Goal: Transaction & Acquisition: Purchase product/service

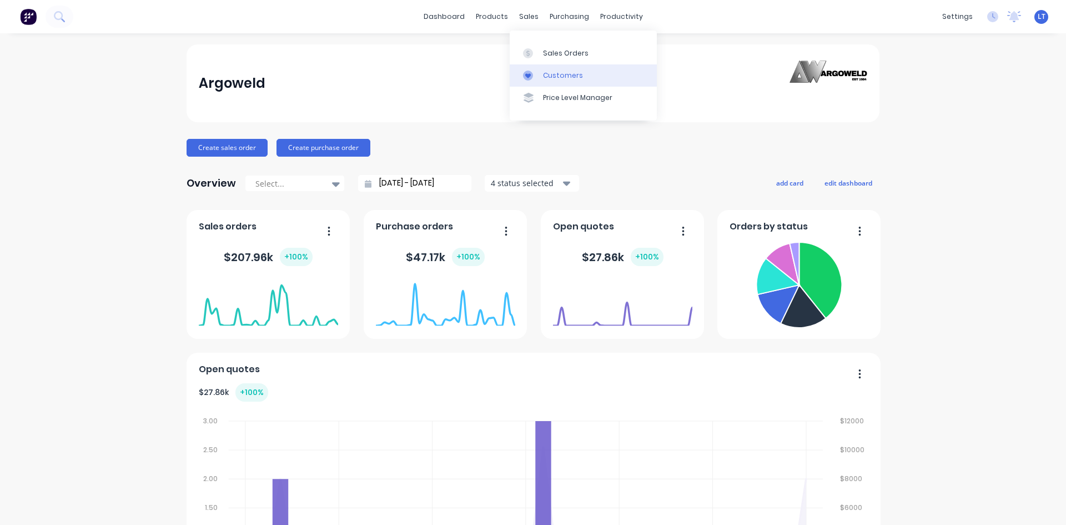
click at [557, 68] on link "Customers" at bounding box center [583, 75] width 147 height 22
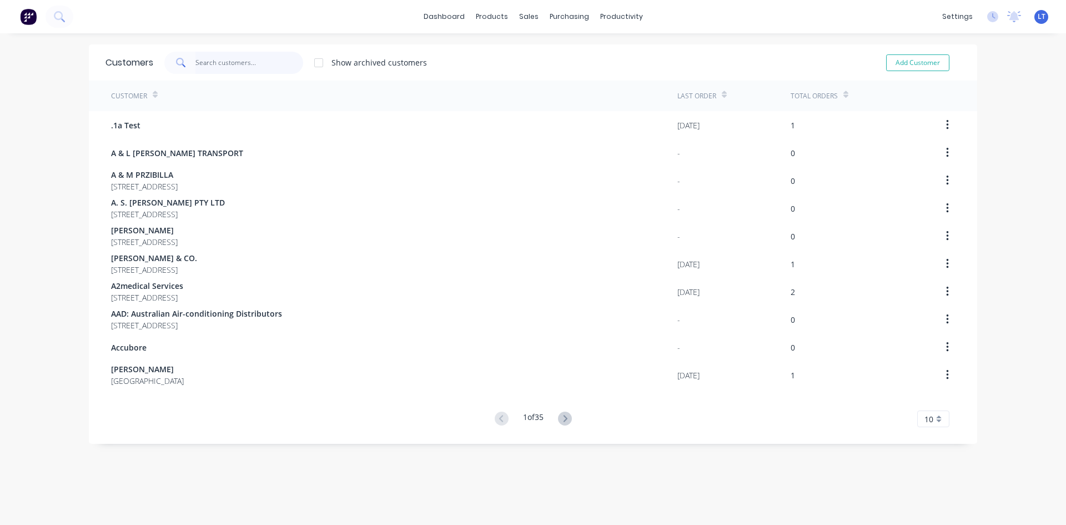
click at [226, 58] on input "text" at bounding box center [249, 63] width 108 height 22
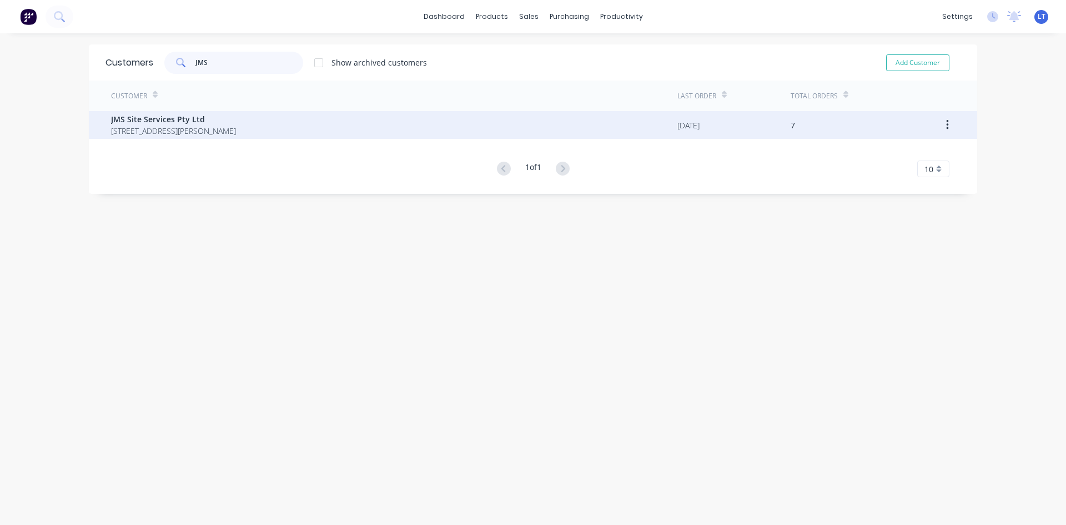
type input "JMS"
click at [125, 132] on span "[STREET_ADDRESS][PERSON_NAME]" at bounding box center [173, 131] width 125 height 12
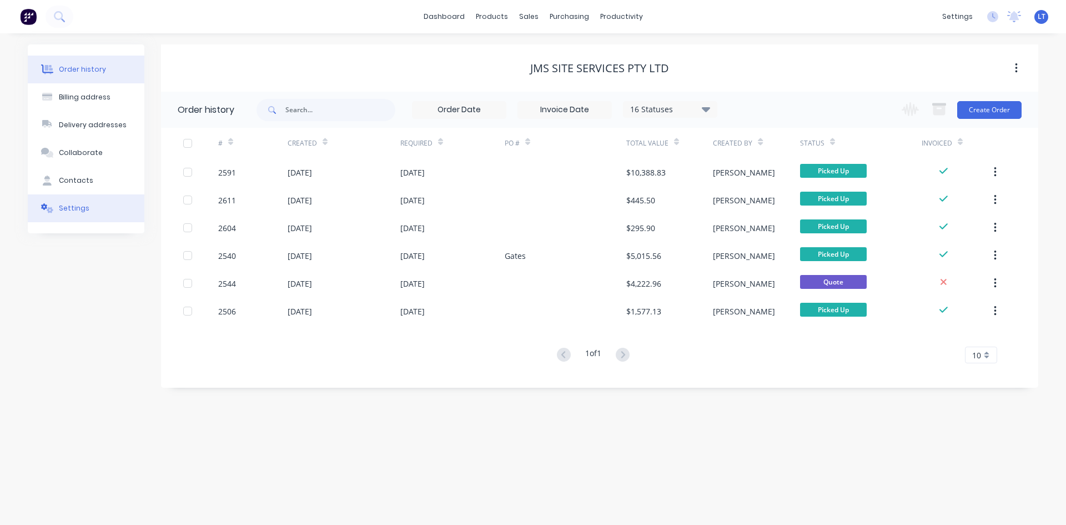
click at [74, 210] on div "Settings" at bounding box center [74, 208] width 31 height 10
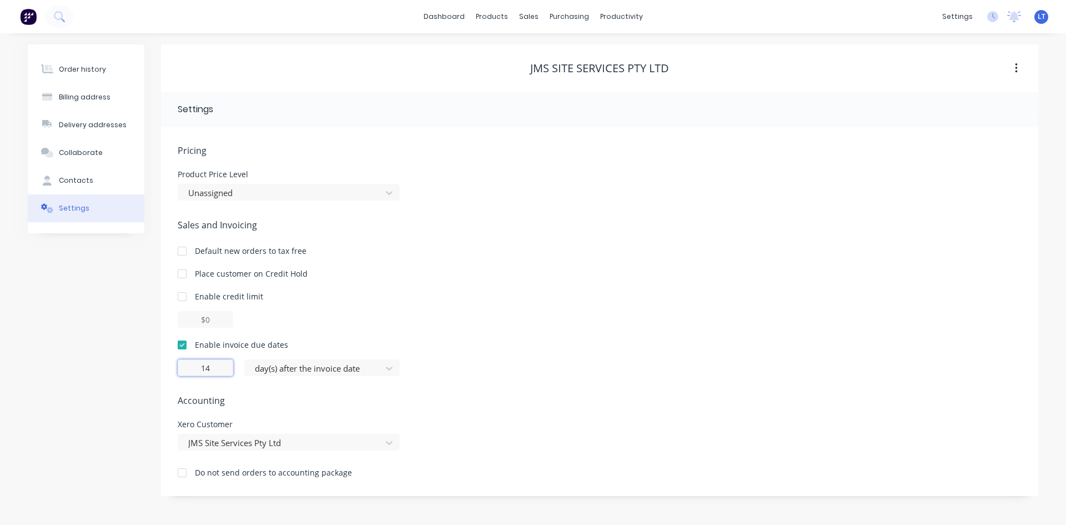
drag, startPoint x: 216, startPoint y: 371, endPoint x: 186, endPoint y: 367, distance: 30.3
click at [186, 367] on input "14" at bounding box center [206, 367] width 56 height 17
type input "30"
click at [632, 325] on div at bounding box center [600, 319] width 844 height 17
click at [69, 61] on button "Order history" at bounding box center [86, 70] width 117 height 28
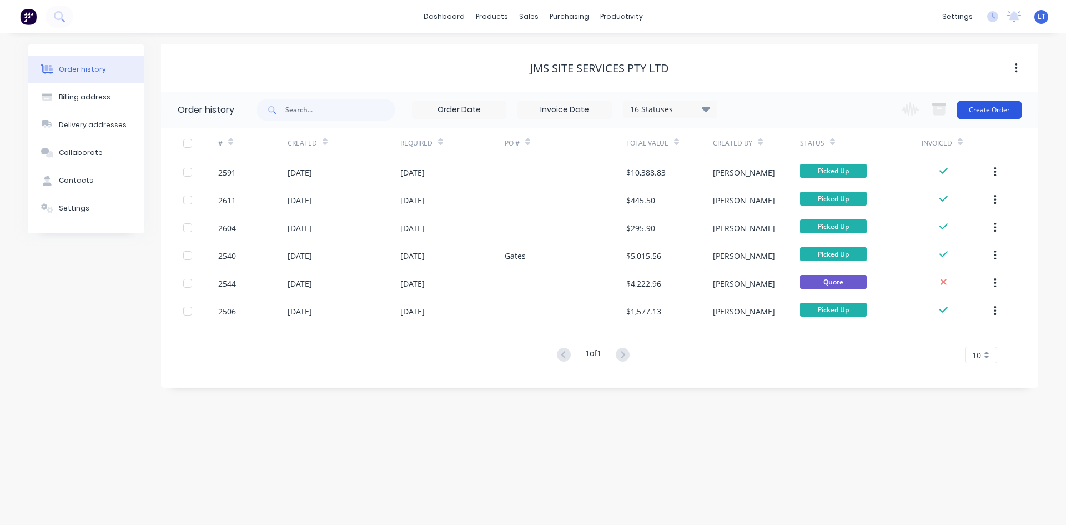
click at [996, 110] on button "Create Order" at bounding box center [989, 110] width 64 height 18
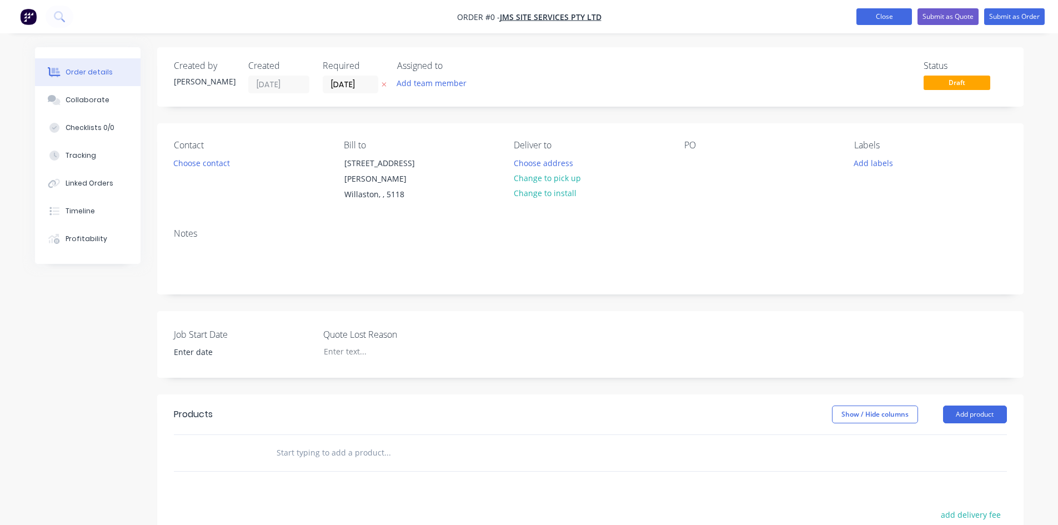
click at [858, 21] on button "Close" at bounding box center [884, 16] width 56 height 17
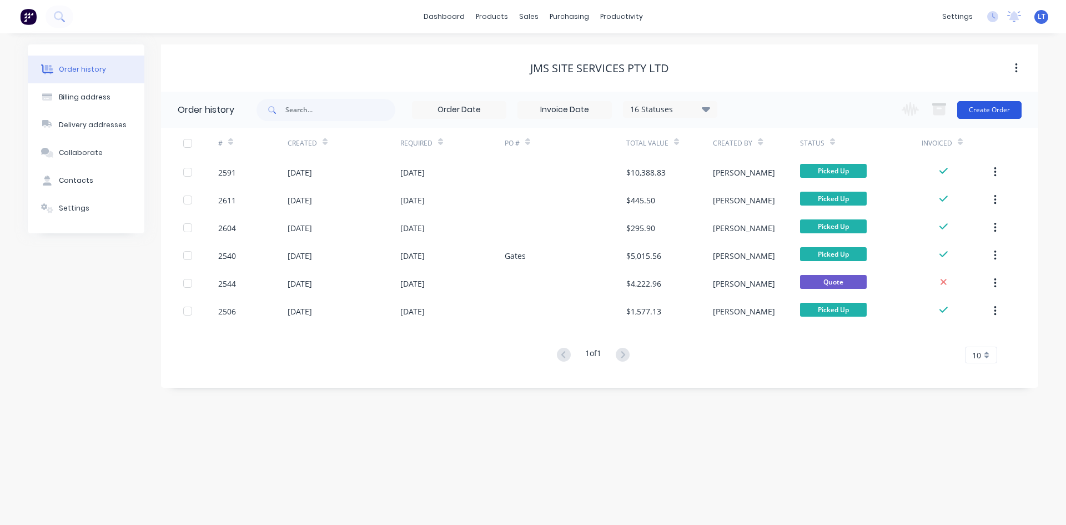
click at [989, 117] on button "Create Order" at bounding box center [989, 110] width 64 height 18
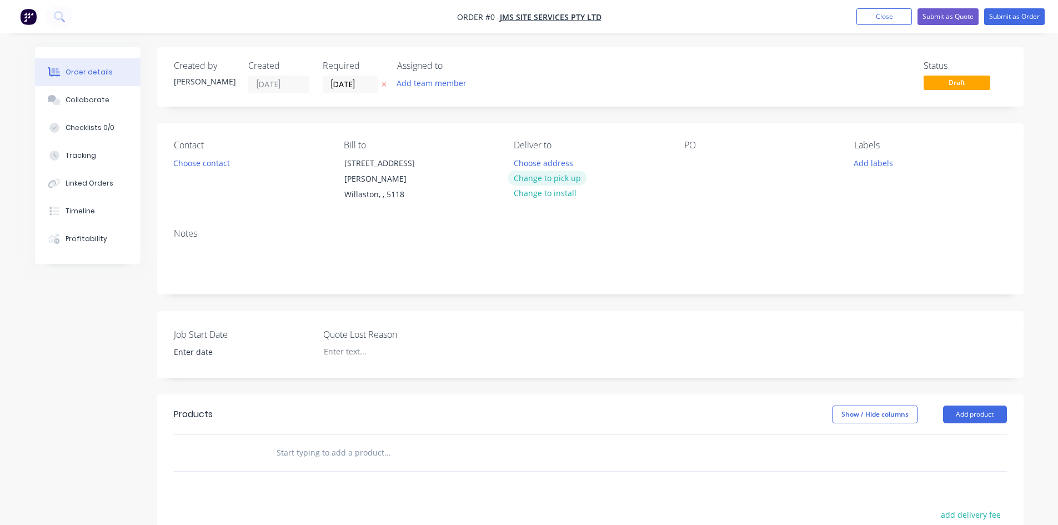
click at [574, 182] on button "Change to pick up" at bounding box center [547, 177] width 79 height 15
click at [207, 167] on button "Choose contact" at bounding box center [201, 162] width 68 height 15
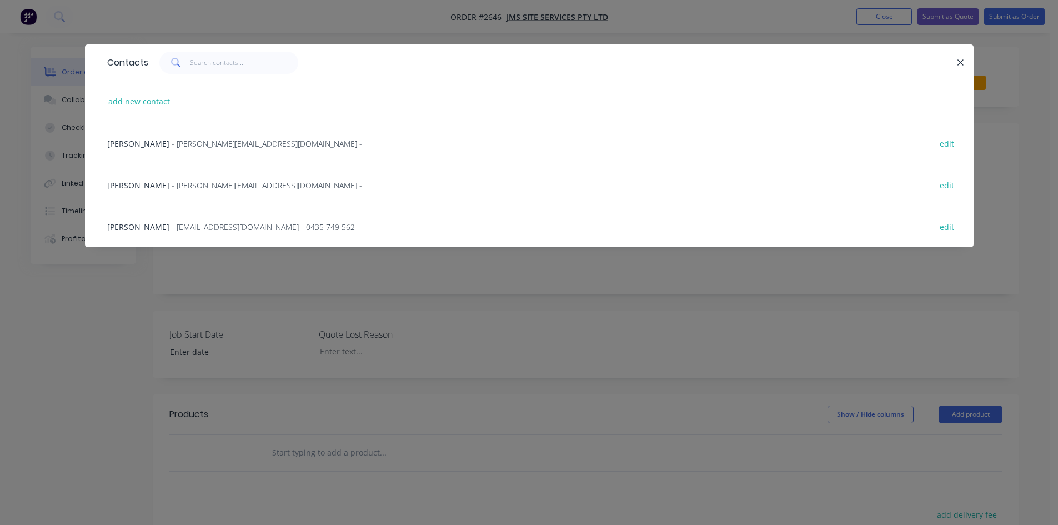
click at [133, 182] on span "[PERSON_NAME]" at bounding box center [138, 185] width 62 height 11
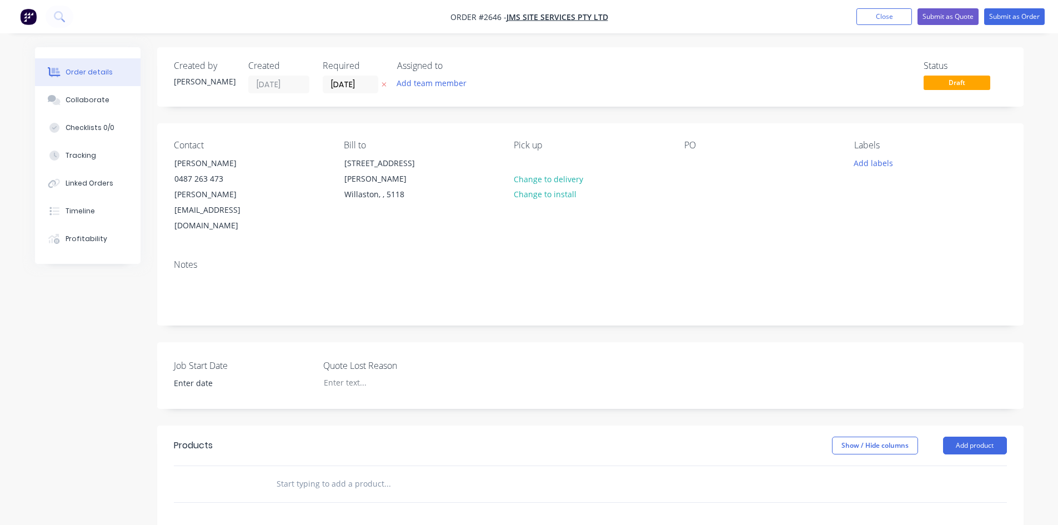
click at [336, 473] on input "text" at bounding box center [387, 484] width 222 height 22
click at [963, 436] on button "Add product" at bounding box center [975, 445] width 64 height 18
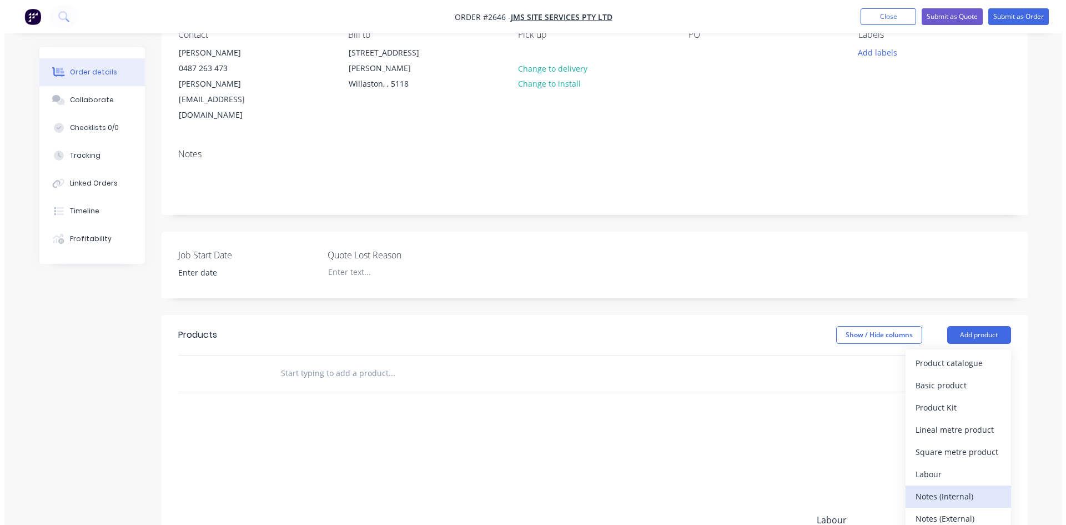
scroll to position [111, 0]
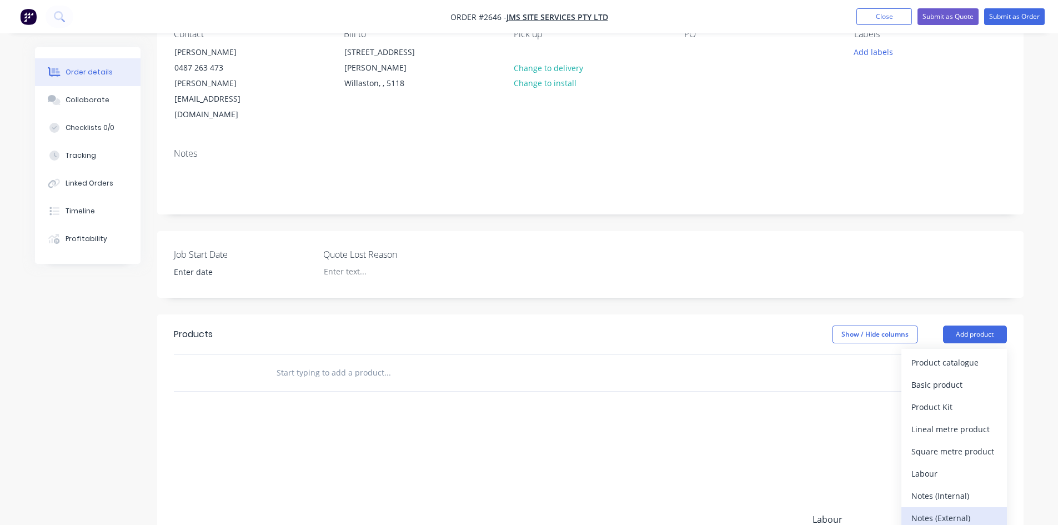
click at [951, 510] on div "Notes (External)" at bounding box center [954, 518] width 86 height 16
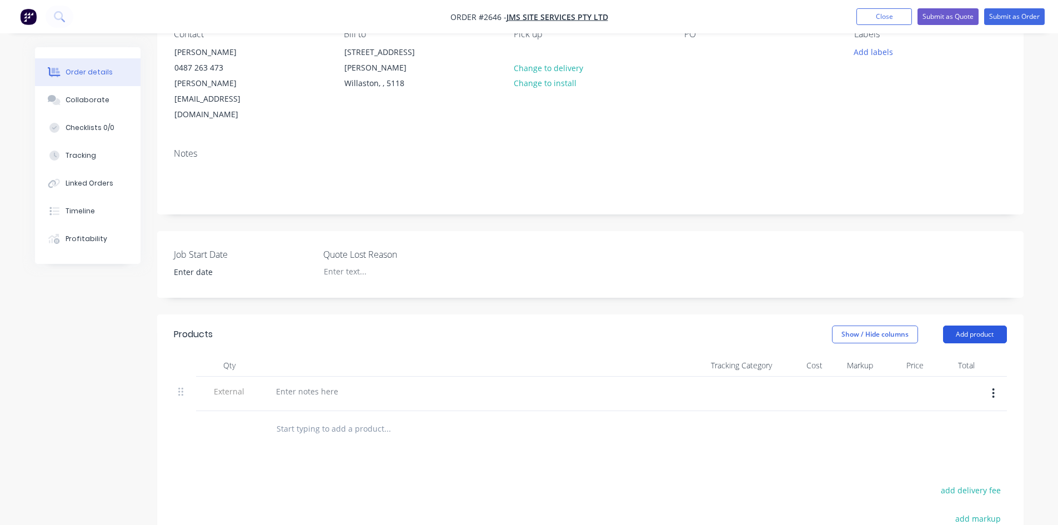
click at [975, 325] on button "Add product" at bounding box center [975, 334] width 64 height 18
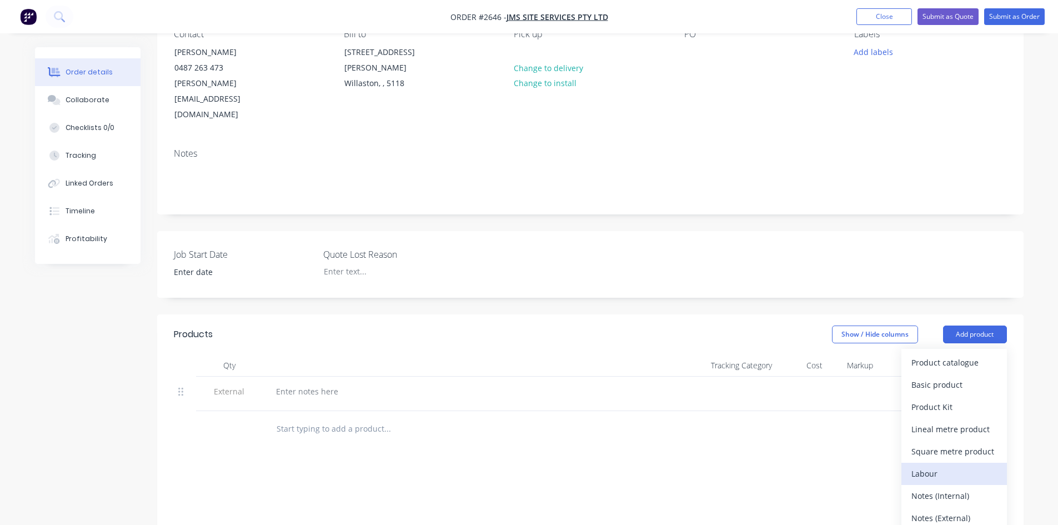
click at [944, 465] on div "Labour" at bounding box center [954, 473] width 86 height 16
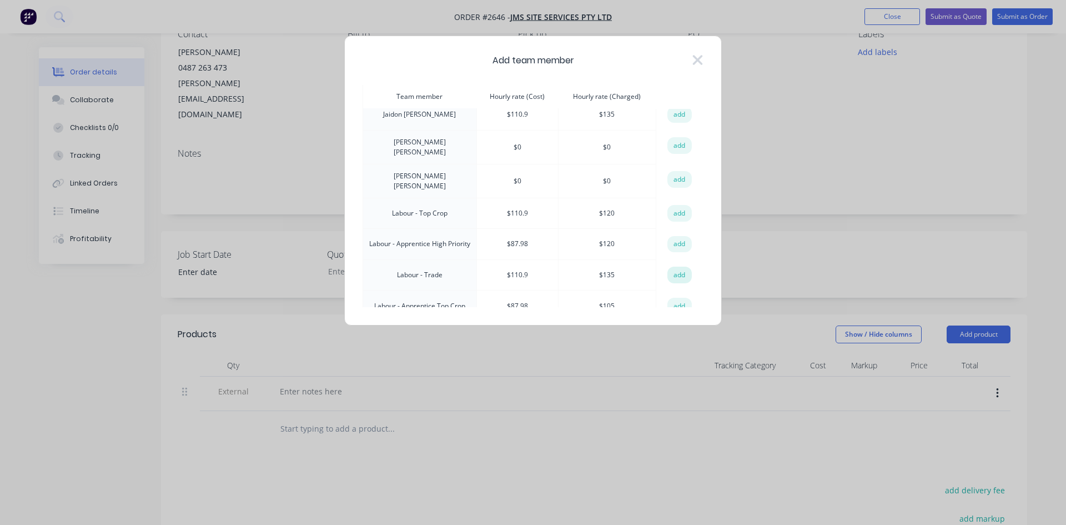
click at [674, 267] on button "add" at bounding box center [679, 275] width 24 height 17
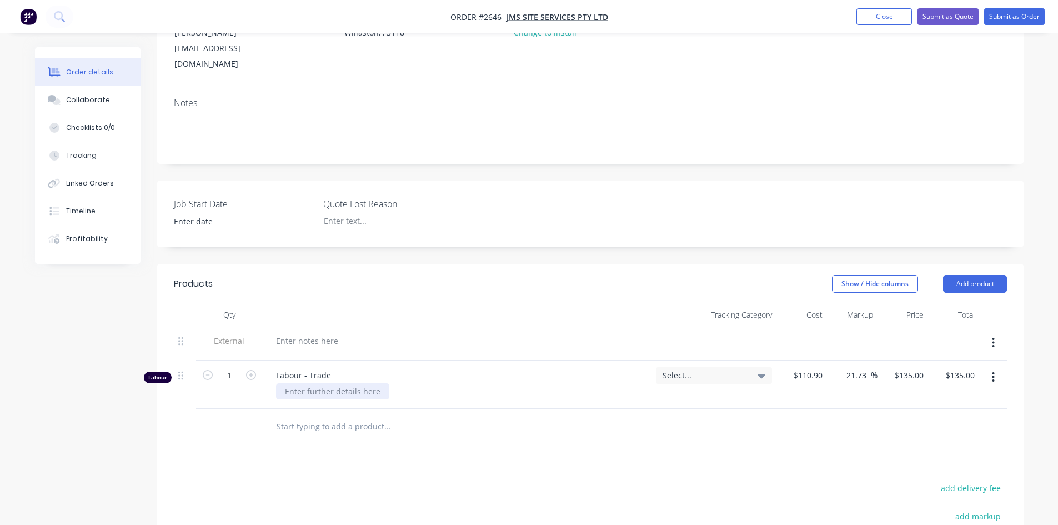
scroll to position [222, 0]
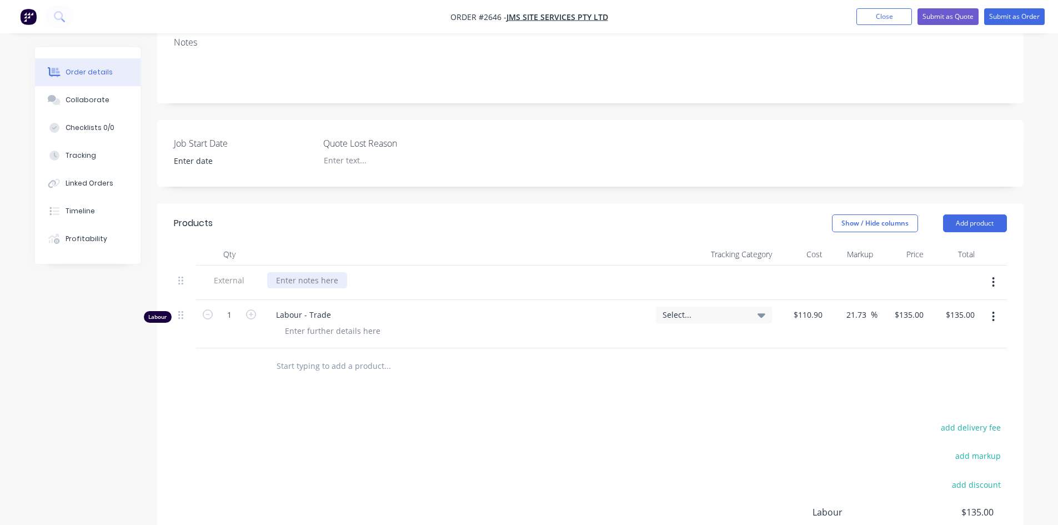
click at [318, 272] on div at bounding box center [307, 280] width 80 height 16
click at [994, 214] on button "Add product" at bounding box center [975, 223] width 64 height 18
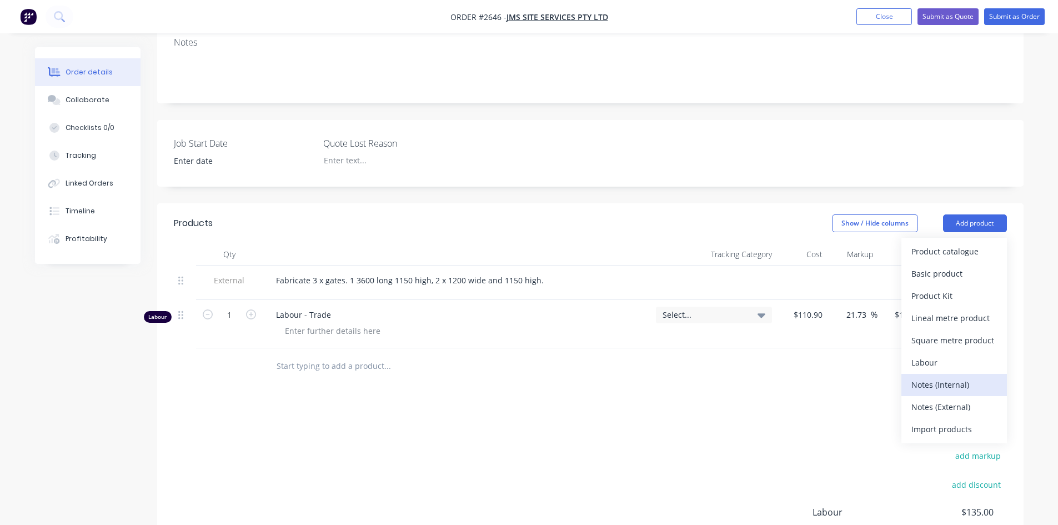
click at [941, 376] on div "Notes (Internal)" at bounding box center [954, 384] width 86 height 16
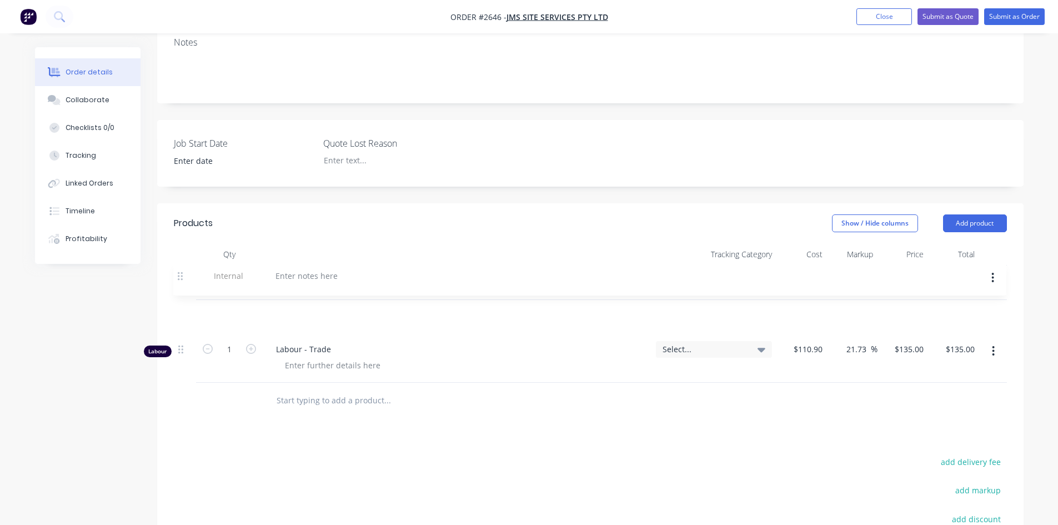
drag, startPoint x: 182, startPoint y: 334, endPoint x: 184, endPoint y: 271, distance: 62.8
click at [184, 271] on div "External Fabricate 3 x gates. 1 3600 long 1150 high, 2 x 1200 wide and 1150 hig…" at bounding box center [590, 323] width 833 height 117
click at [288, 307] on div at bounding box center [307, 315] width 80 height 16
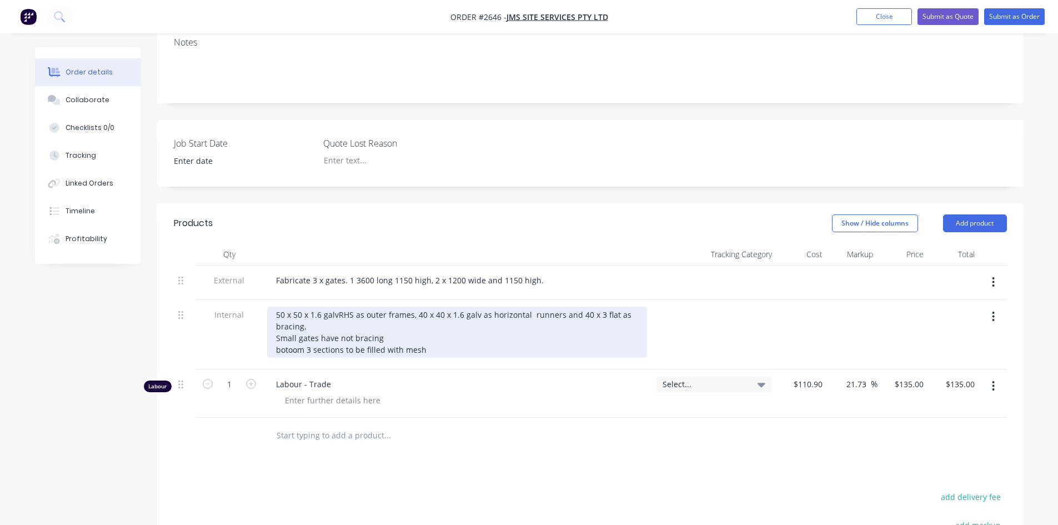
click at [296, 322] on div "50 x 50 x 1.6 galvRHS as outer frames, 40 x 40 x 1.6 galv as horizontal runners…" at bounding box center [457, 332] width 380 height 51
click at [427, 320] on div "50 x 50 x 1.6 galvRHS as outer frames, 40 x 40 x 1.6 galv as horizontal runners…" at bounding box center [457, 332] width 380 height 51
drag, startPoint x: 511, startPoint y: 319, endPoint x: 502, endPoint y: 319, distance: 8.9
click at [502, 319] on div "50 x 50 x 1.6 galvRHS as outer frames, 40 x 40 x 1.6 galv as horizontal runners…" at bounding box center [457, 332] width 380 height 51
click at [575, 318] on div "50 x 50 x 1.6 galvRHS as outer frames, 40 x 40 x 1.6 galv as horizontal runners…" at bounding box center [457, 332] width 380 height 51
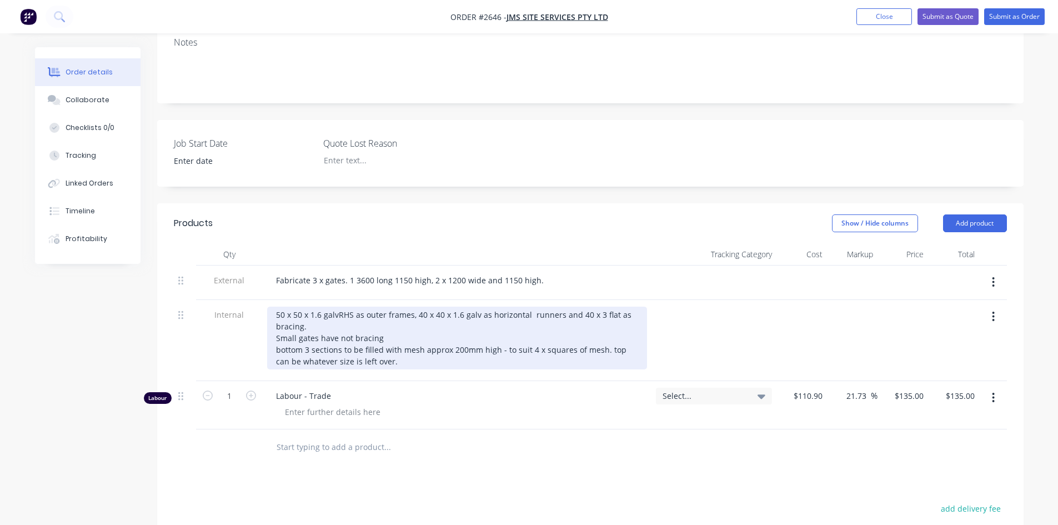
click at [347, 307] on div "50 x 50 x 1.6 galvRHS as outer frames, 40 x 40 x 1.6 galv as horizontal runners…" at bounding box center [457, 338] width 380 height 63
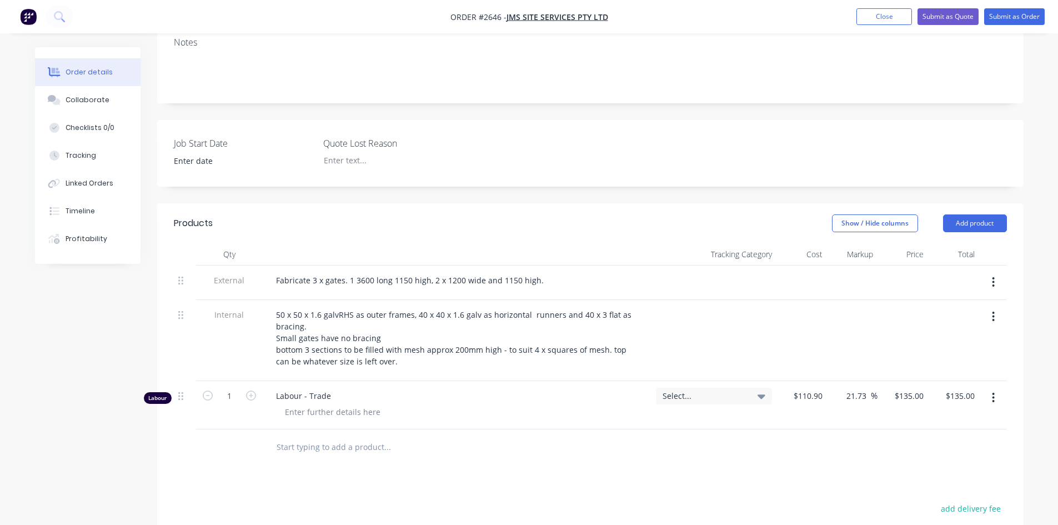
click at [435, 346] on div "50 x 50 x 1.6 galvRHS as outer frames, 40 x 40 x 1.6 galv as horizontal runners…" at bounding box center [457, 340] width 389 height 81
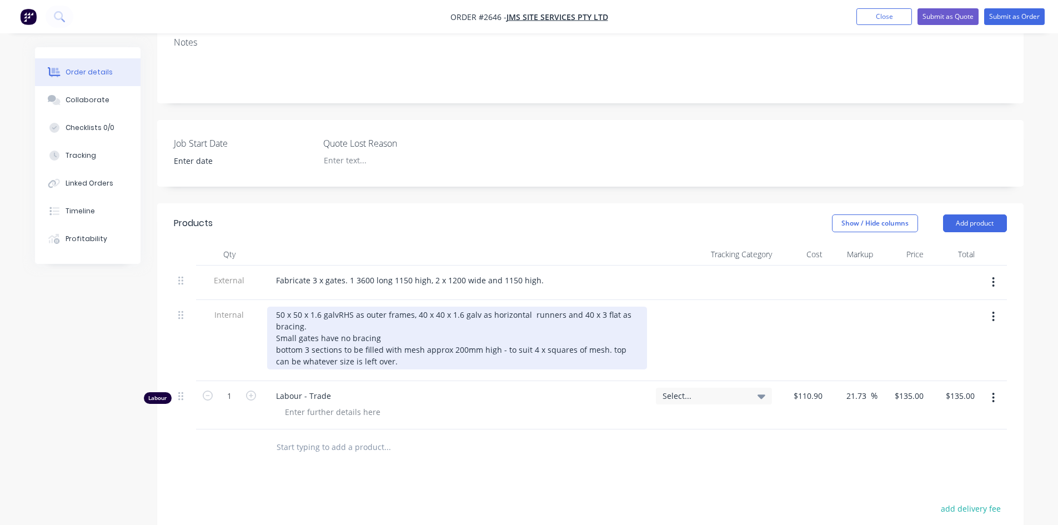
click at [341, 319] on div "50 x 50 x 1.6 galvRHS as outer frames, 40 x 40 x 1.6 galv as horizontal runners…" at bounding box center [457, 338] width 380 height 63
click at [336, 307] on div "50 x 50 x 1.6 galvRHS as outer frames, 40 x 40 x 1.6 galv as horizontal runners…" at bounding box center [457, 338] width 380 height 63
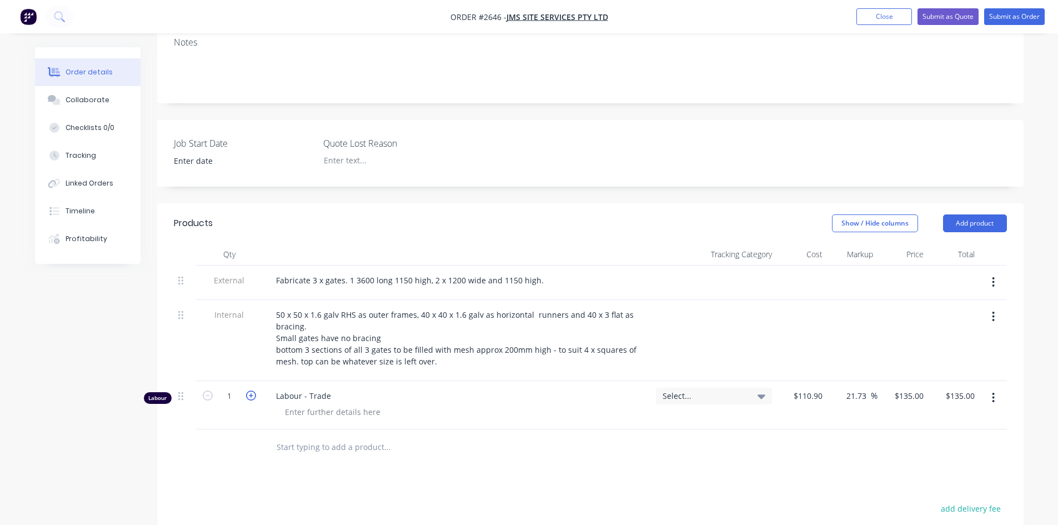
click at [250, 390] on icon "button" at bounding box center [251, 395] width 10 height 10
type input "2"
type input "$270.00"
click at [250, 390] on icon "button" at bounding box center [251, 395] width 10 height 10
type input "3"
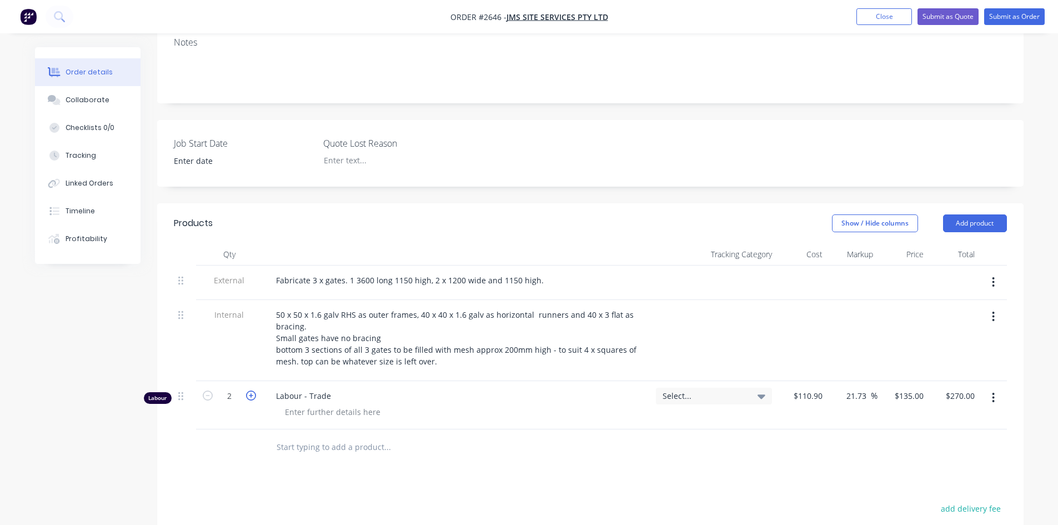
type input "$405.00"
click at [250, 390] on icon "button" at bounding box center [251, 395] width 10 height 10
type input "4"
type input "$540.00"
click at [250, 390] on icon "button" at bounding box center [251, 395] width 10 height 10
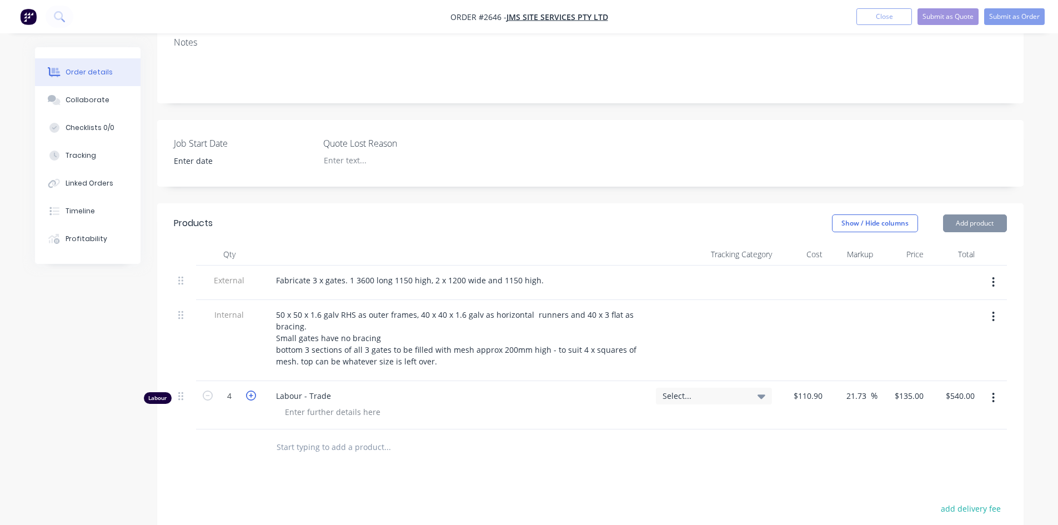
type input "5"
type input "$675.00"
click at [250, 390] on icon "button" at bounding box center [251, 395] width 10 height 10
type input "6"
type input "$810.00"
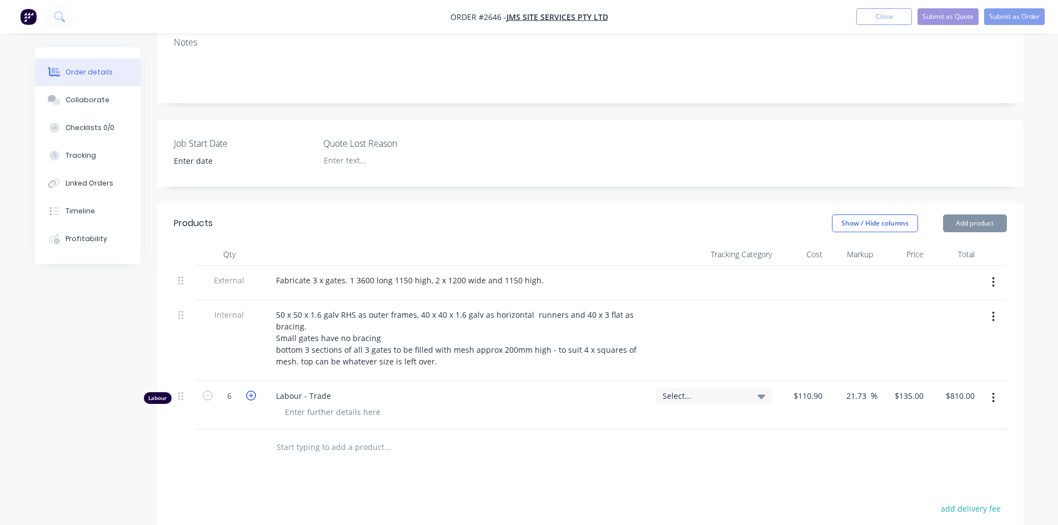
click at [250, 390] on icon "button" at bounding box center [251, 395] width 10 height 10
type input "7"
type input "$945.00"
click at [250, 390] on icon "button" at bounding box center [251, 395] width 10 height 10
type input "8"
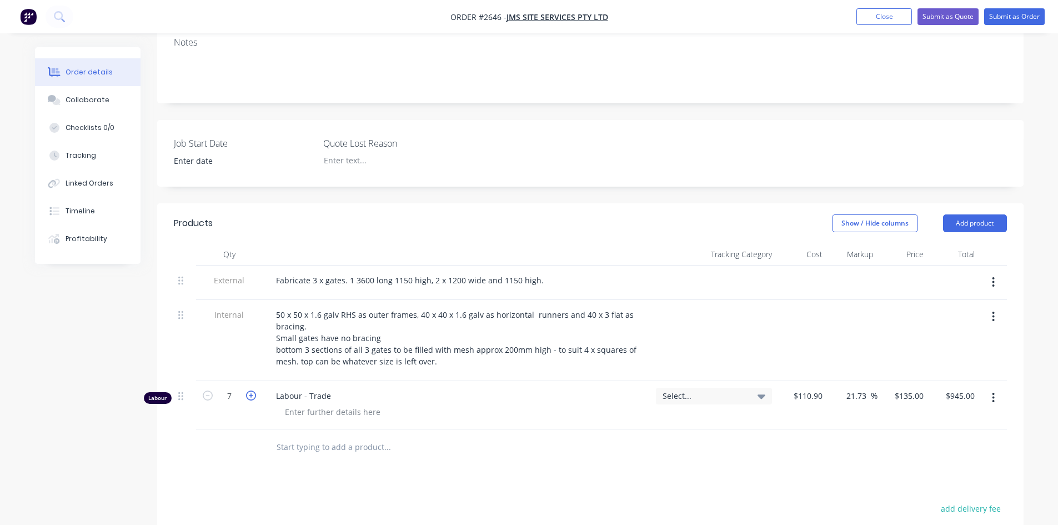
type input "$1,080.00"
click at [250, 390] on icon "button" at bounding box center [251, 395] width 10 height 10
type input "9"
type input "$1,215.00"
click at [250, 390] on icon "button" at bounding box center [251, 395] width 10 height 10
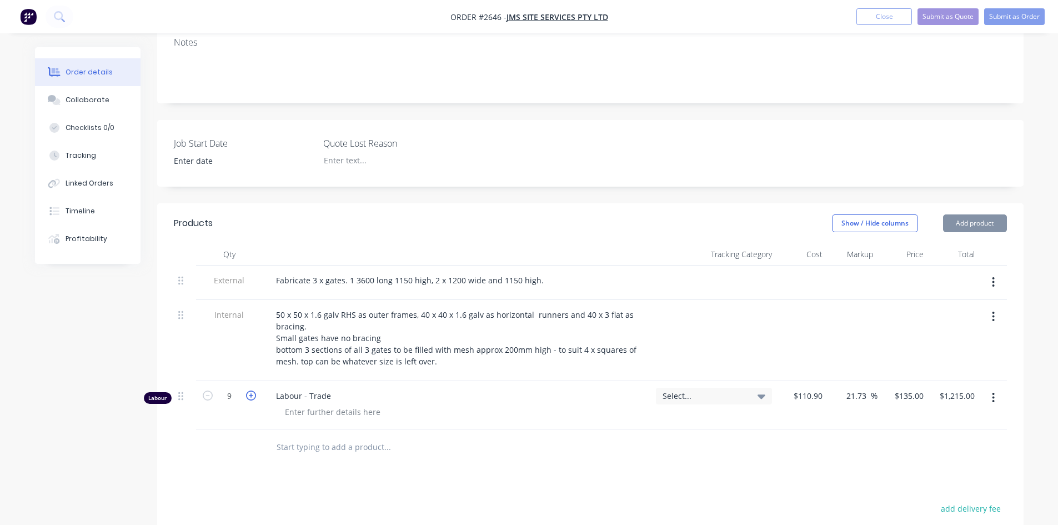
type input "10"
type input "$1,350.00"
click at [250, 390] on icon "button" at bounding box center [251, 395] width 10 height 10
type input "11"
type input "$1,485.00"
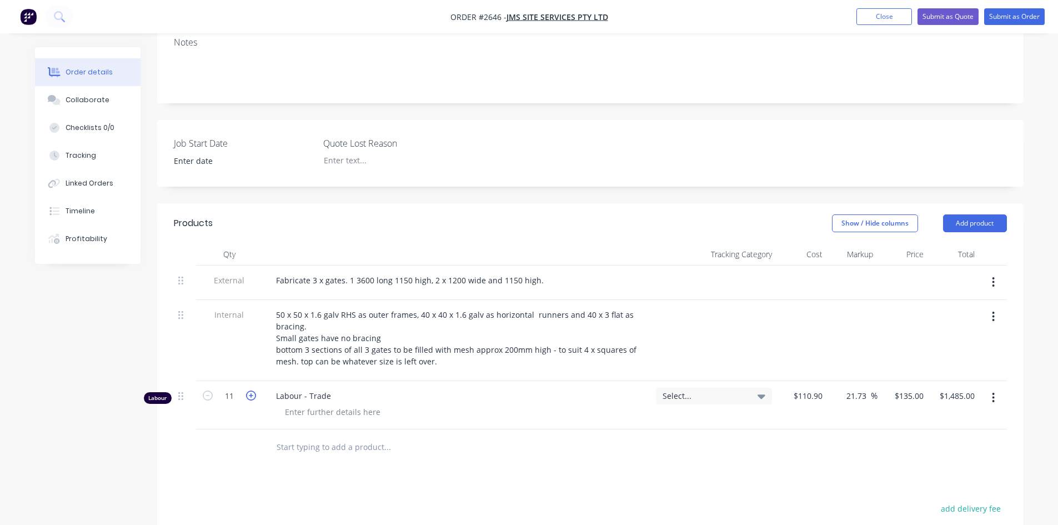
click at [250, 390] on icon "button" at bounding box center [251, 395] width 10 height 10
type input "12"
type input "$1,620.00"
click at [250, 390] on icon "button" at bounding box center [251, 395] width 10 height 10
type input "13"
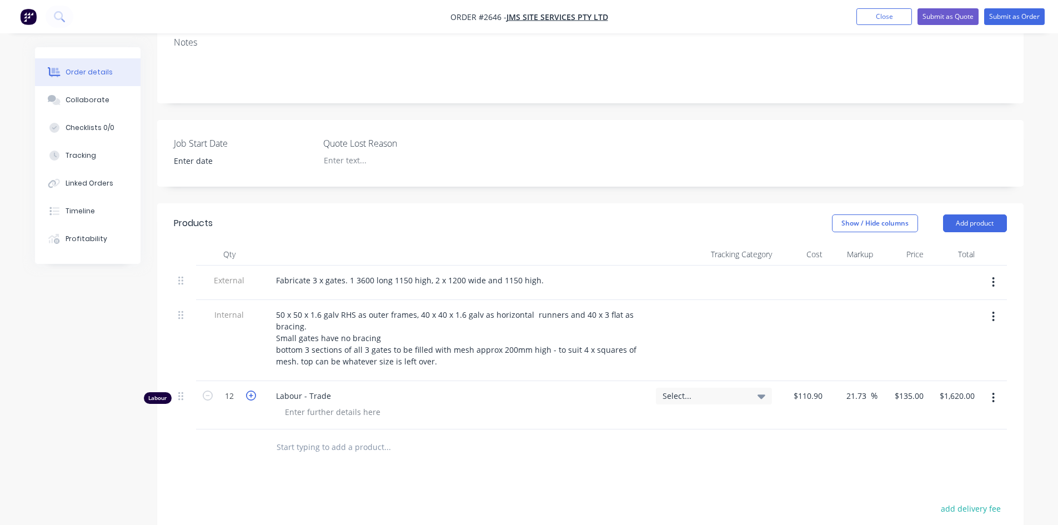
type input "$1,755.00"
click at [250, 390] on icon "button" at bounding box center [251, 395] width 10 height 10
type input "14"
type input "$1,890.00"
click at [250, 390] on icon "button" at bounding box center [251, 395] width 10 height 10
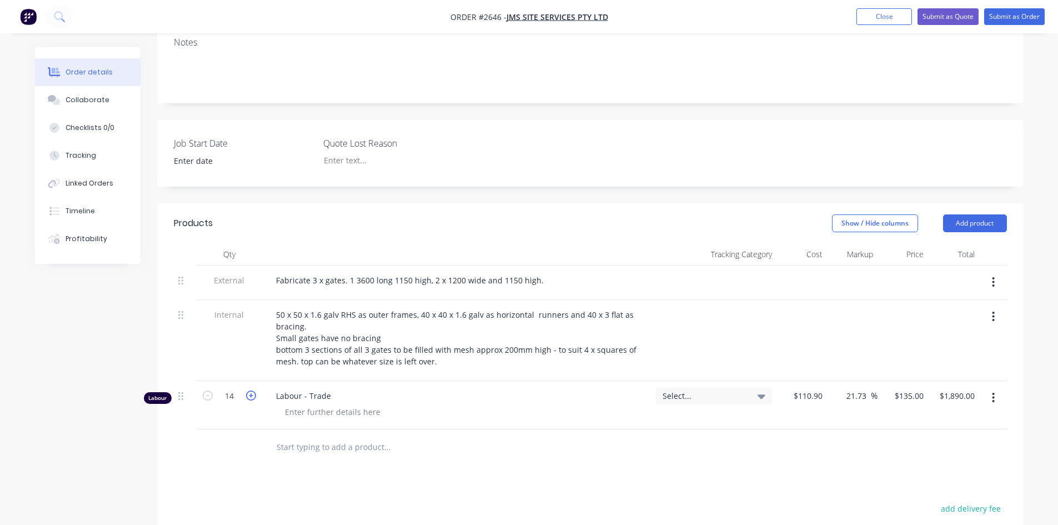
type input "15"
type input "$2,025.00"
click at [250, 390] on icon "button" at bounding box center [251, 395] width 10 height 10
type input "16"
type input "$2,160.00"
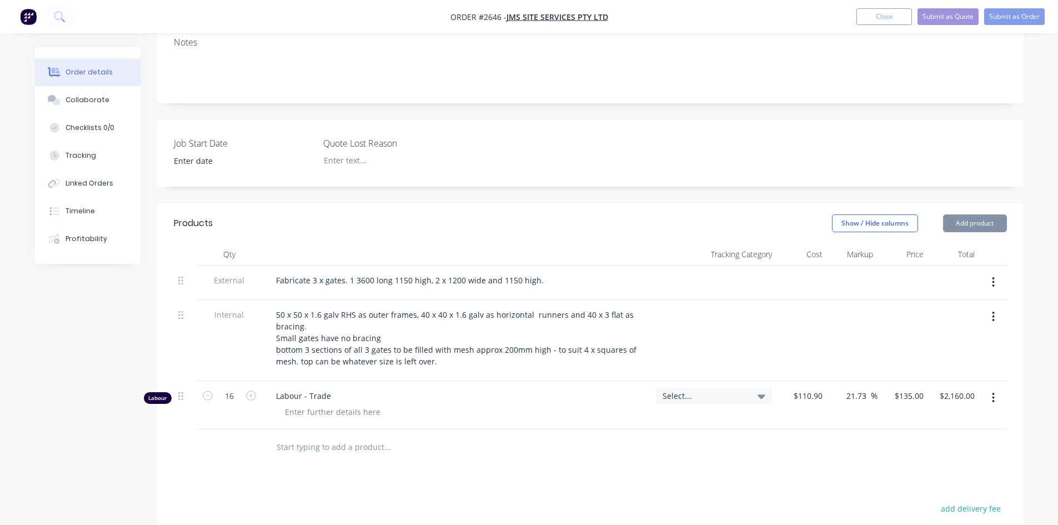
click at [562, 463] on div "Products Show / Hide columns Add product Qty Tracking Category Cost Markup Pric…" at bounding box center [590, 467] width 866 height 529
click at [354, 436] on input "text" at bounding box center [387, 447] width 222 height 22
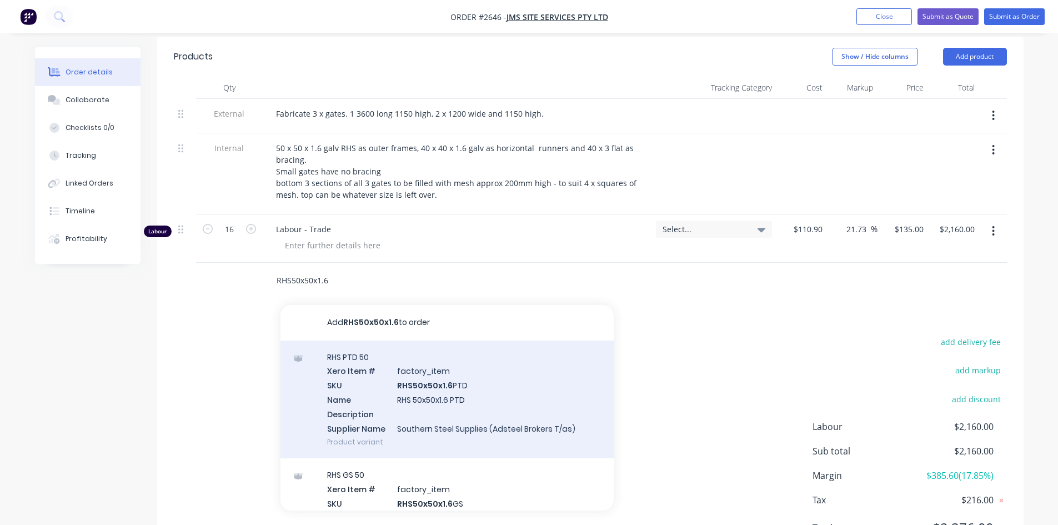
scroll to position [56, 0]
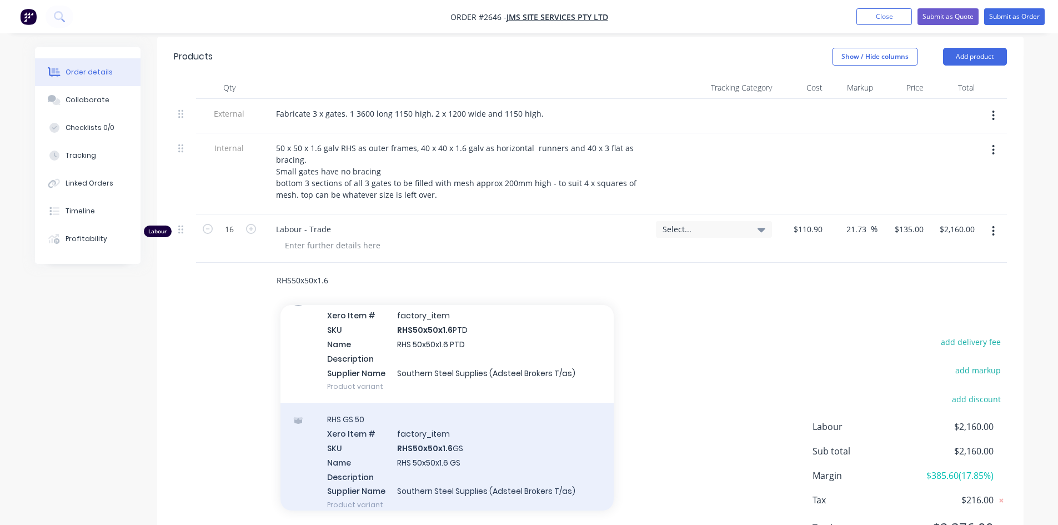
type input "RHS50x50x1.6"
click at [458, 432] on div "RHS GS 50 Xero Item # factory_item SKU RHS50x50x1.6 GS Name RHS 50x50x1.6 GS De…" at bounding box center [446, 462] width 333 height 118
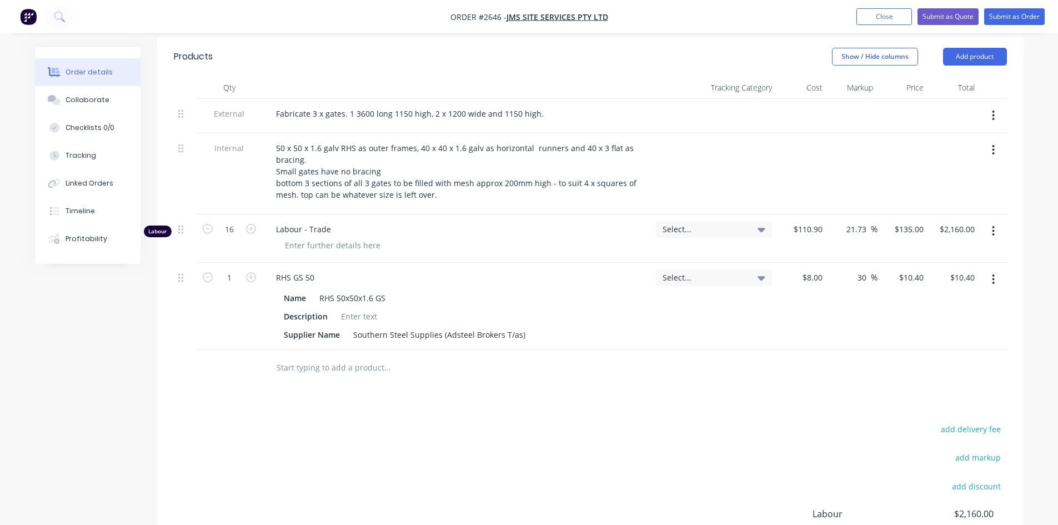
click at [334, 356] on input "text" at bounding box center [387, 367] width 222 height 22
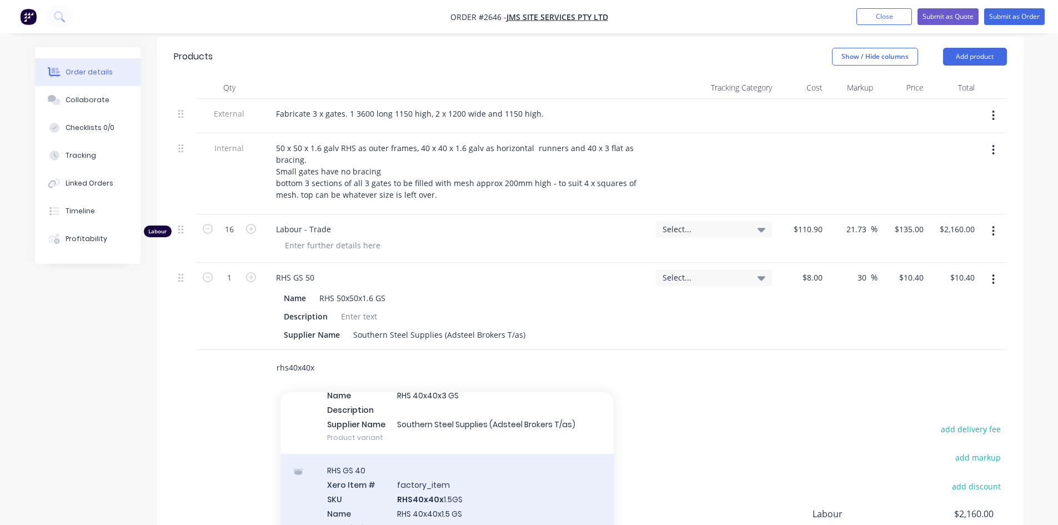
scroll to position [111, 0]
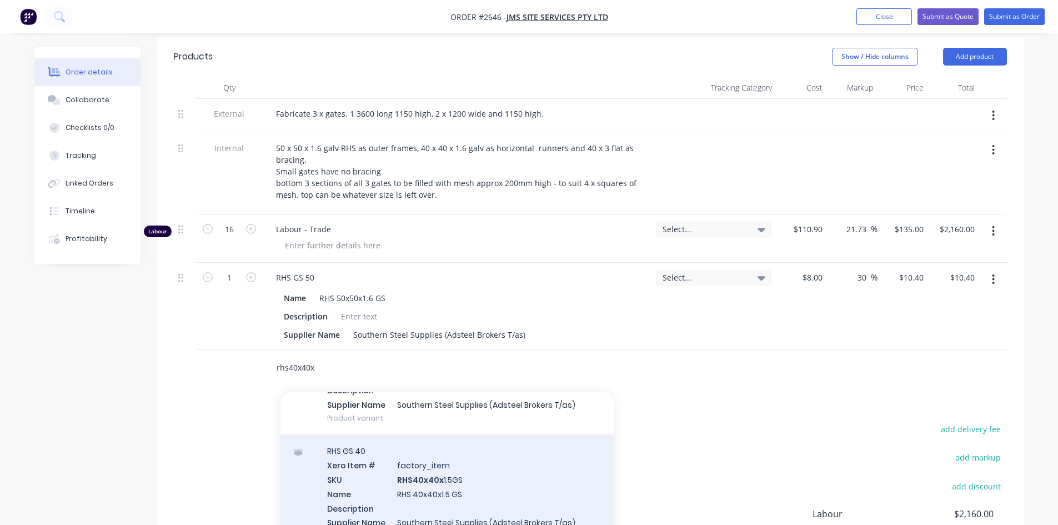
type input "rhs40x40x"
click at [463, 459] on div "RHS GS 40 Xero Item # factory_item SKU RHS40x40x 1.5GS Name RHS 40x40x1.5 GS De…" at bounding box center [446, 493] width 333 height 118
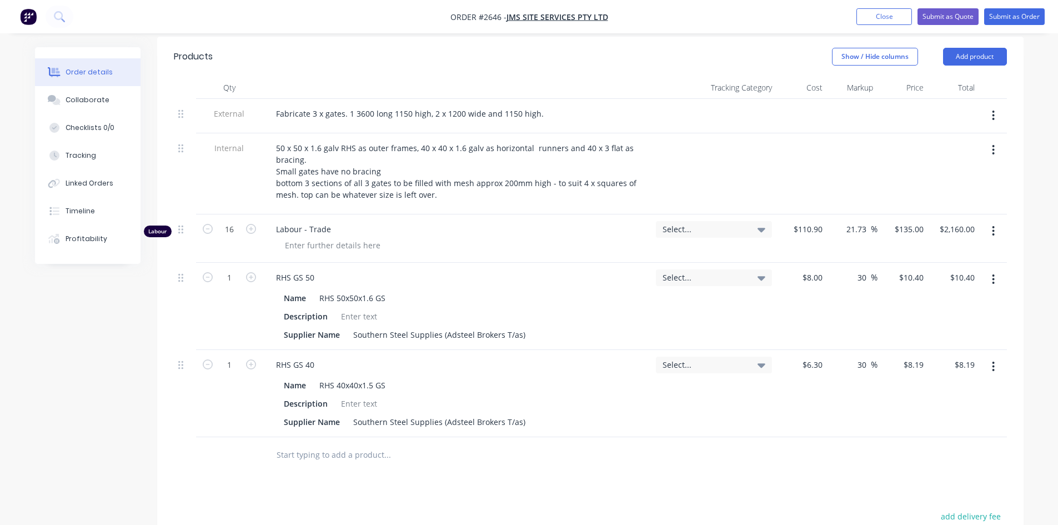
click at [321, 444] on input "text" at bounding box center [387, 455] width 222 height 22
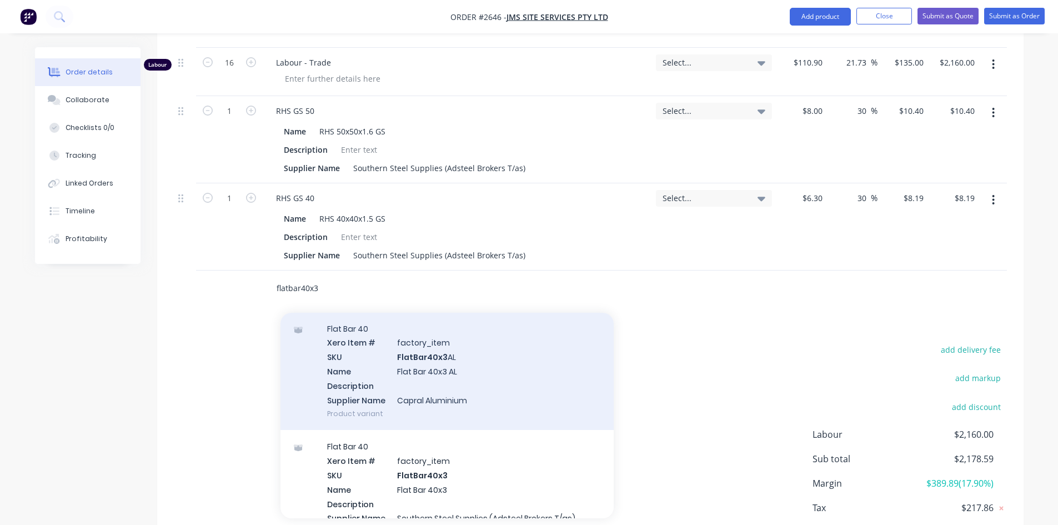
scroll to position [56, 0]
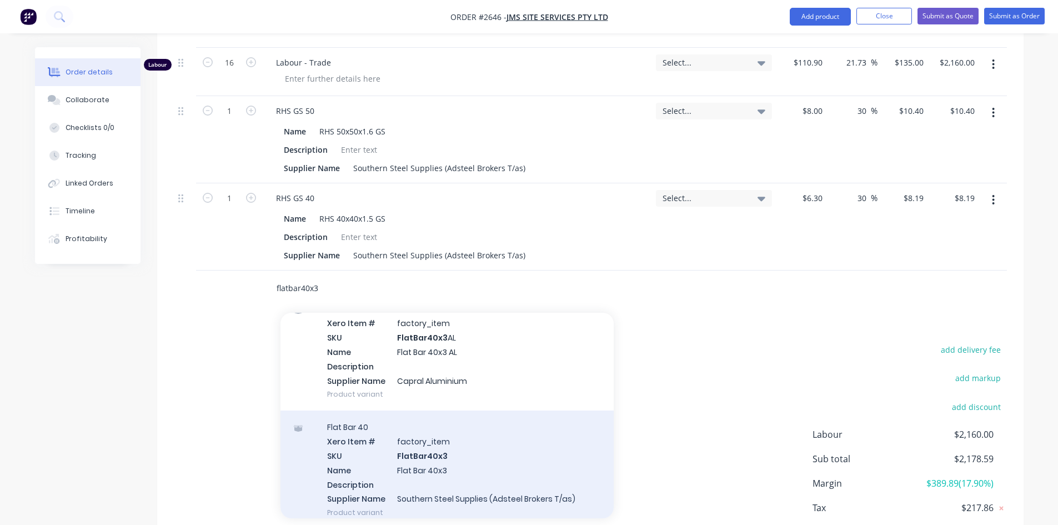
type input "flatbar40x3"
click at [417, 424] on div "Flat Bar 40 Xero Item # factory_item SKU FlatBar40x3 Name Flat Bar 40x3 Descrip…" at bounding box center [446, 469] width 333 height 118
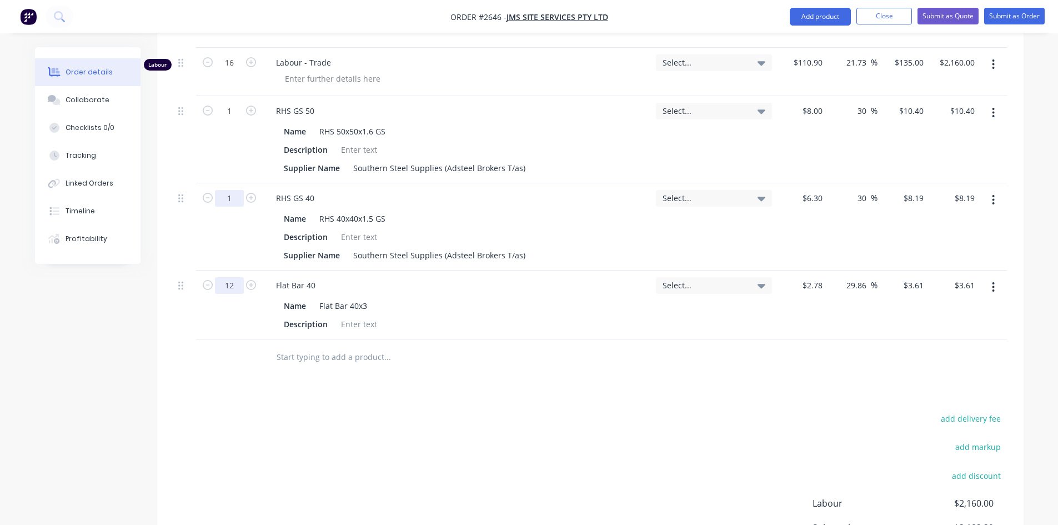
type input "12"
type input "$43.32"
click at [231, 190] on input "1" at bounding box center [229, 198] width 29 height 17
click at [495, 346] on input "text" at bounding box center [387, 357] width 222 height 22
type input "24"
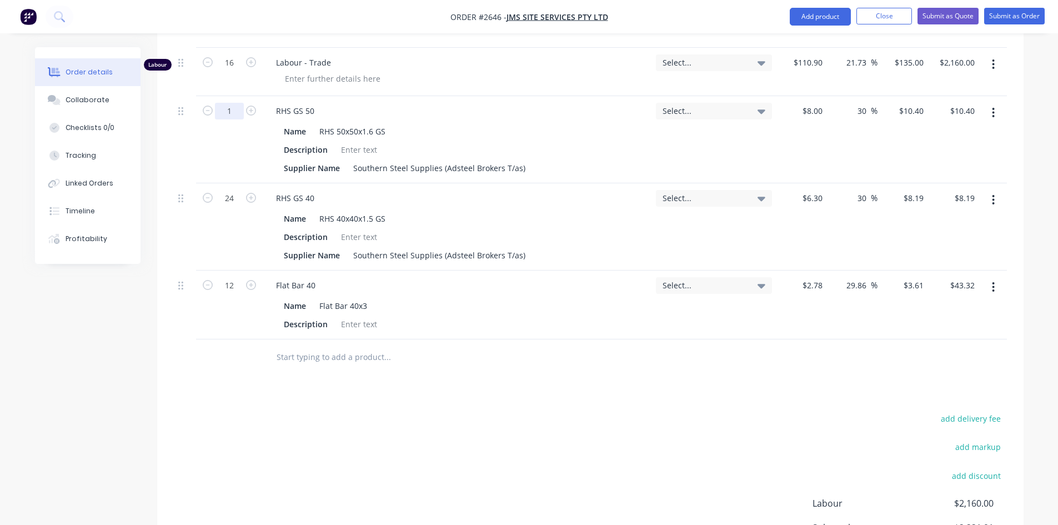
type input "$196.56"
type input "24"
type input "$249.60"
click at [574, 411] on div "add delivery fee add markup add discount Labour $2,160.00 Sub total $2,649.48 M…" at bounding box center [590, 518] width 833 height 214
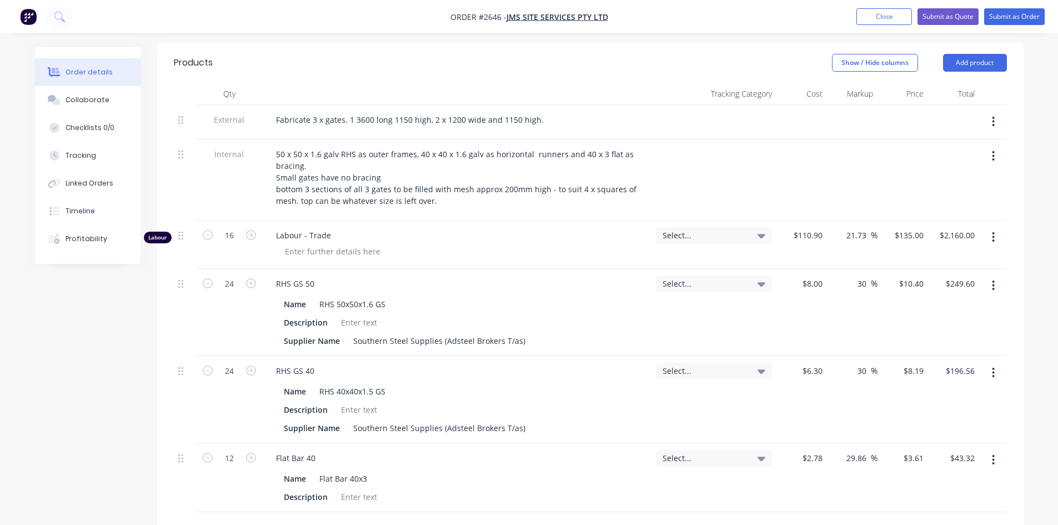
scroll to position [380, 0]
click at [251, 232] on icon "button" at bounding box center [251, 237] width 10 height 10
type input "17"
type input "$2,295.00"
click at [251, 232] on icon "button" at bounding box center [251, 237] width 10 height 10
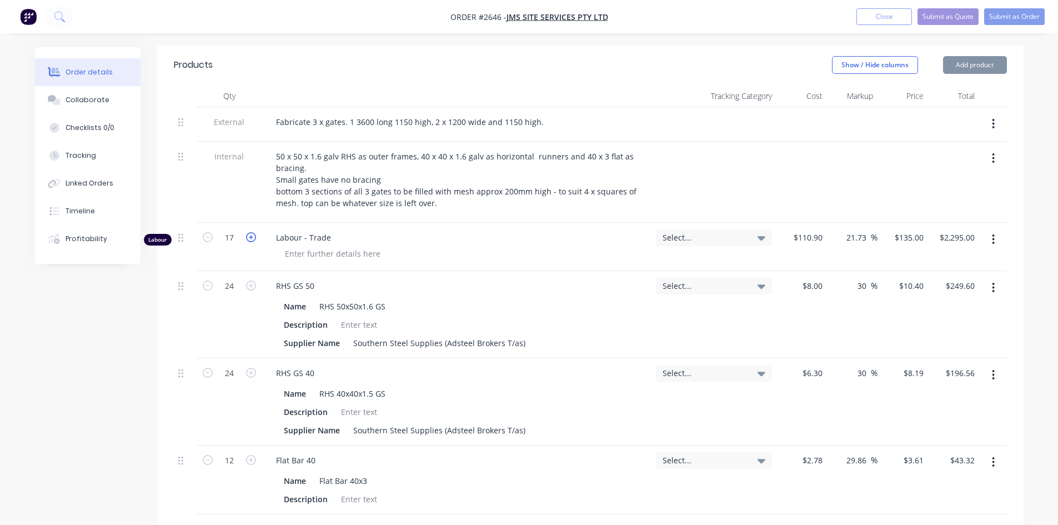
type input "18"
type input "$2,430.00"
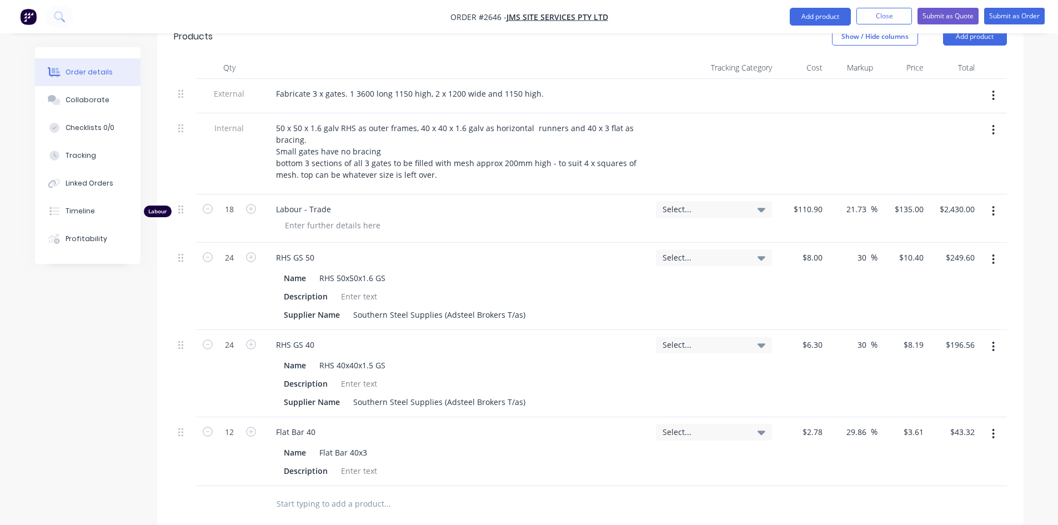
scroll to position [436, 0]
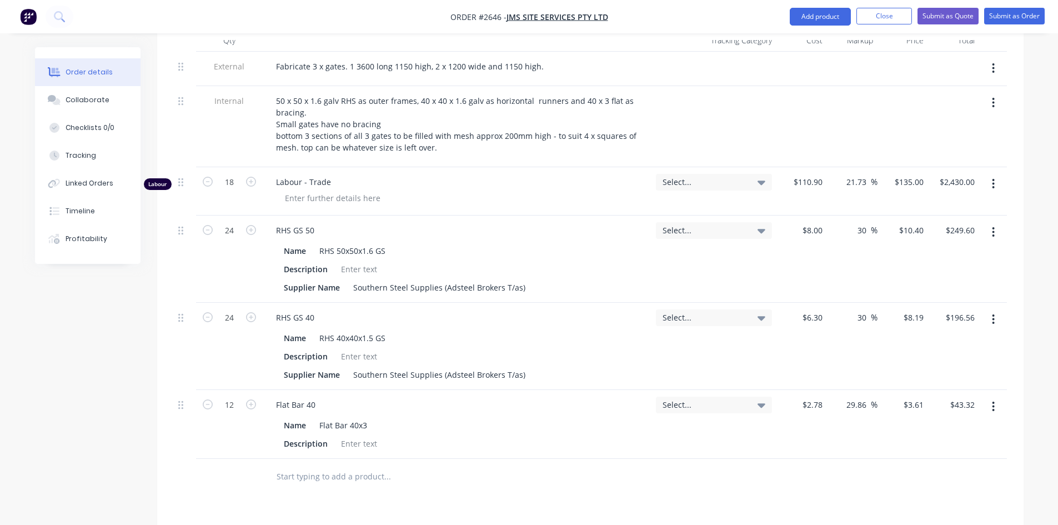
click at [360, 465] on input "text" at bounding box center [387, 476] width 222 height 22
type input "mesh50 x 50 x 2.5 1200 x 2400"
click at [776, 471] on div "Products Show / Hide columns Add product Qty Tracking Category Cost Markup Pric…" at bounding box center [590, 375] width 866 height 772
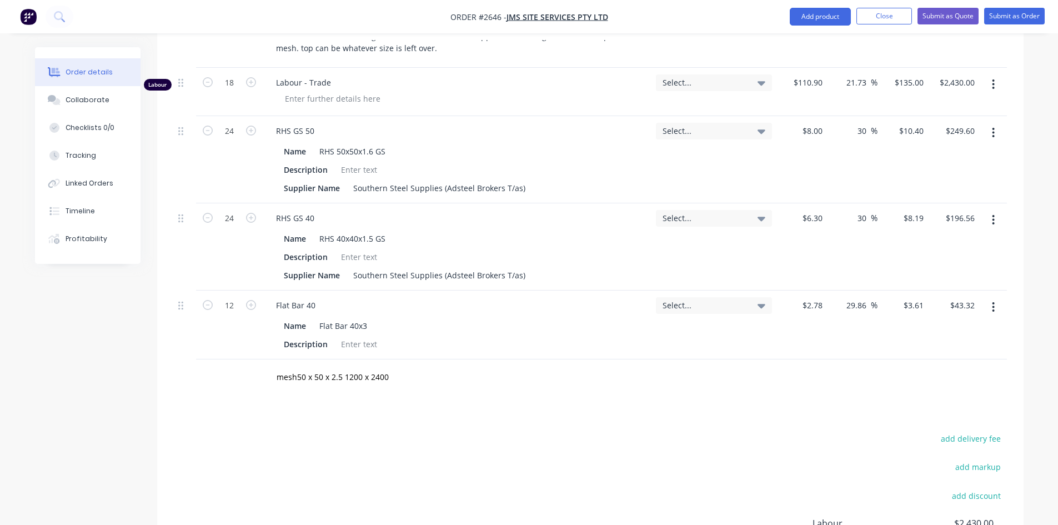
scroll to position [658, 0]
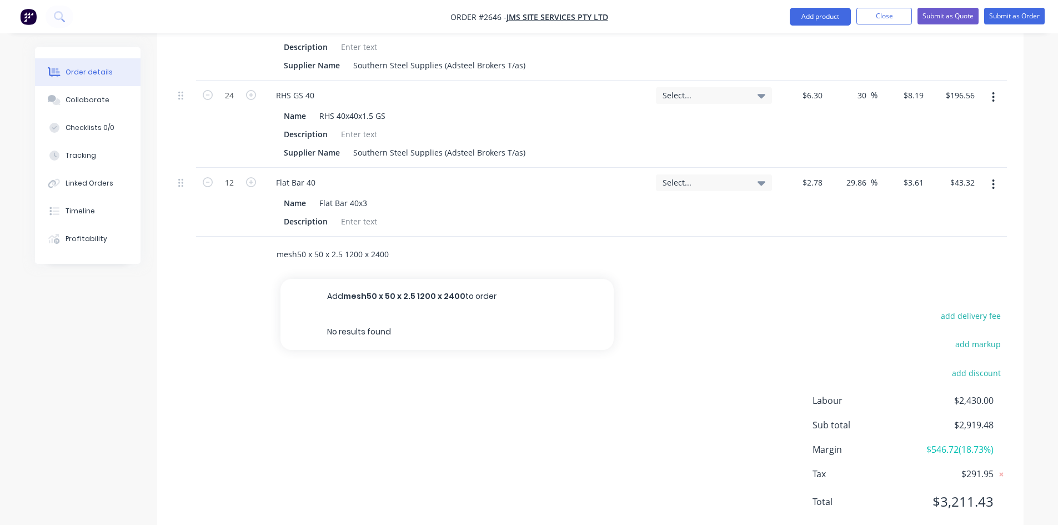
click at [351, 243] on input "mesh50 x 50 x 2.5 1200 x 2400" at bounding box center [387, 254] width 222 height 22
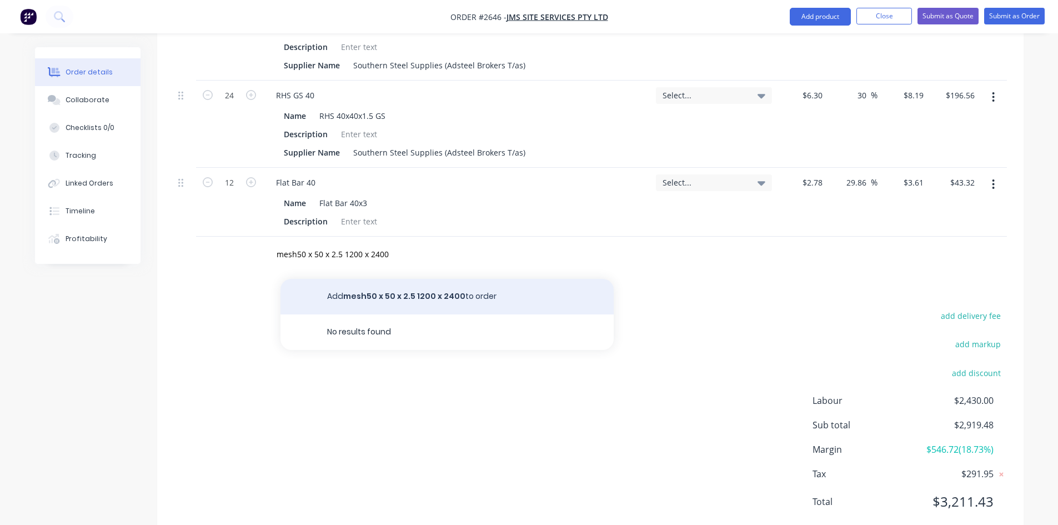
click at [368, 279] on button "Add mesh50 x 50 x 2.5 1200 x 2400 to order" at bounding box center [446, 297] width 333 height 36
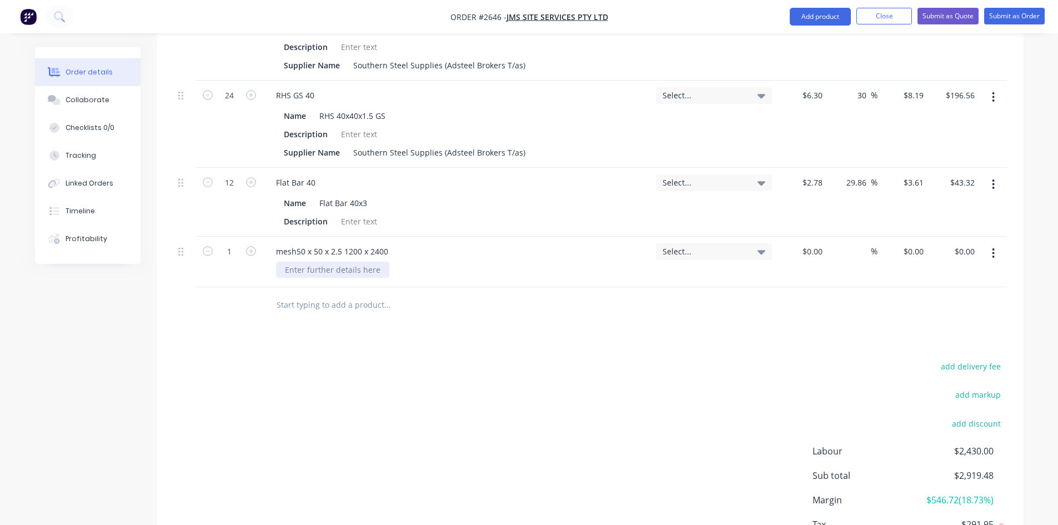
click at [326, 262] on div at bounding box center [332, 270] width 113 height 16
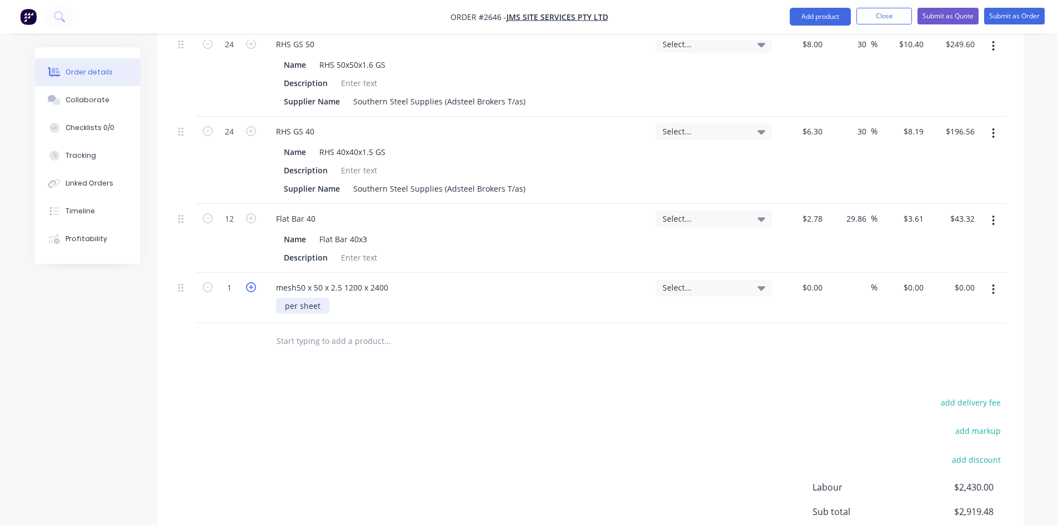
scroll to position [602, 0]
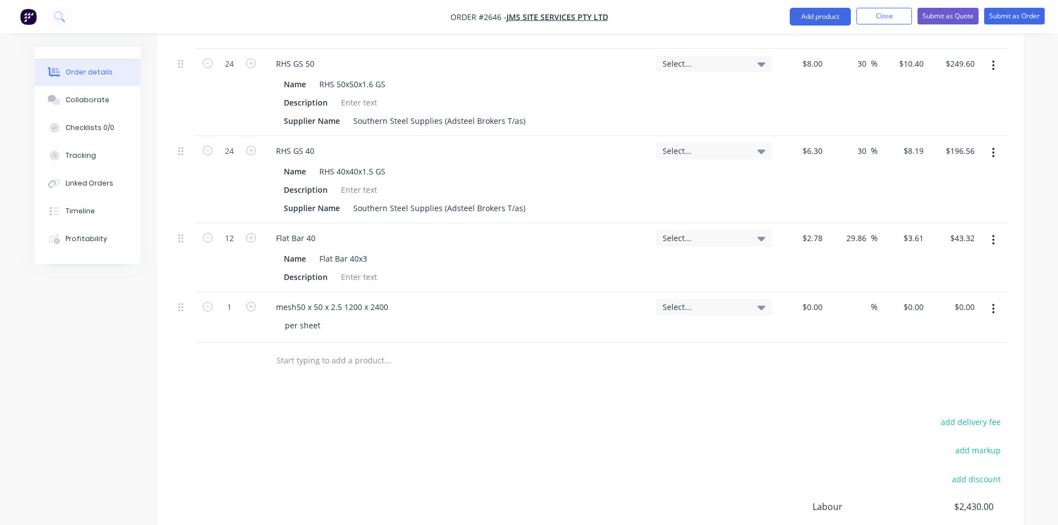
click at [255, 381] on div "Products Show / Hide columns Add product Qty Tracking Category Cost Markup Pric…" at bounding box center [590, 234] width 866 height 822
click at [250, 302] on icon "button" at bounding box center [251, 307] width 10 height 10
type input "3"
click at [374, 269] on div at bounding box center [358, 277] width 45 height 16
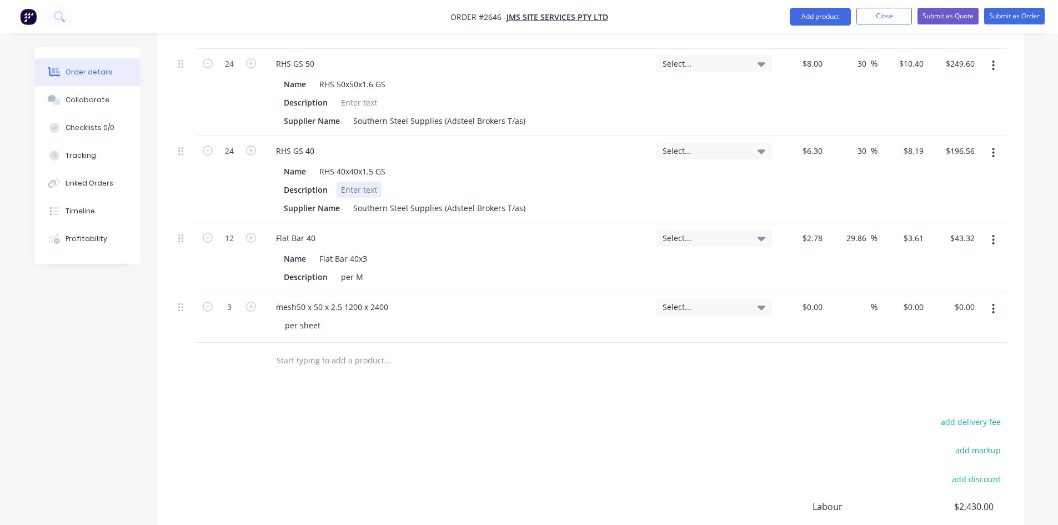
click at [341, 182] on div at bounding box center [358, 190] width 45 height 16
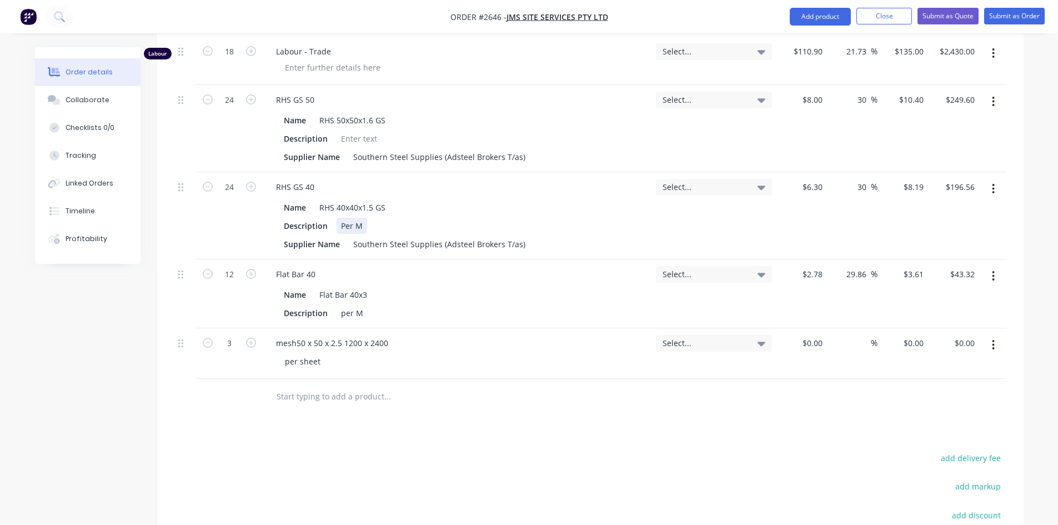
scroll to position [547, 0]
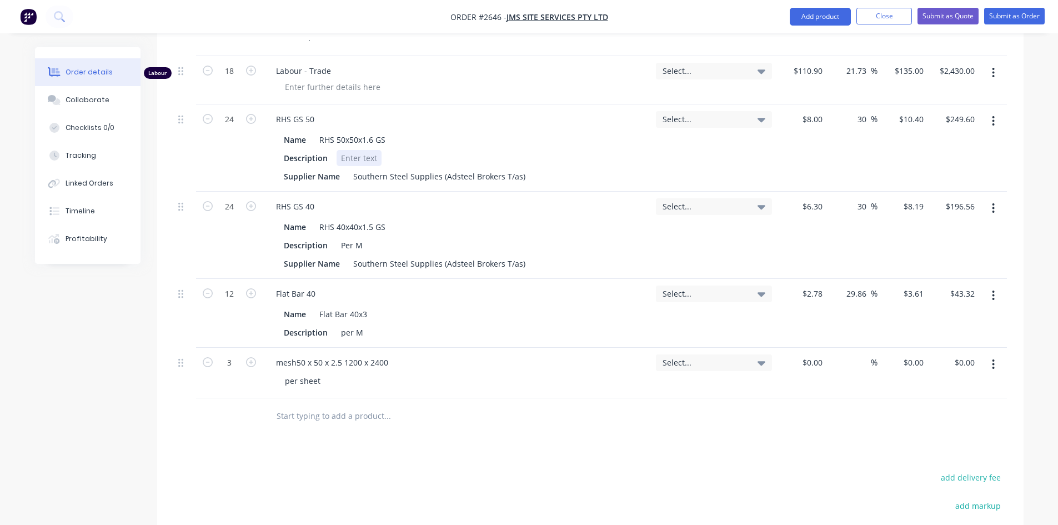
click at [360, 150] on div at bounding box center [358, 158] width 45 height 16
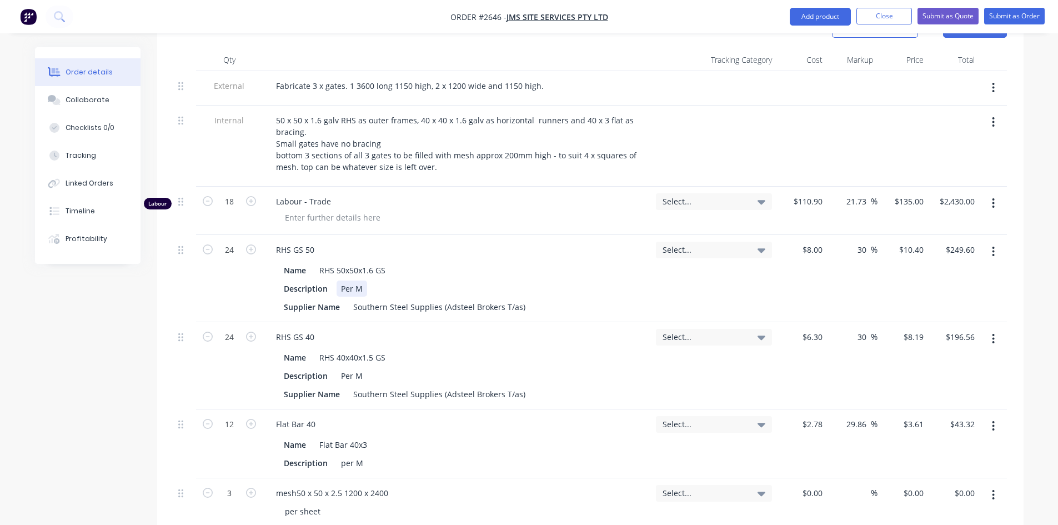
scroll to position [436, 0]
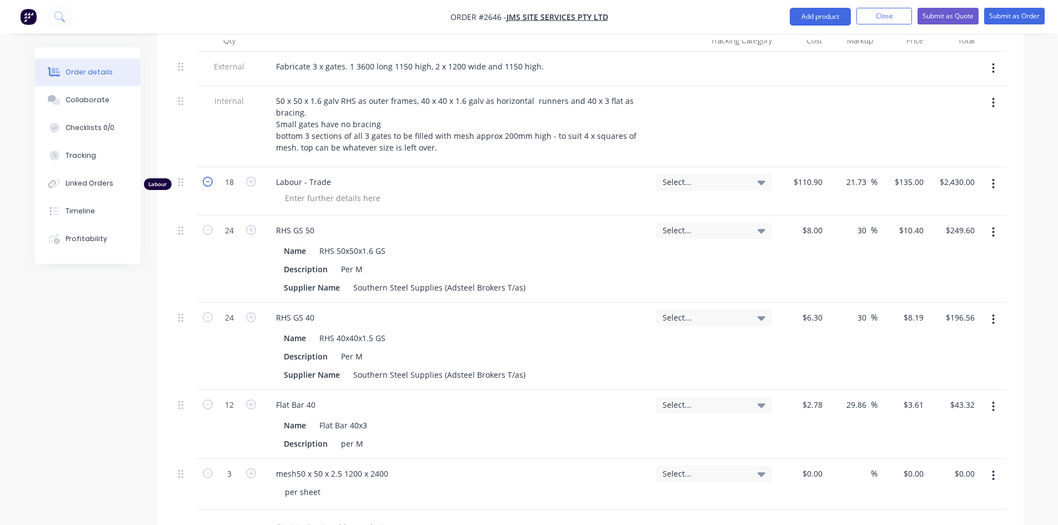
click at [207, 177] on icon "button" at bounding box center [208, 182] width 10 height 10
type input "17"
type input "$2,295.00"
click at [207, 177] on icon "button" at bounding box center [208, 182] width 10 height 10
type input "16"
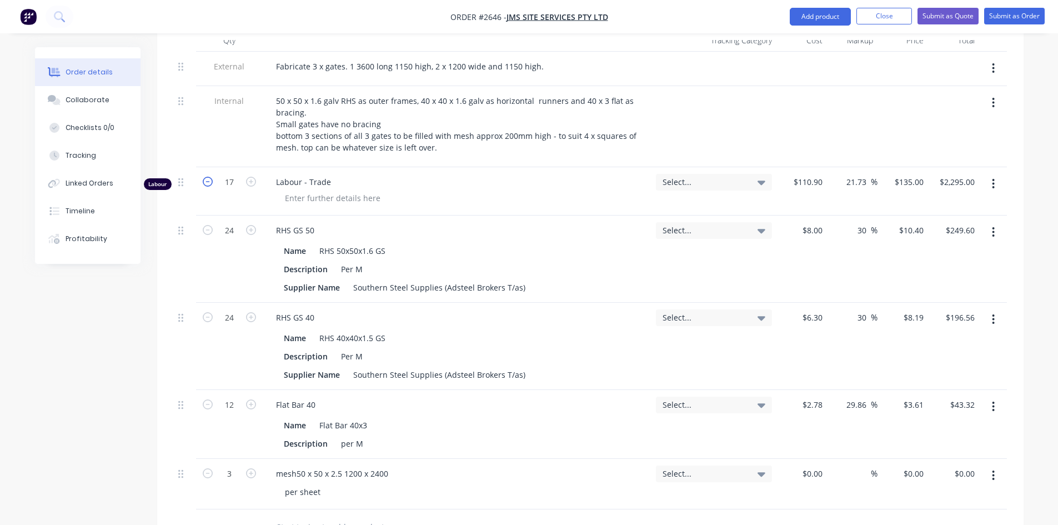
type input "$2,160.00"
click at [207, 177] on icon "button" at bounding box center [208, 182] width 10 height 10
type input "15"
type input "$2,025.00"
click at [207, 177] on icon "button" at bounding box center [208, 182] width 10 height 10
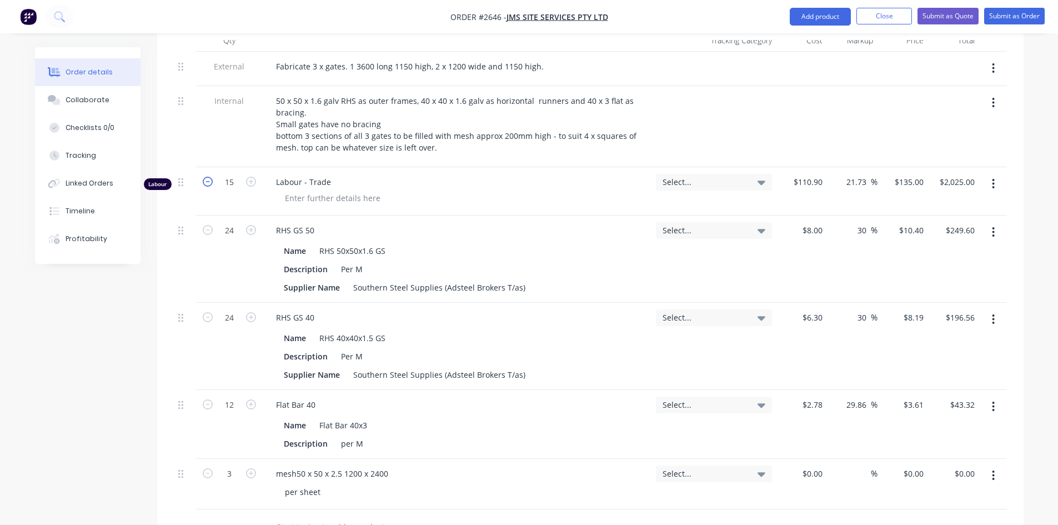
type input "14"
type input "$1,890.00"
click at [613, 516] on div at bounding box center [462, 527] width 391 height 22
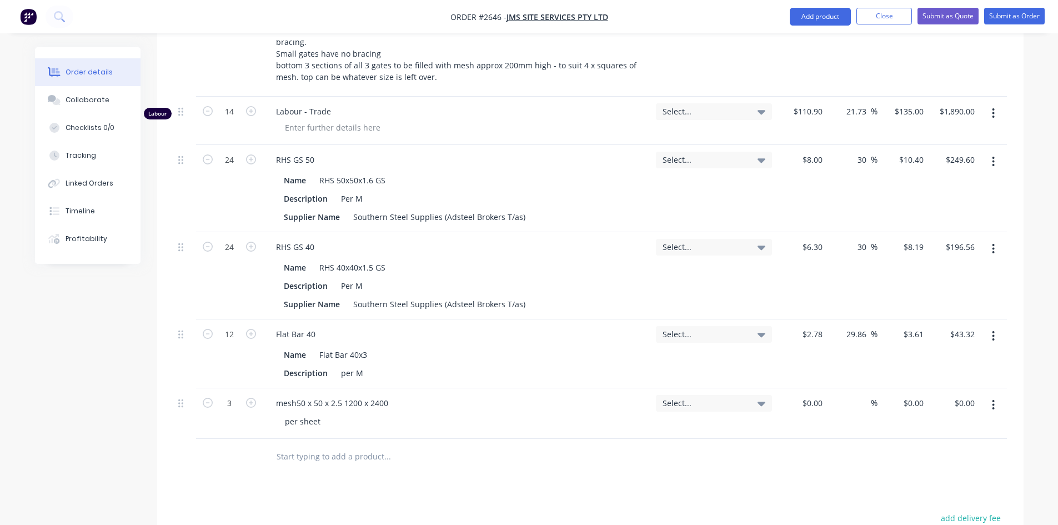
scroll to position [264, 0]
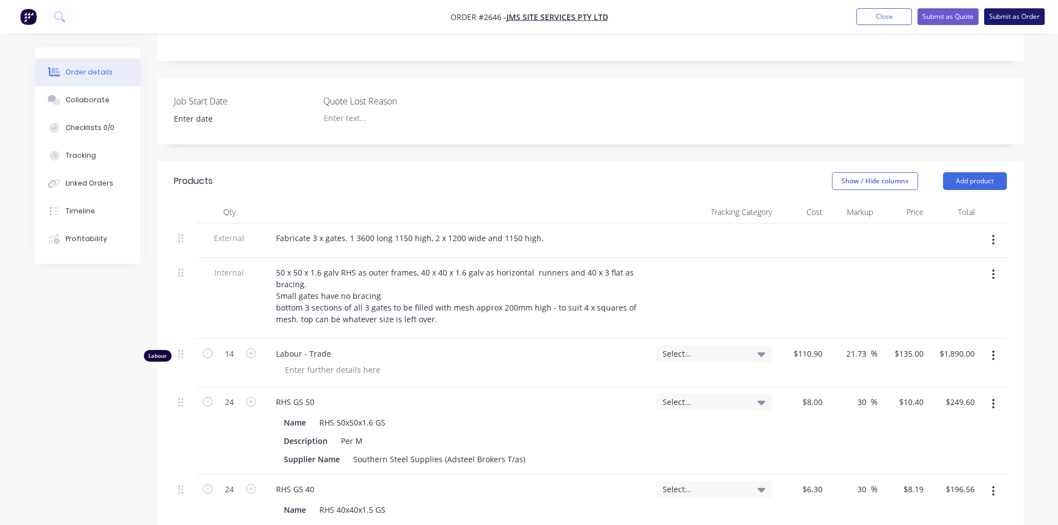
click at [998, 18] on button "Submit as Order" at bounding box center [1014, 16] width 61 height 17
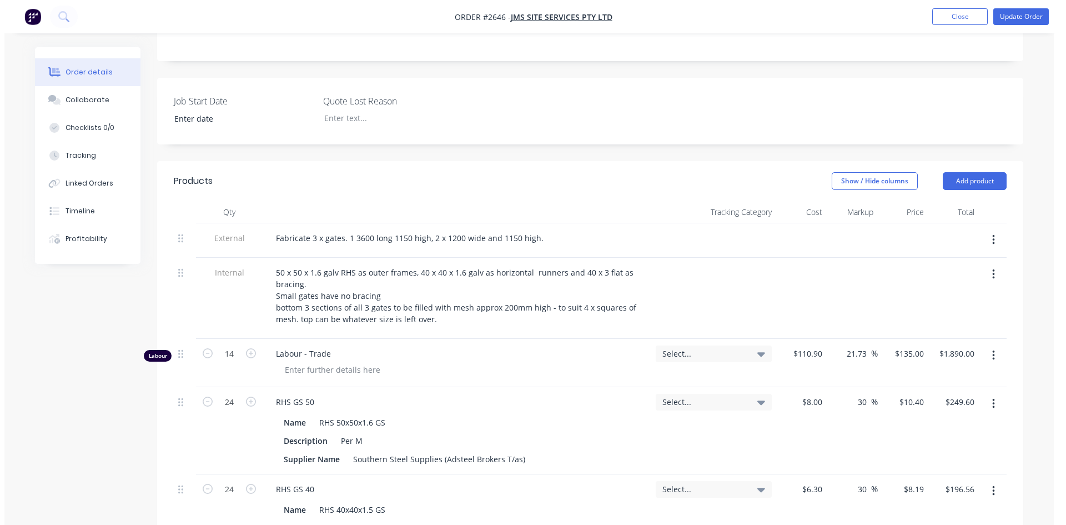
scroll to position [0, 0]
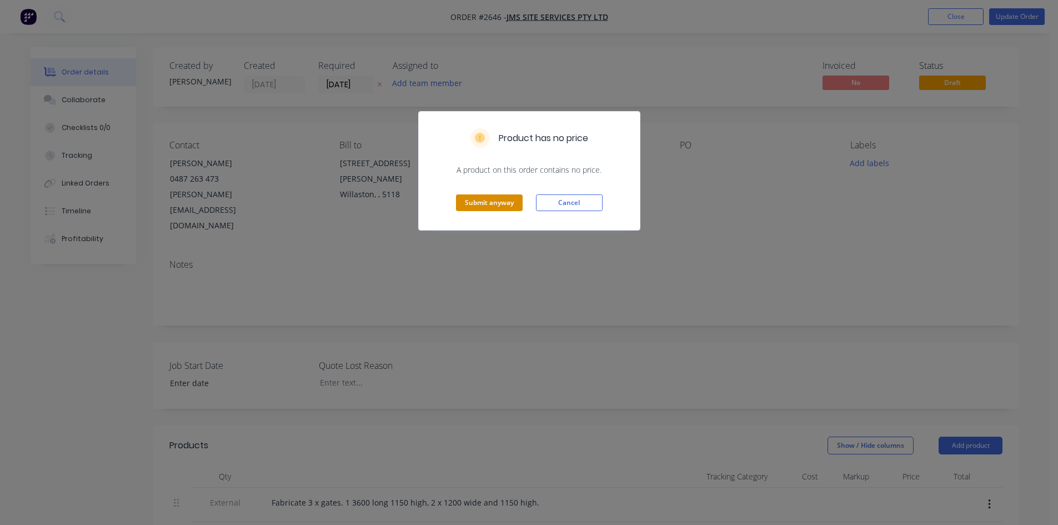
click at [479, 201] on button "Submit anyway" at bounding box center [489, 202] width 67 height 17
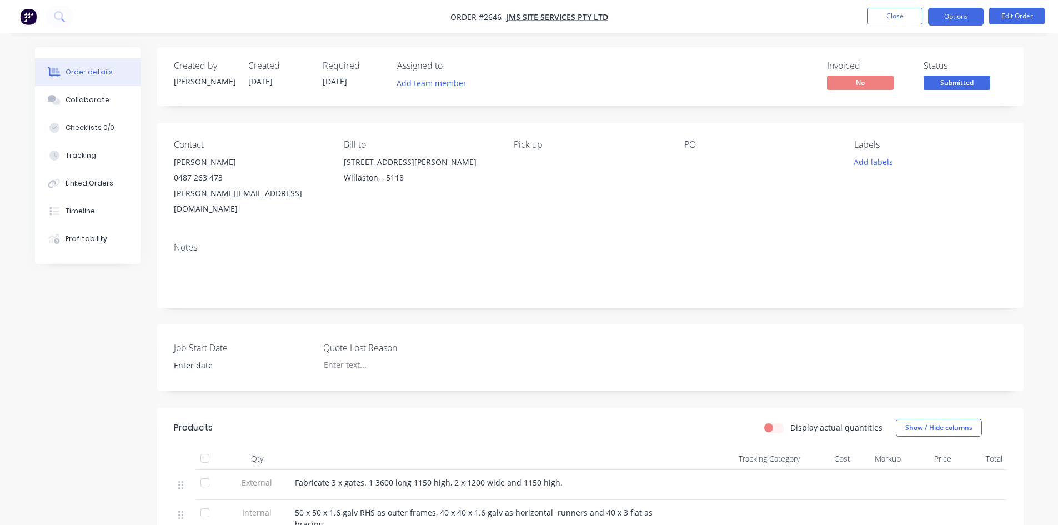
click at [957, 16] on button "Options" at bounding box center [956, 17] width 56 height 18
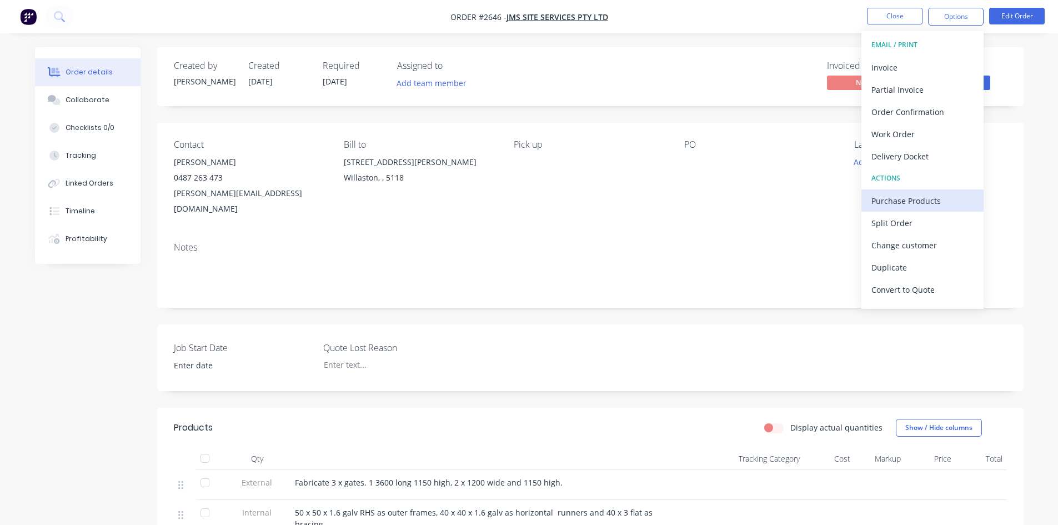
click at [915, 203] on div "Purchase Products" at bounding box center [922, 201] width 102 height 16
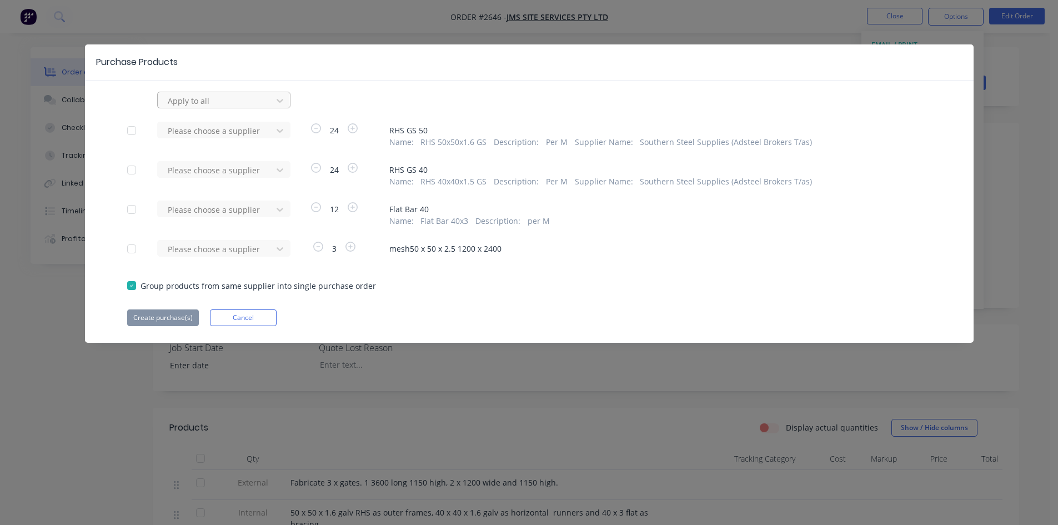
click at [259, 98] on div at bounding box center [217, 101] width 100 height 14
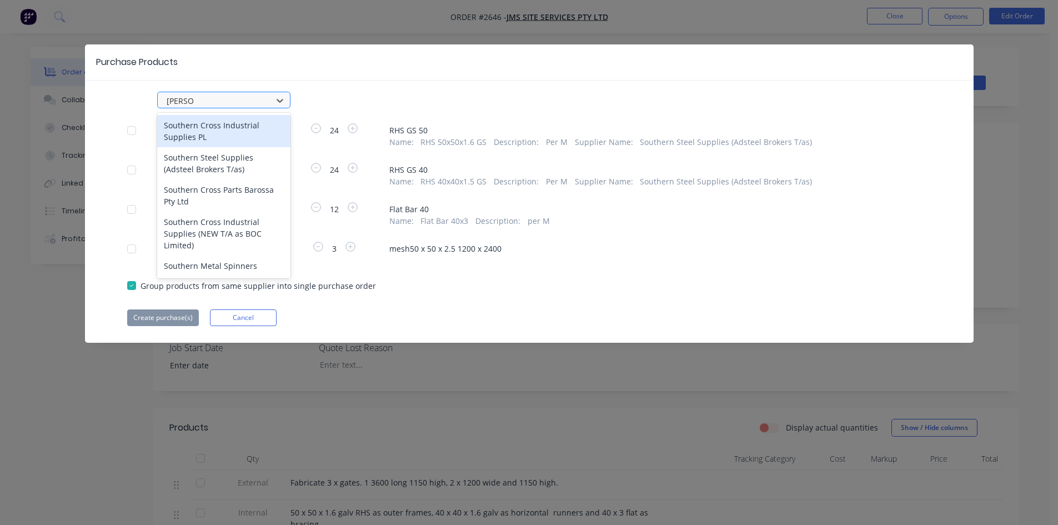
type input "southern"
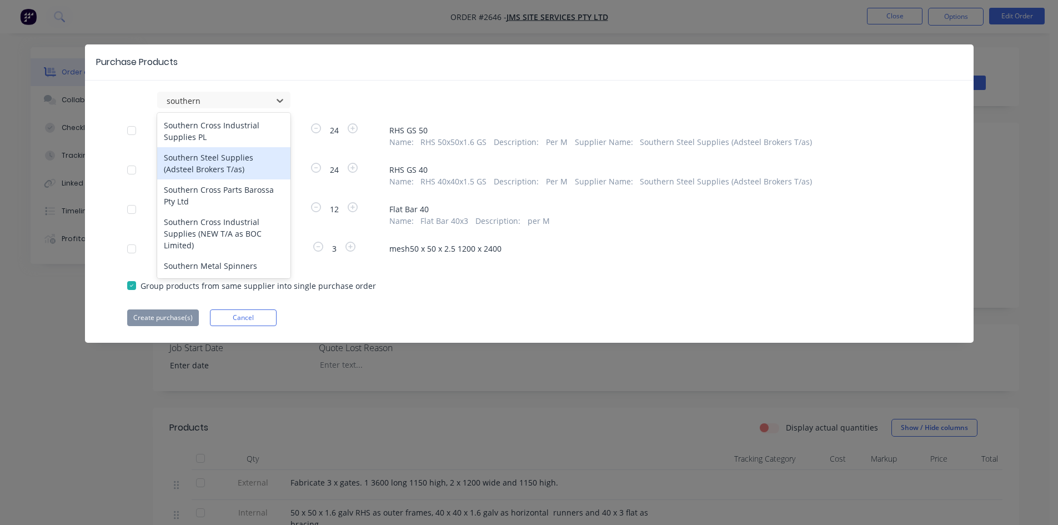
click at [250, 174] on div "Southern Steel Supplies (Adsteel Brokers T/as)" at bounding box center [223, 163] width 133 height 32
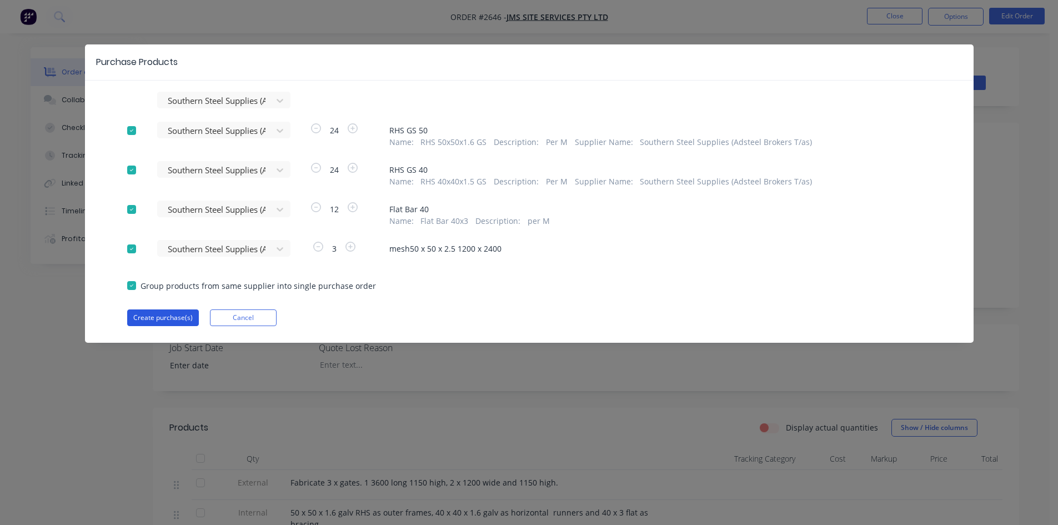
click at [176, 320] on button "Create purchase(s)" at bounding box center [163, 317] width 72 height 17
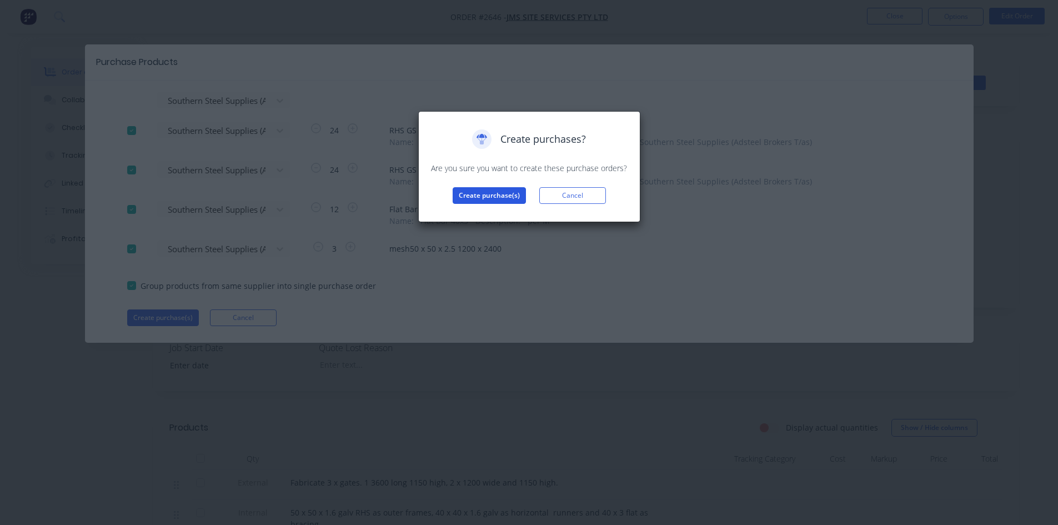
click at [482, 193] on button "Create purchase(s)" at bounding box center [489, 195] width 73 height 17
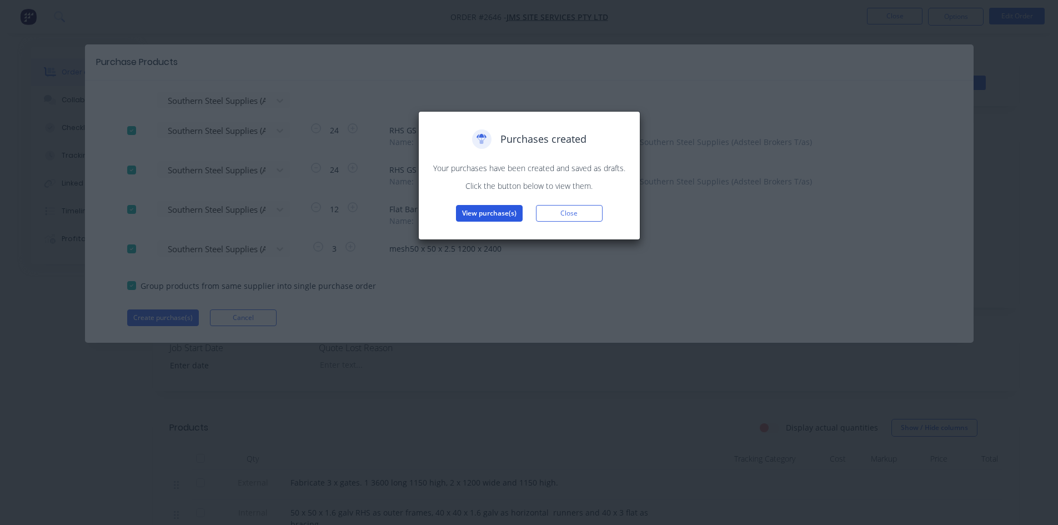
click at [488, 213] on button "View purchase(s)" at bounding box center [489, 213] width 67 height 17
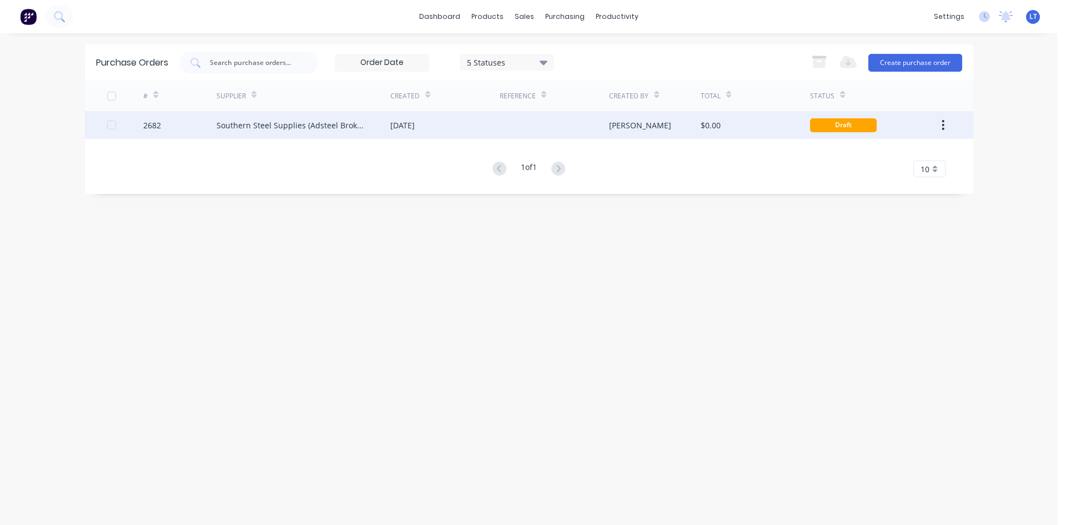
click at [688, 132] on div "[PERSON_NAME]" at bounding box center [655, 125] width 92 height 28
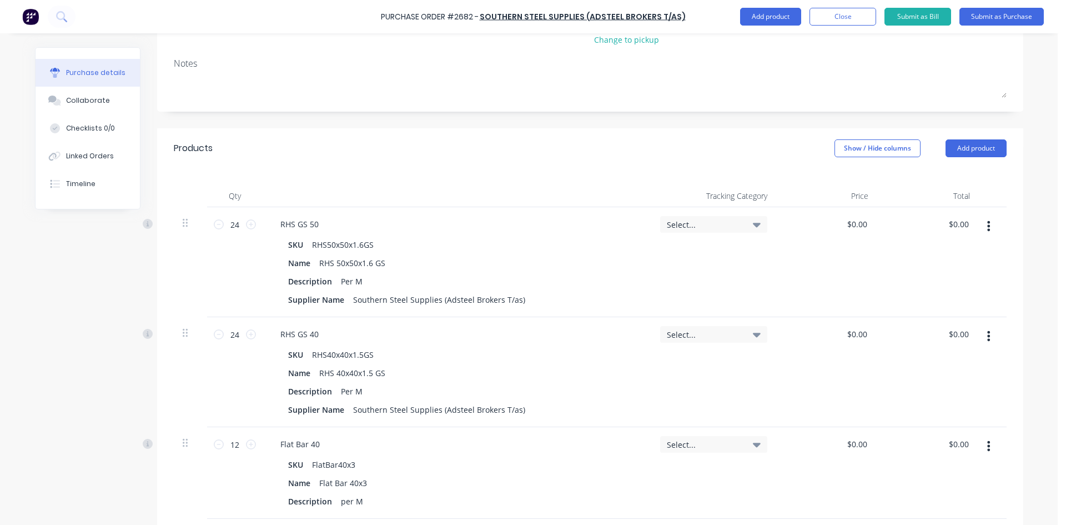
scroll to position [389, 0]
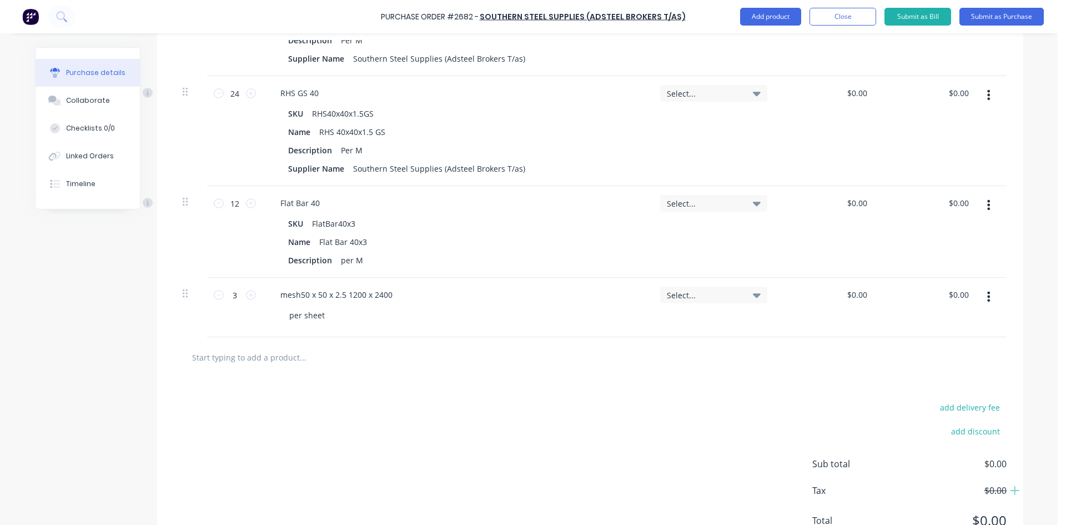
click at [285, 352] on input "text" at bounding box center [303, 357] width 222 height 22
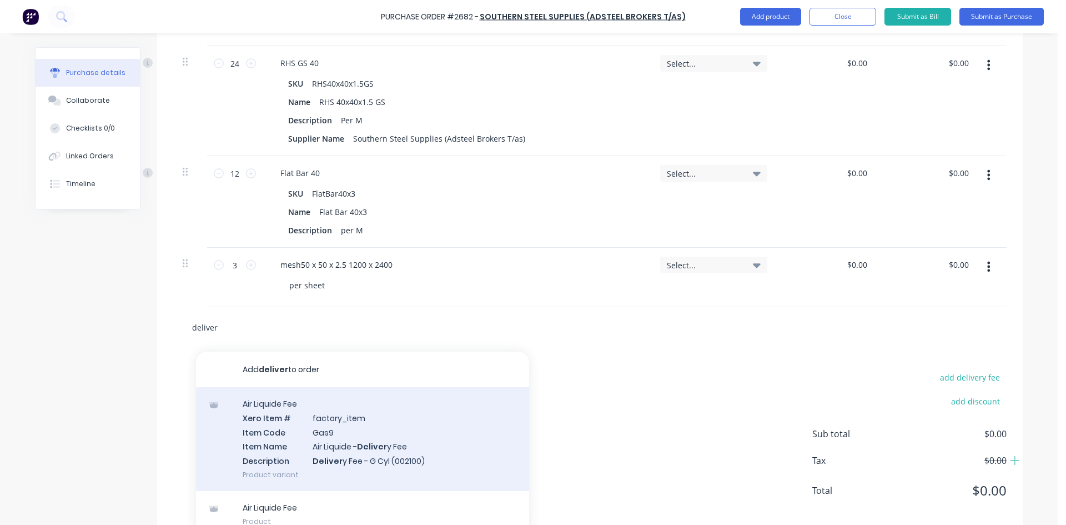
scroll to position [435, 0]
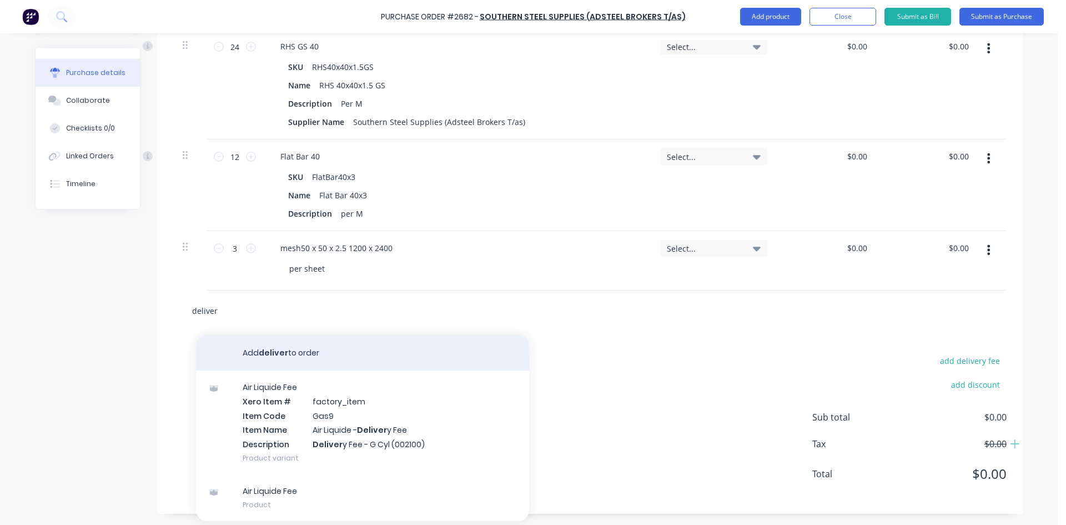
type input "deliver"
click at [290, 354] on button "Add deliver to order" at bounding box center [362, 353] width 333 height 36
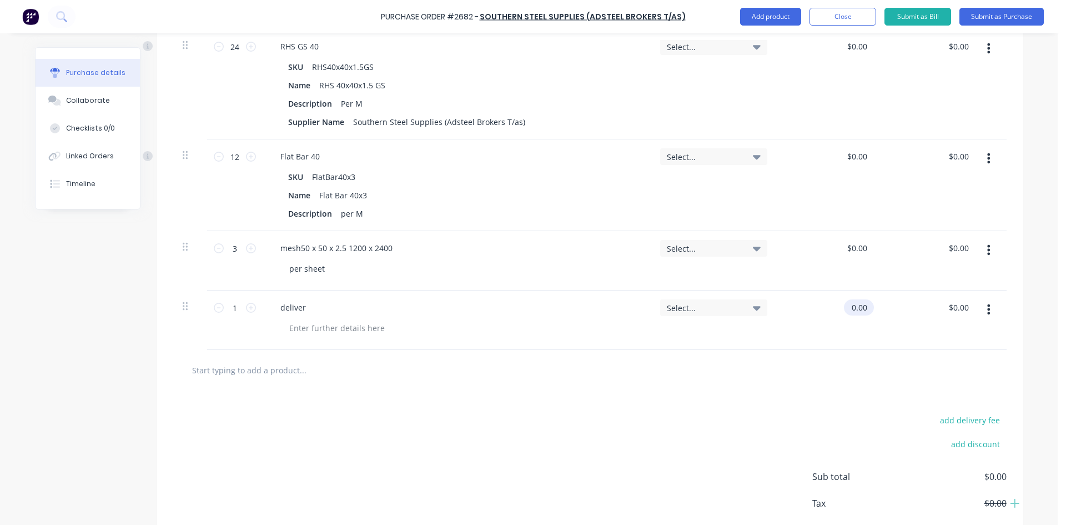
click at [853, 304] on input "0.00" at bounding box center [857, 307] width 26 height 16
type input "$50.00"
click at [766, 382] on div at bounding box center [590, 370] width 833 height 41
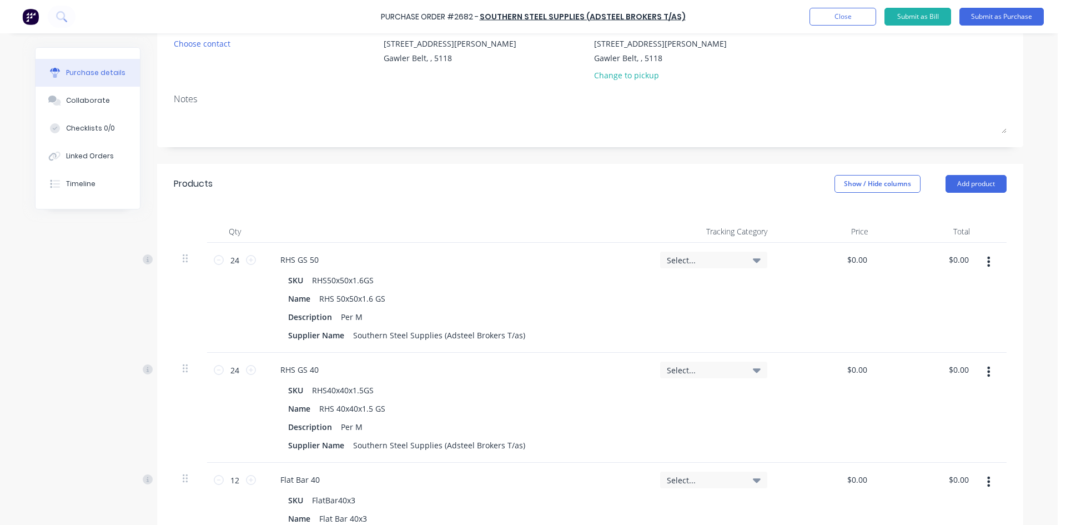
scroll to position [106, 0]
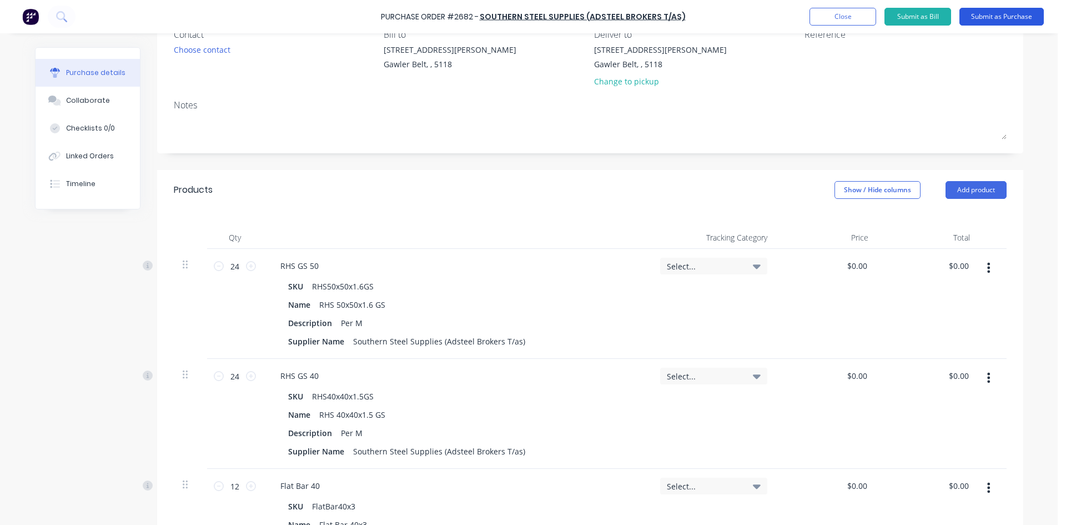
click at [983, 22] on button "Submit as Purchase" at bounding box center [1001, 17] width 84 height 18
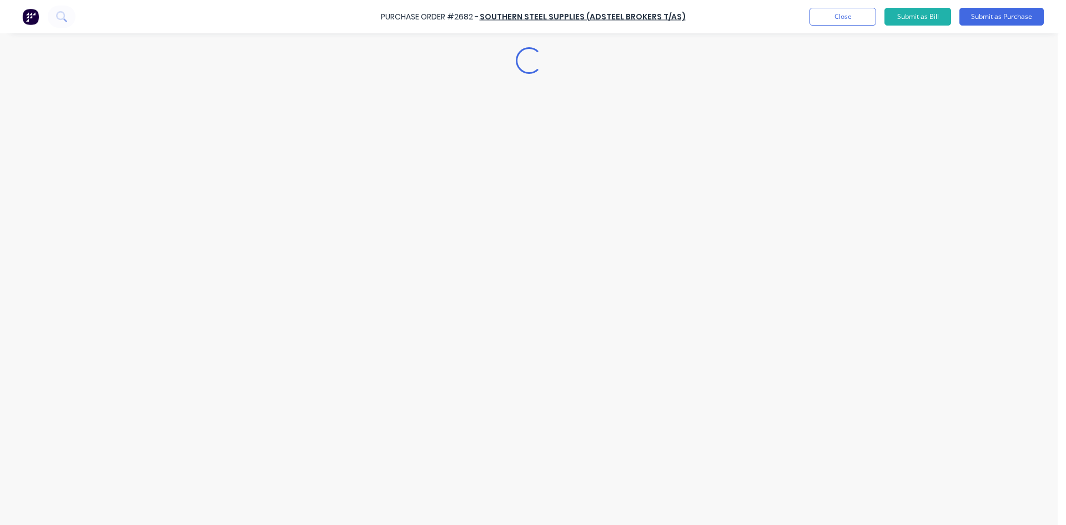
scroll to position [0, 0]
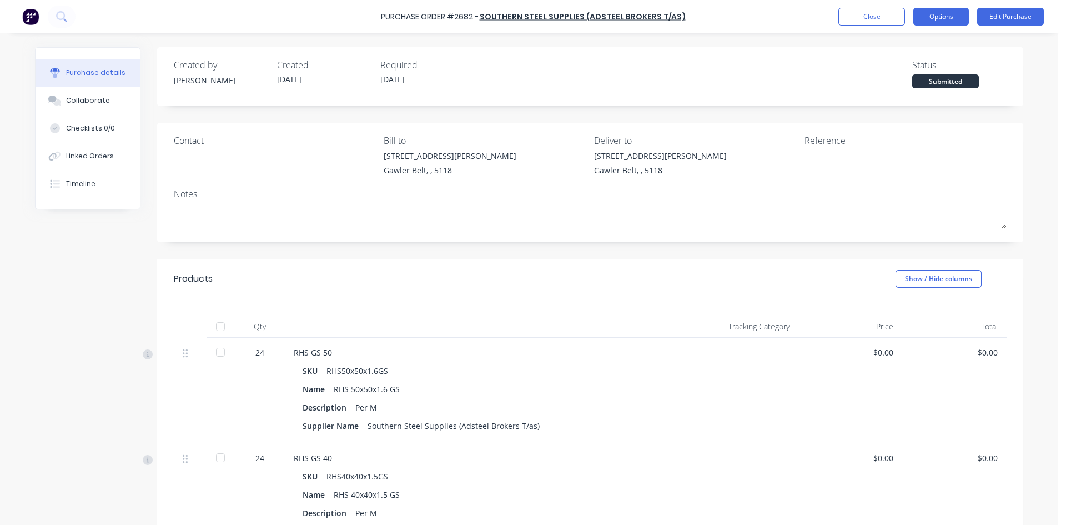
click at [953, 14] on button "Options" at bounding box center [941, 17] width 56 height 18
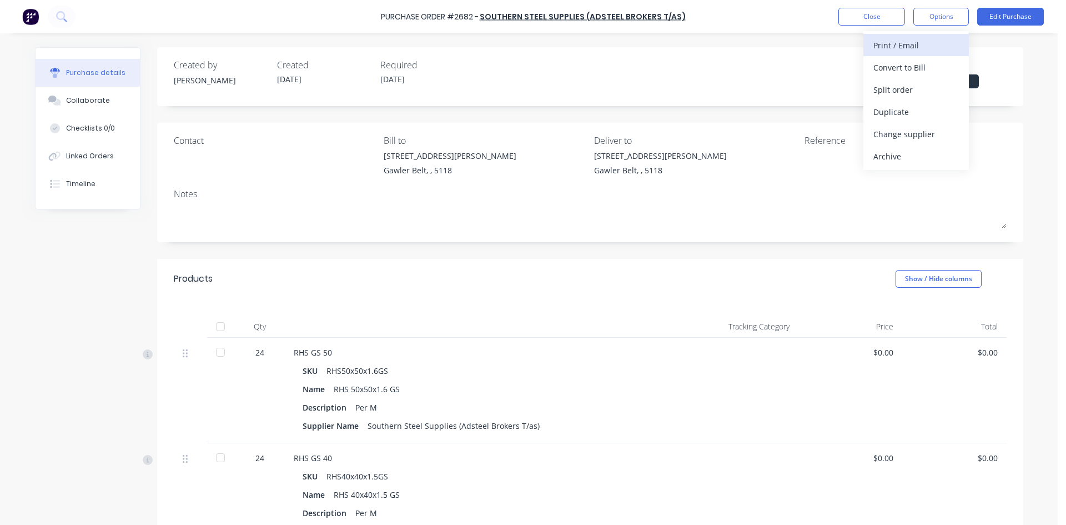
click at [917, 45] on div "Print / Email" at bounding box center [916, 45] width 86 height 16
click at [906, 71] on div "With pricing" at bounding box center [916, 67] width 86 height 16
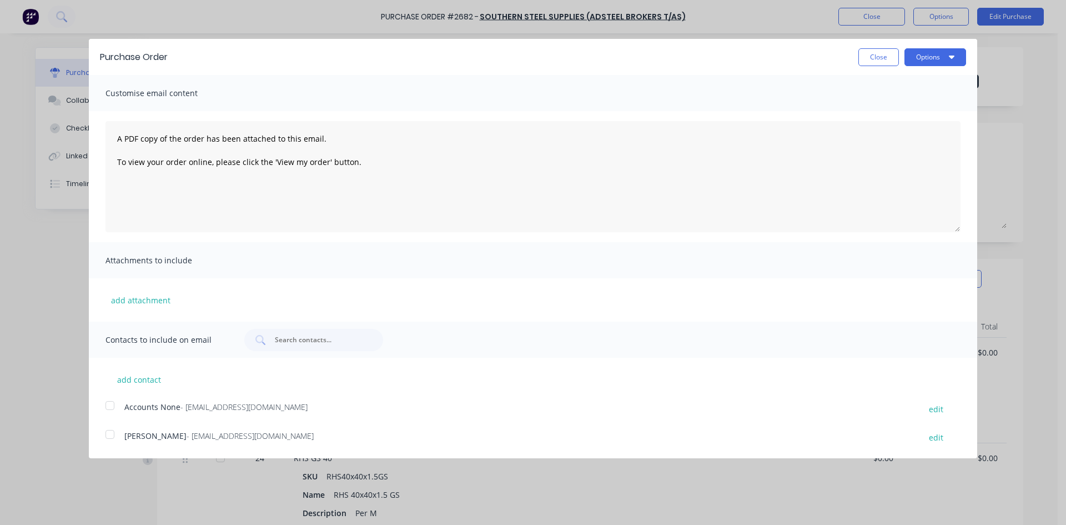
click at [108, 435] on div at bounding box center [110, 434] width 22 height 22
click at [927, 53] on button "Options" at bounding box center [936, 57] width 62 height 18
click at [887, 106] on div "Email" at bounding box center [914, 107] width 86 height 16
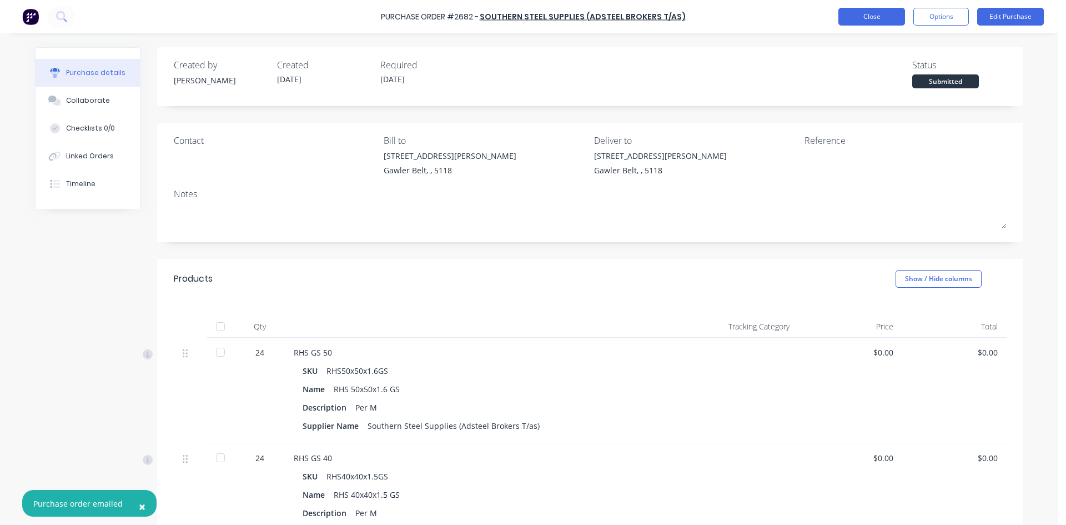
click at [861, 21] on button "Close" at bounding box center [871, 17] width 67 height 18
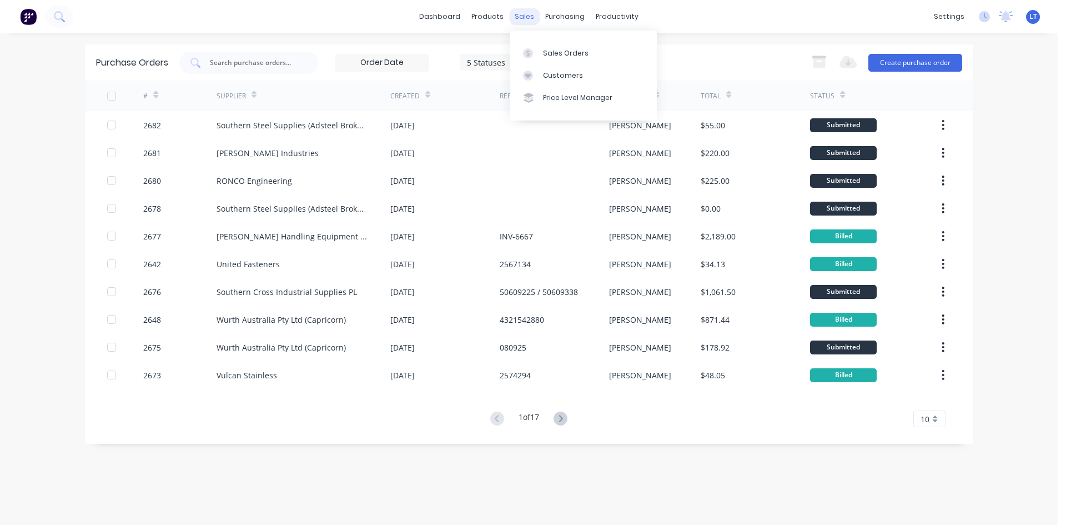
click at [519, 17] on div "sales" at bounding box center [524, 16] width 31 height 17
click at [560, 53] on div "Sales Orders" at bounding box center [566, 53] width 46 height 10
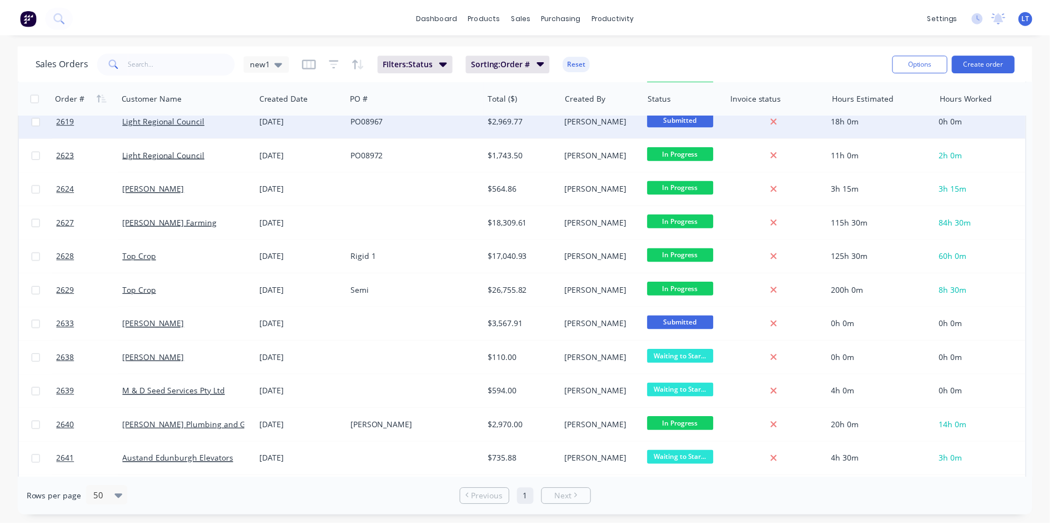
scroll to position [760, 0]
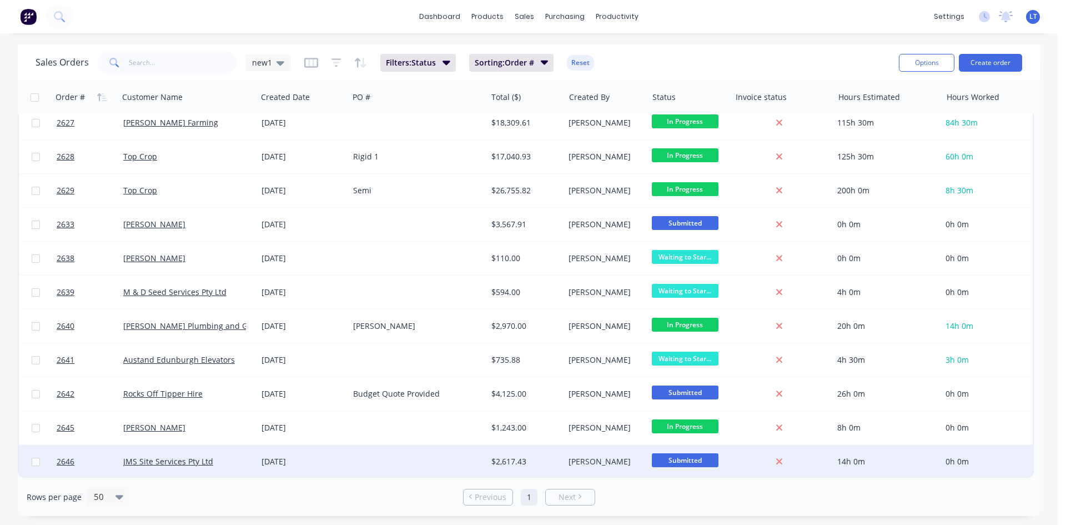
click at [373, 461] on div at bounding box center [418, 461] width 138 height 33
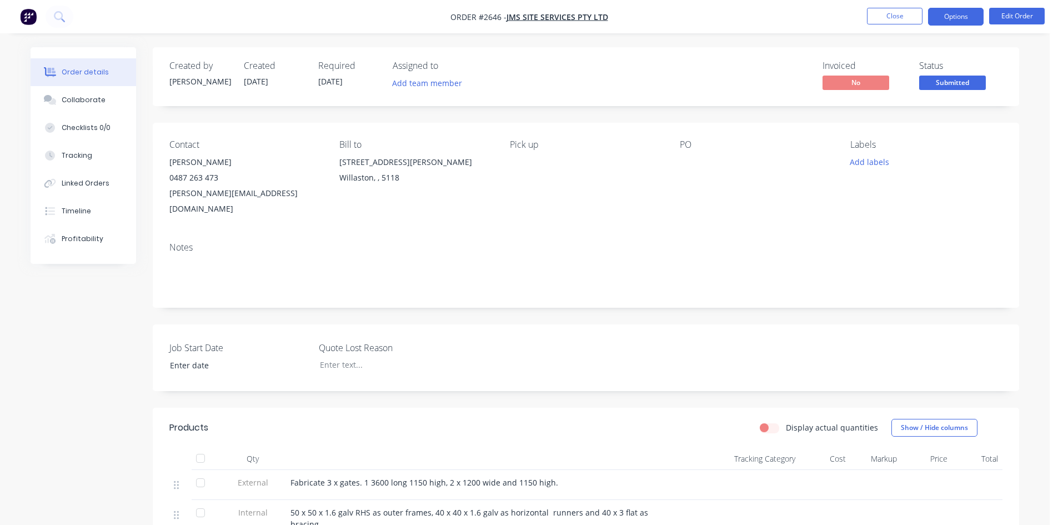
click at [946, 11] on button "Options" at bounding box center [956, 17] width 56 height 18
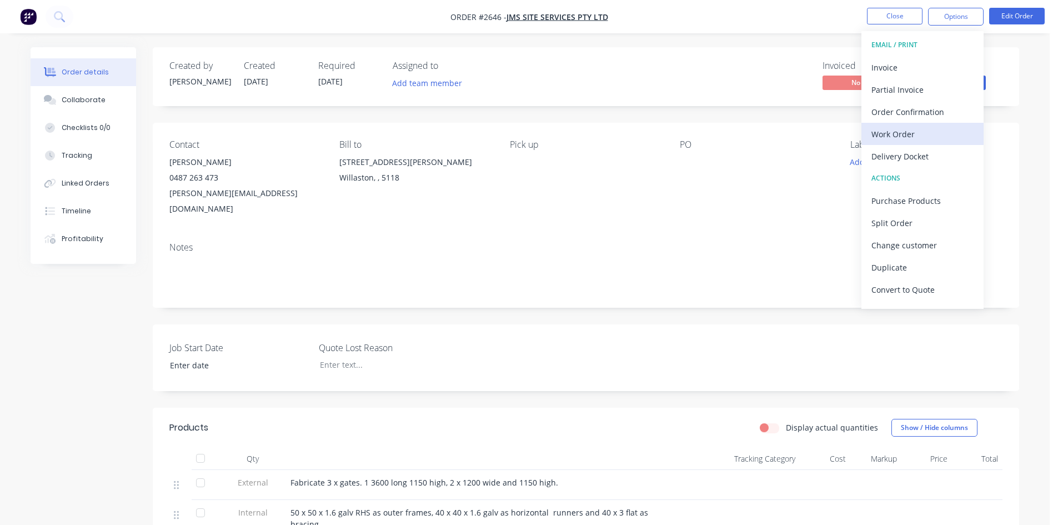
click at [901, 133] on div "Work Order" at bounding box center [922, 134] width 102 height 16
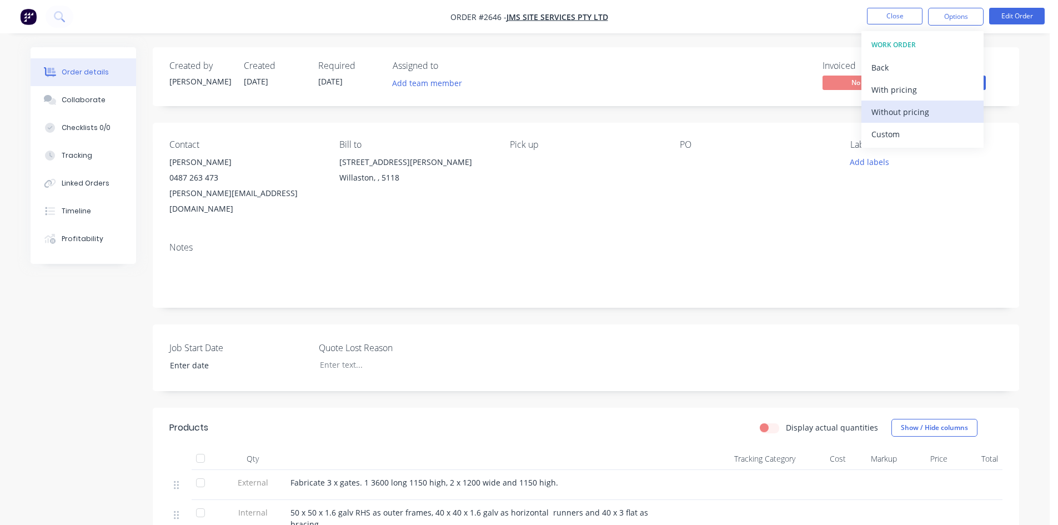
click at [899, 108] on div "Without pricing" at bounding box center [922, 112] width 102 height 16
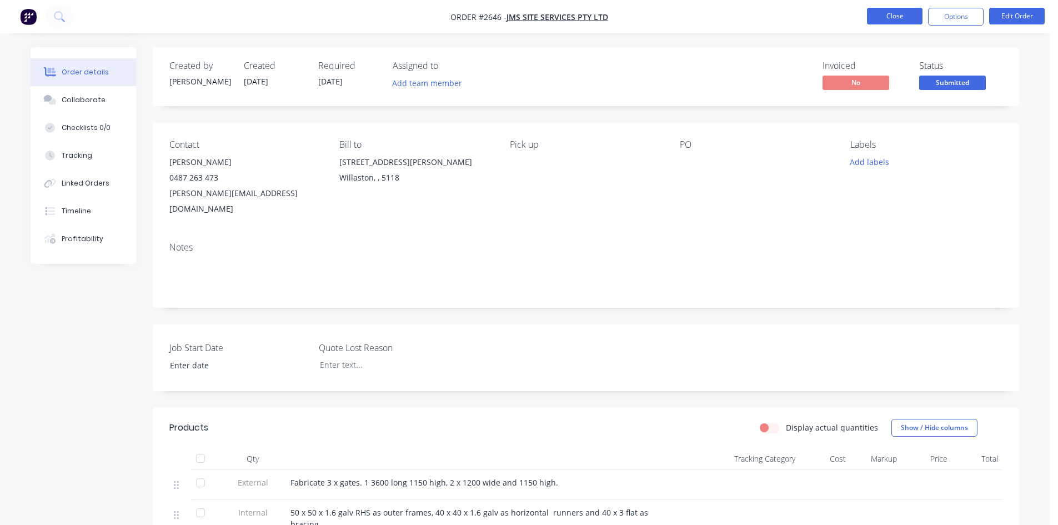
click at [885, 17] on button "Close" at bounding box center [895, 16] width 56 height 17
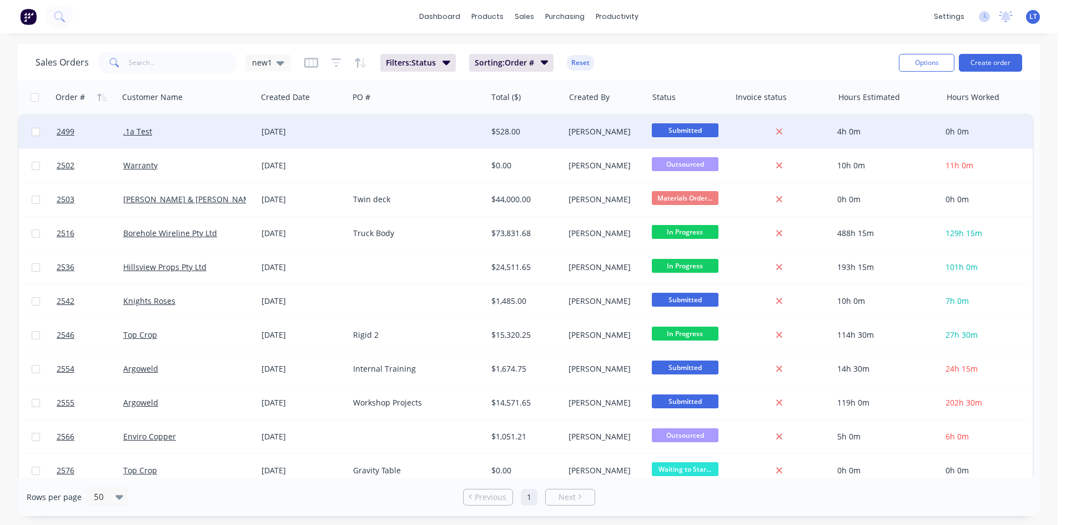
click at [446, 125] on div at bounding box center [418, 131] width 138 height 33
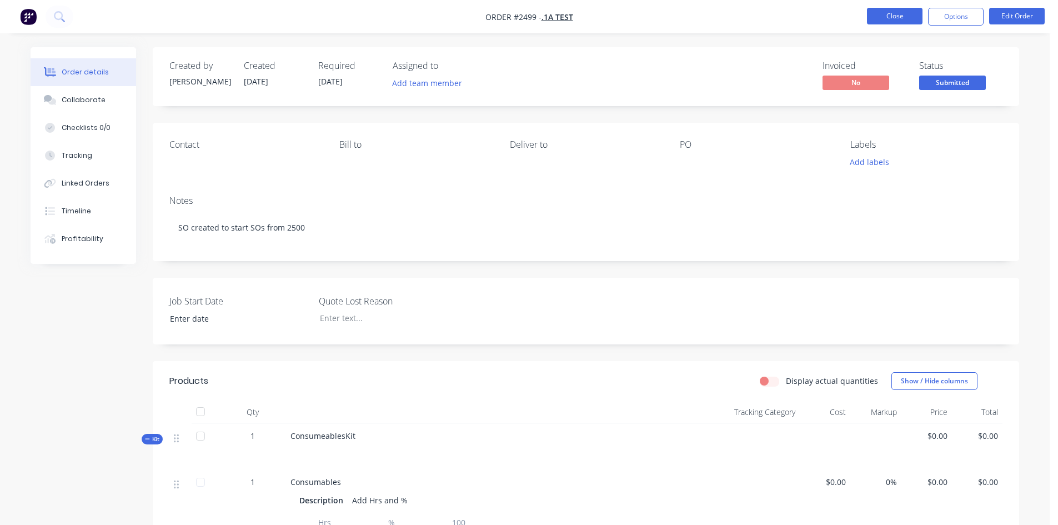
click at [881, 14] on button "Close" at bounding box center [895, 16] width 56 height 17
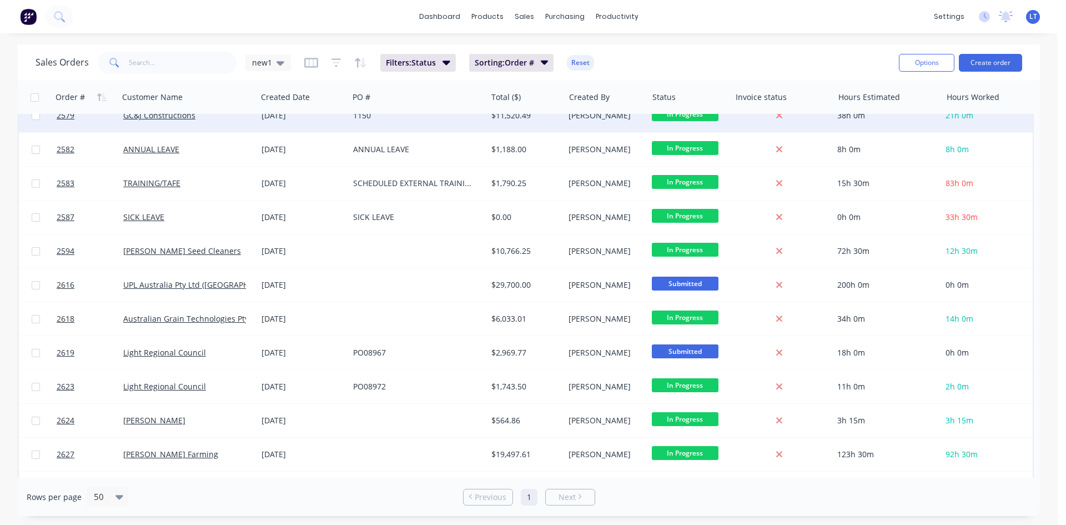
scroll to position [692, 0]
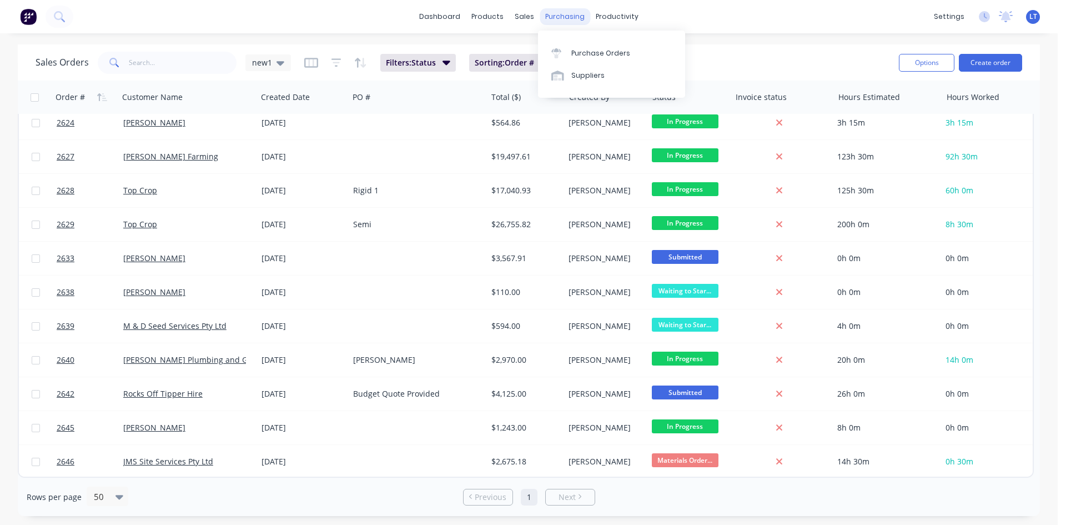
click at [569, 16] on div "purchasing" at bounding box center [565, 16] width 51 height 17
click at [594, 54] on div "Purchase Orders" at bounding box center [600, 53] width 59 height 10
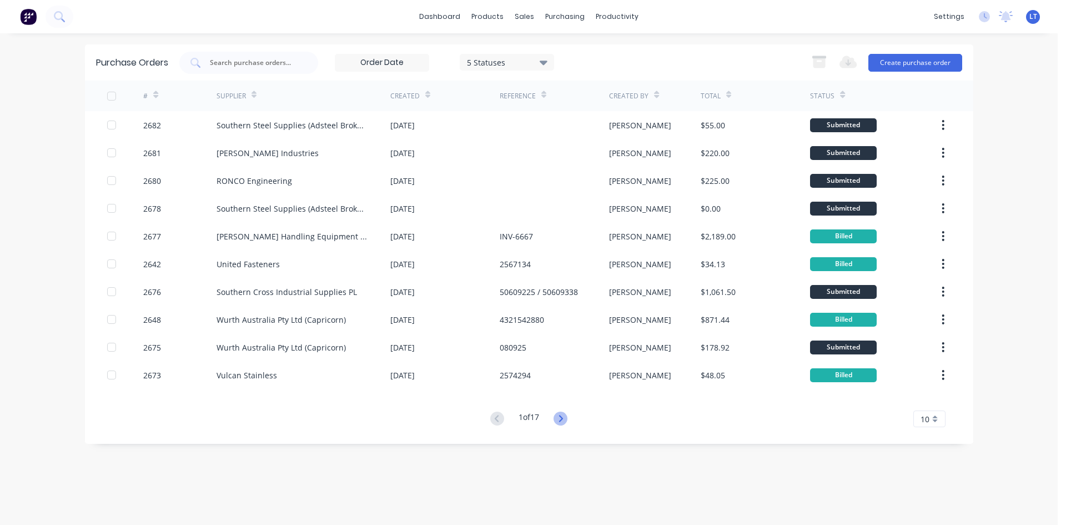
click at [564, 423] on icon at bounding box center [561, 418] width 14 height 14
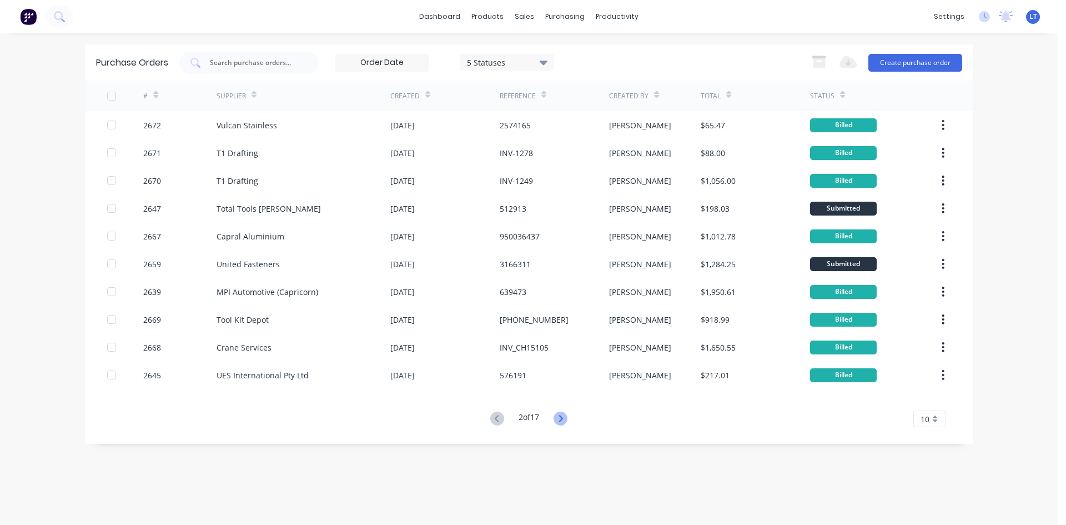
click at [561, 423] on icon at bounding box center [561, 418] width 14 height 14
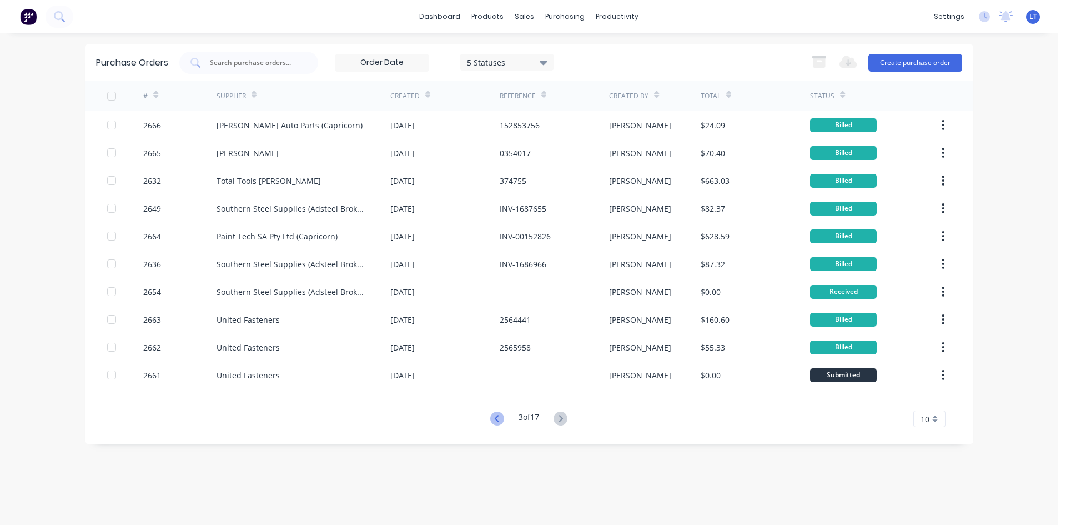
click at [495, 420] on icon at bounding box center [497, 418] width 4 height 7
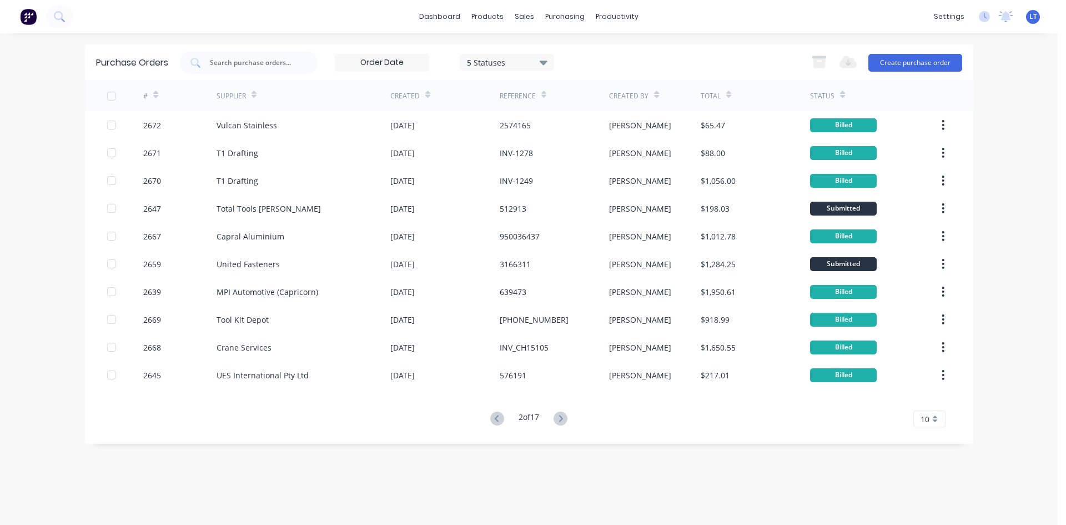
click at [495, 420] on icon at bounding box center [497, 418] width 4 height 7
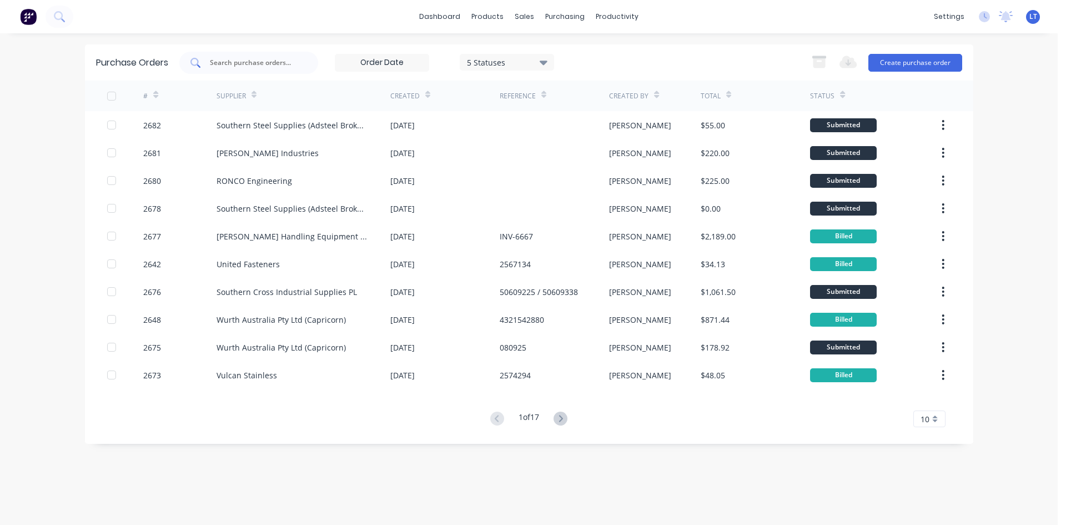
click at [242, 62] on input "text" at bounding box center [255, 62] width 92 height 11
type input "admerch"
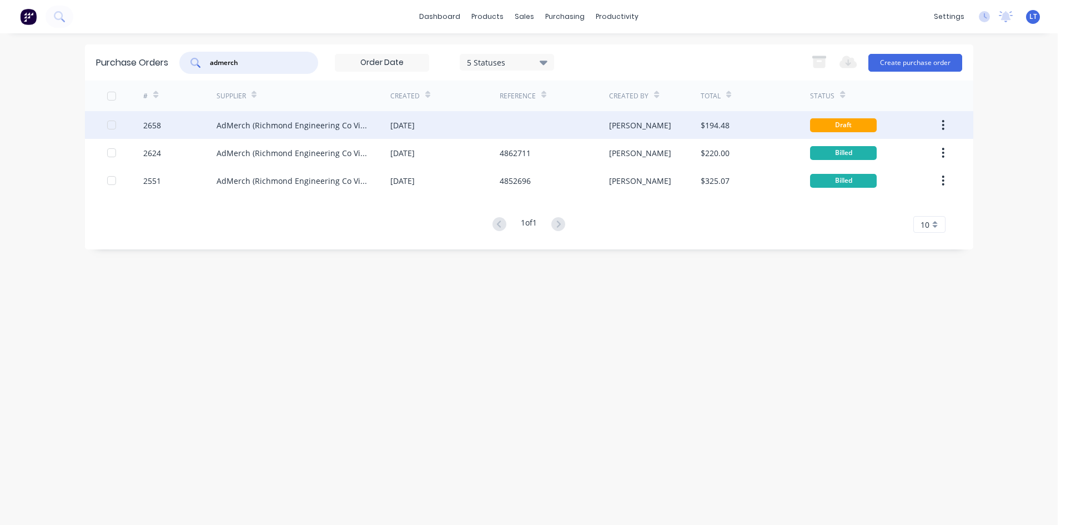
click at [374, 125] on div "AdMerch (Richmond Engineering Co Vic Pty Ltd)" at bounding box center [304, 125] width 174 height 28
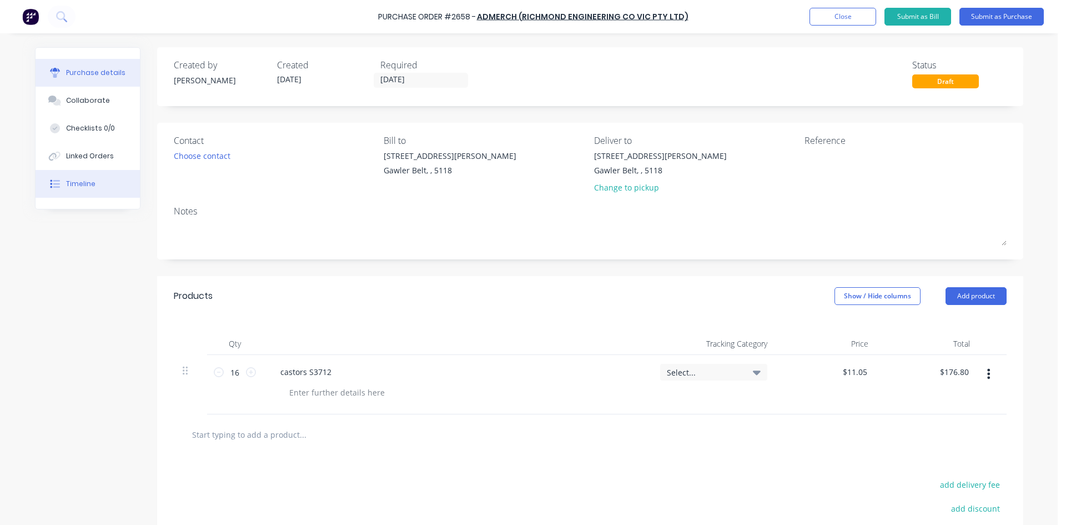
click at [72, 181] on div "Timeline" at bounding box center [80, 184] width 29 height 10
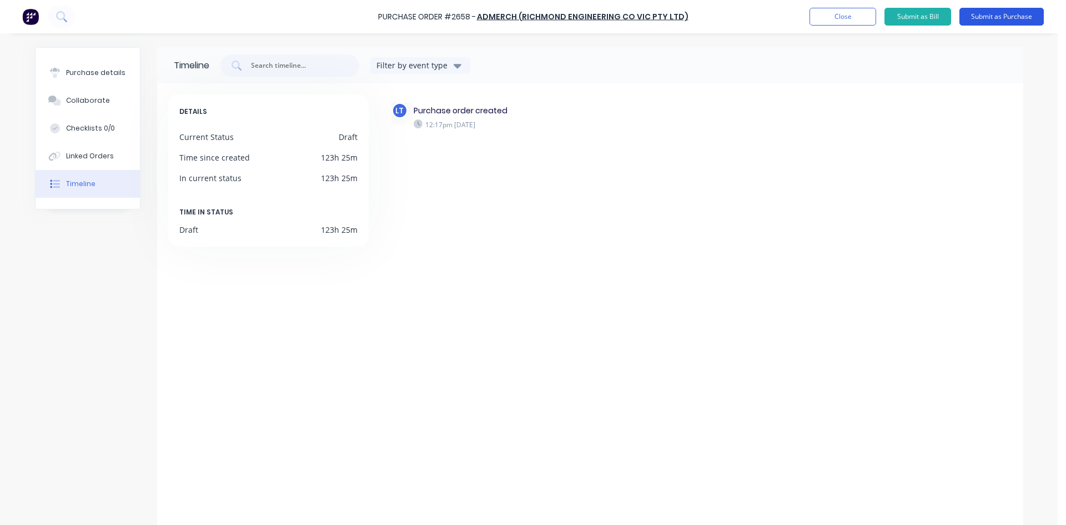
click at [973, 16] on button "Submit as Purchase" at bounding box center [1001, 17] width 84 height 18
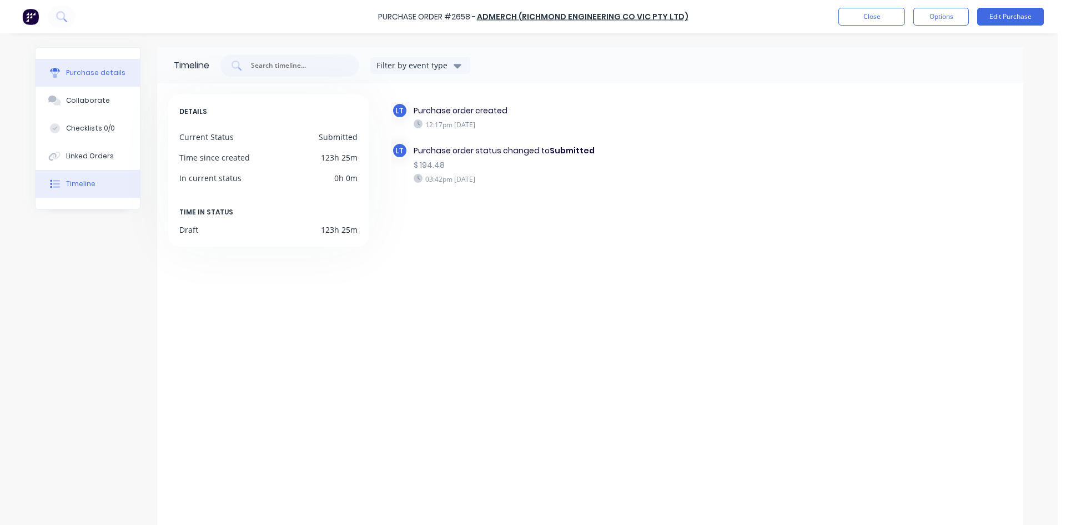
drag, startPoint x: 80, startPoint y: 74, endPoint x: 120, endPoint y: 129, distance: 68.3
click at [80, 75] on div "Purchase details" at bounding box center [95, 73] width 59 height 10
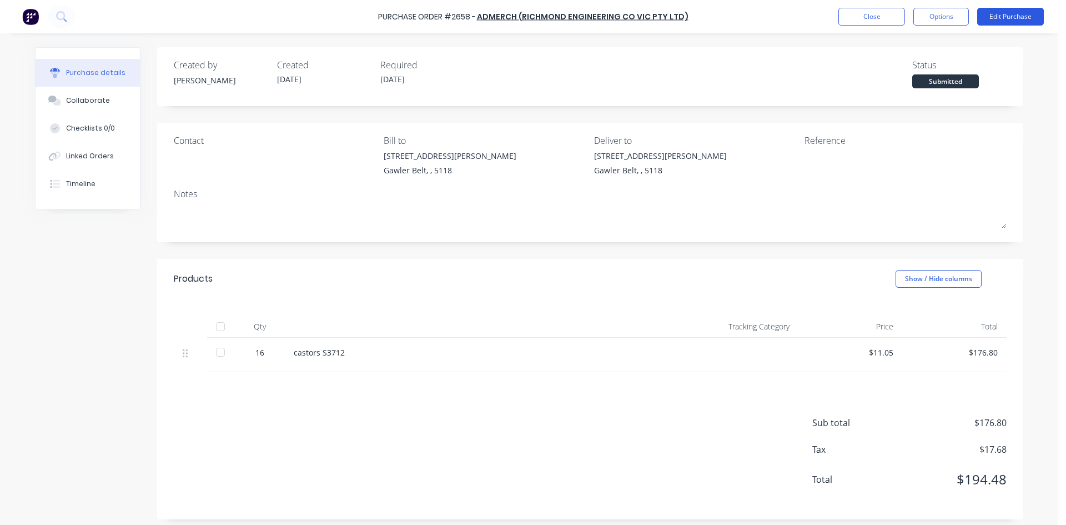
click at [1009, 21] on button "Edit Purchase" at bounding box center [1010, 17] width 67 height 18
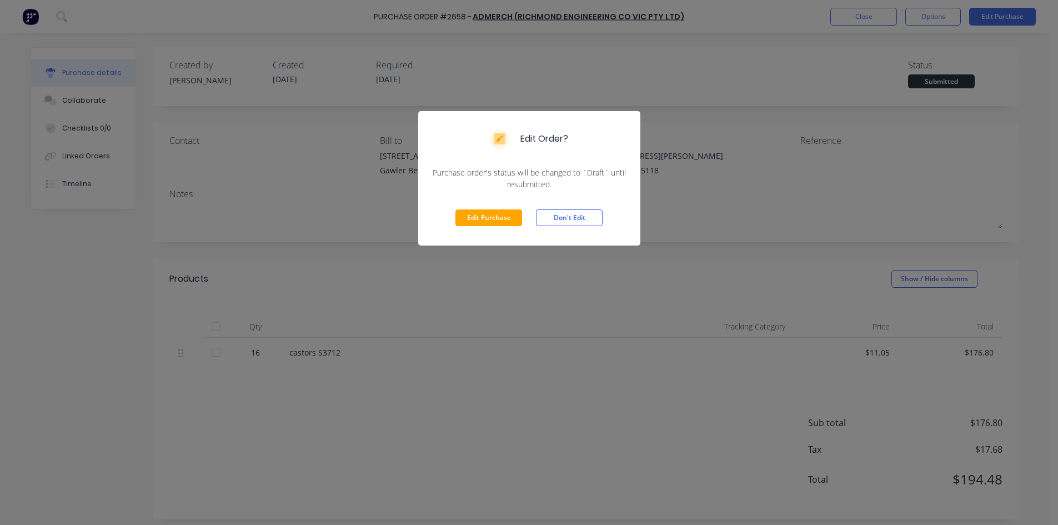
drag, startPoint x: 697, startPoint y: 212, endPoint x: 806, endPoint y: 124, distance: 139.8
click at [698, 212] on div "Edit Order? Purchase order's status will be changed to `Draft` until resubmitte…" at bounding box center [529, 262] width 1058 height 525
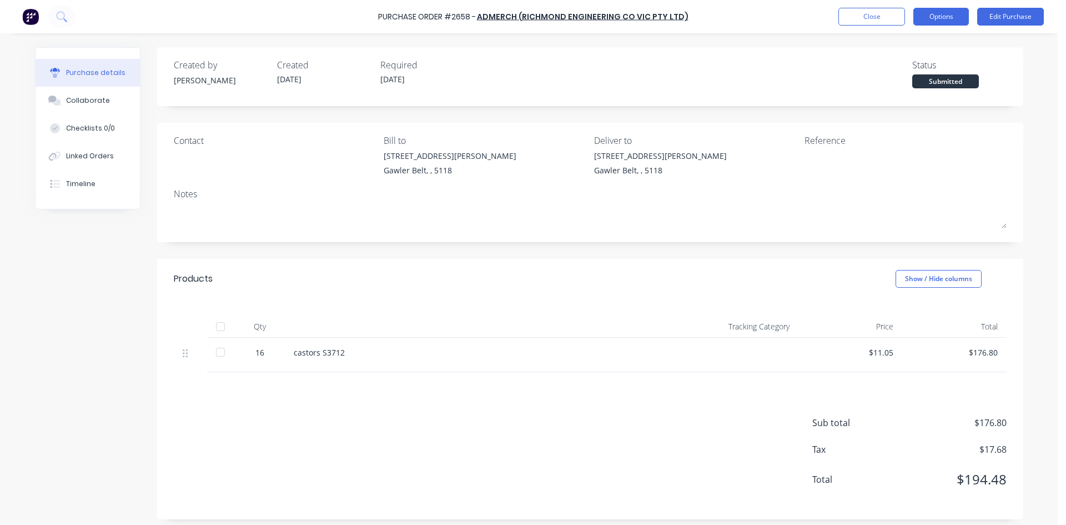
click at [937, 15] on button "Options" at bounding box center [941, 17] width 56 height 18
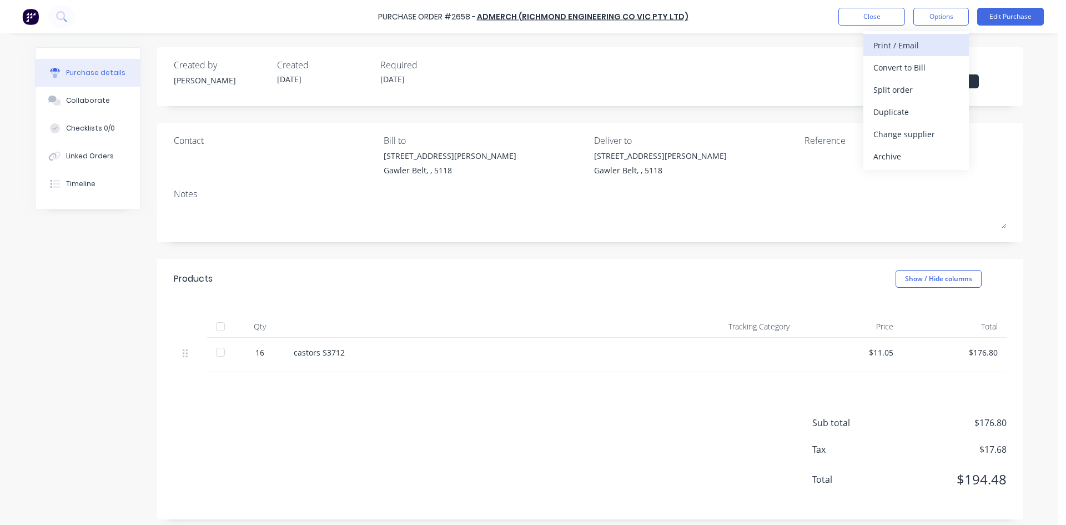
click at [886, 42] on div "Print / Email" at bounding box center [916, 45] width 86 height 16
click at [911, 67] on div "With pricing" at bounding box center [916, 67] width 86 height 16
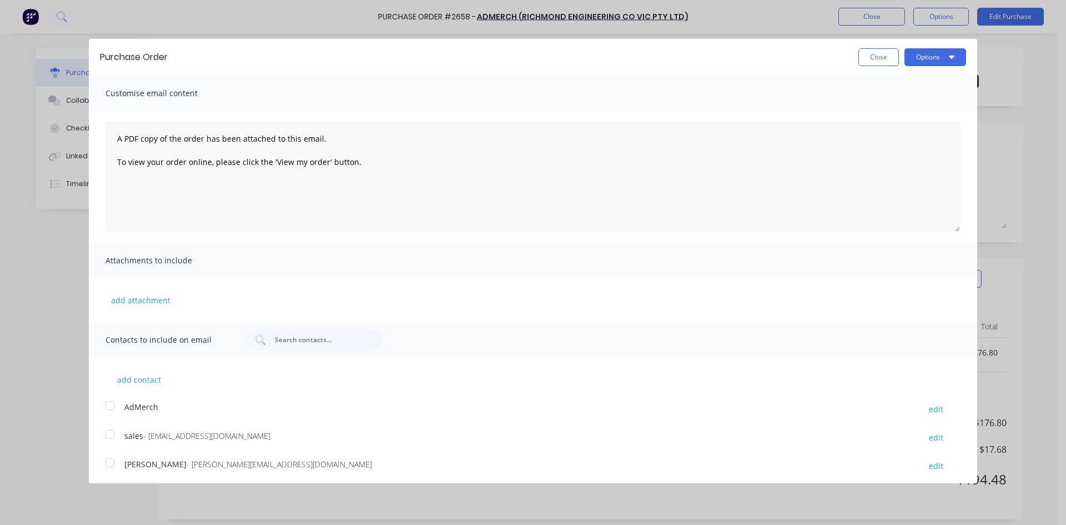
scroll to position [3, 0]
click at [110, 461] on div at bounding box center [110, 459] width 22 height 22
click at [927, 47] on button "Options" at bounding box center [936, 54] width 62 height 18
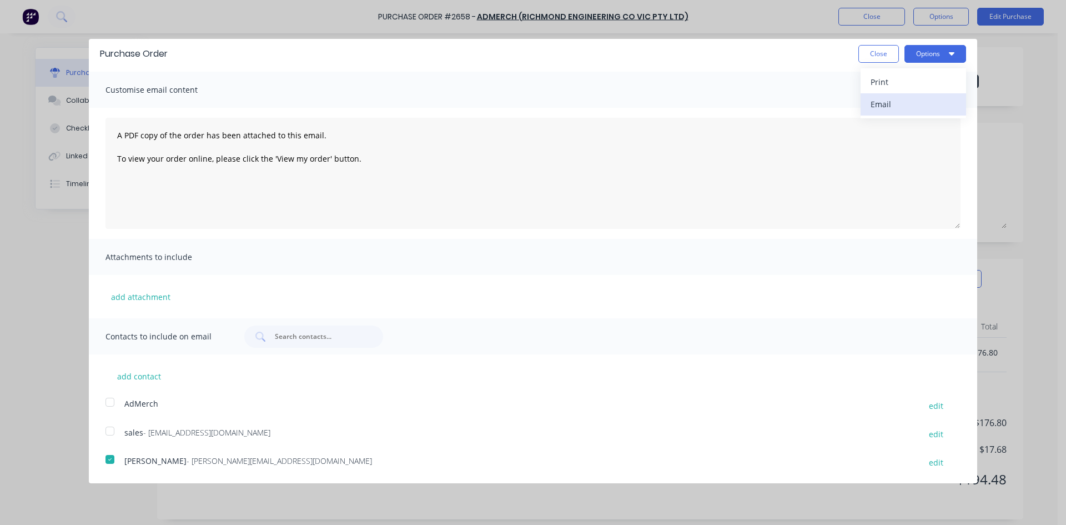
click at [891, 107] on div "Email" at bounding box center [914, 104] width 86 height 16
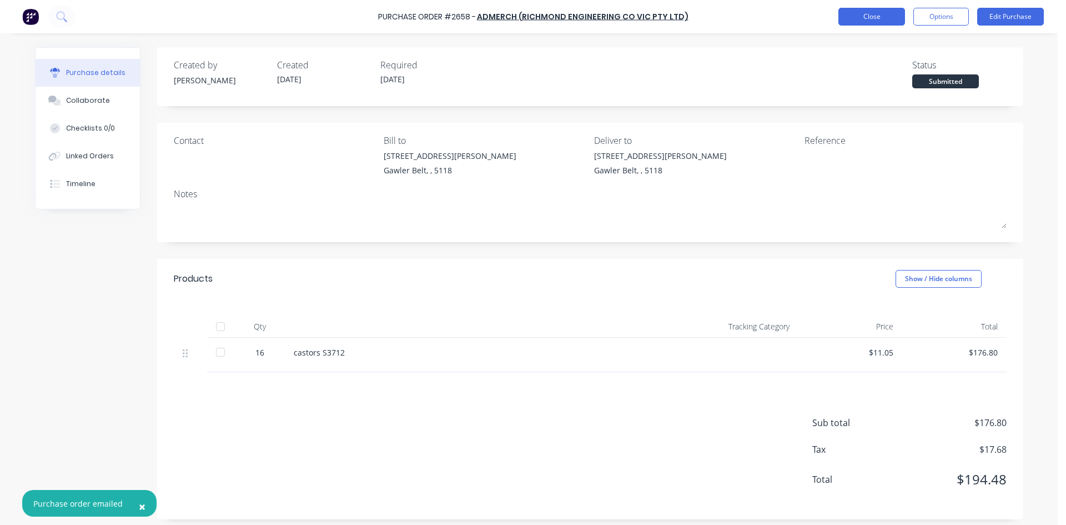
click at [875, 21] on button "Close" at bounding box center [871, 17] width 67 height 18
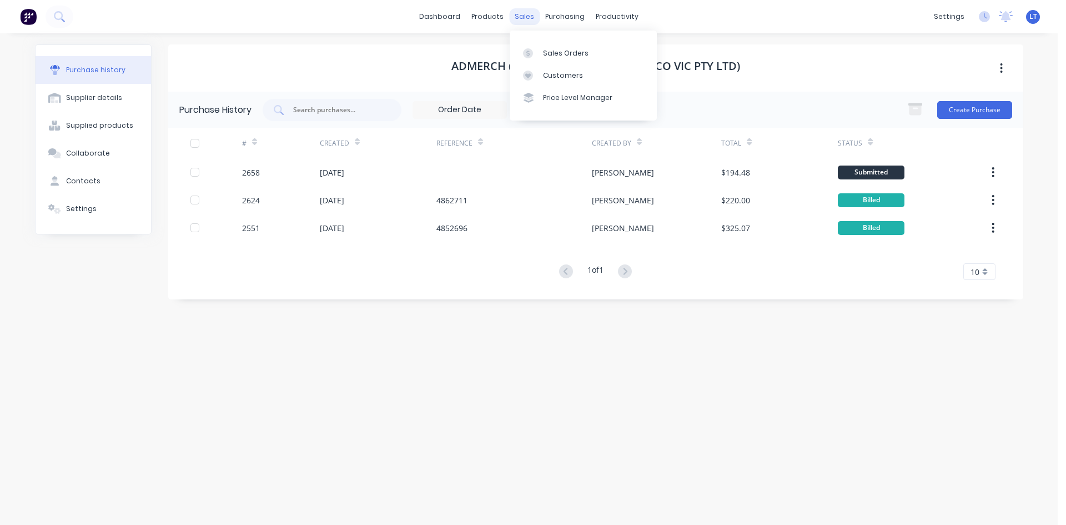
click at [524, 24] on div "sales" at bounding box center [524, 16] width 31 height 17
click at [575, 54] on div "Sales Orders" at bounding box center [566, 53] width 46 height 10
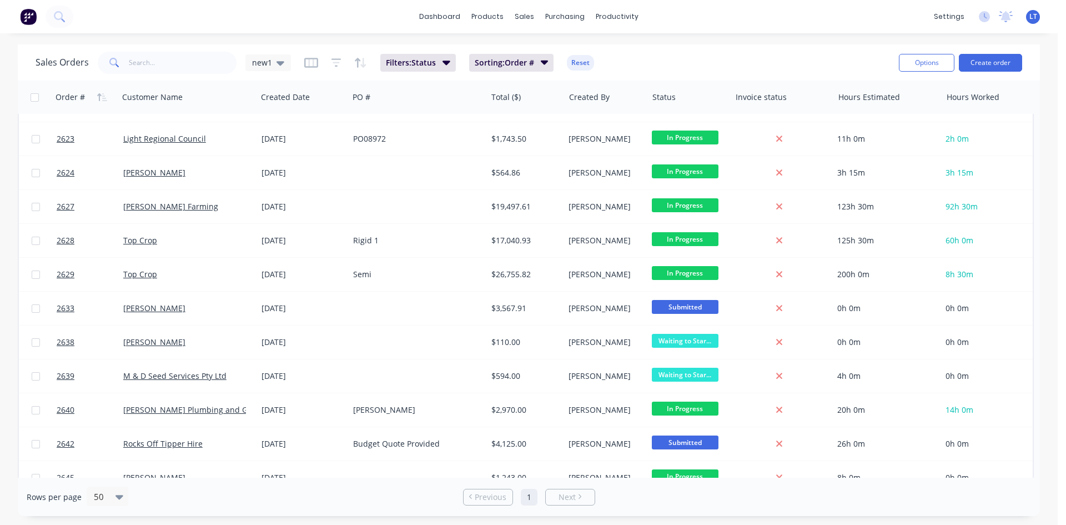
scroll to position [692, 0]
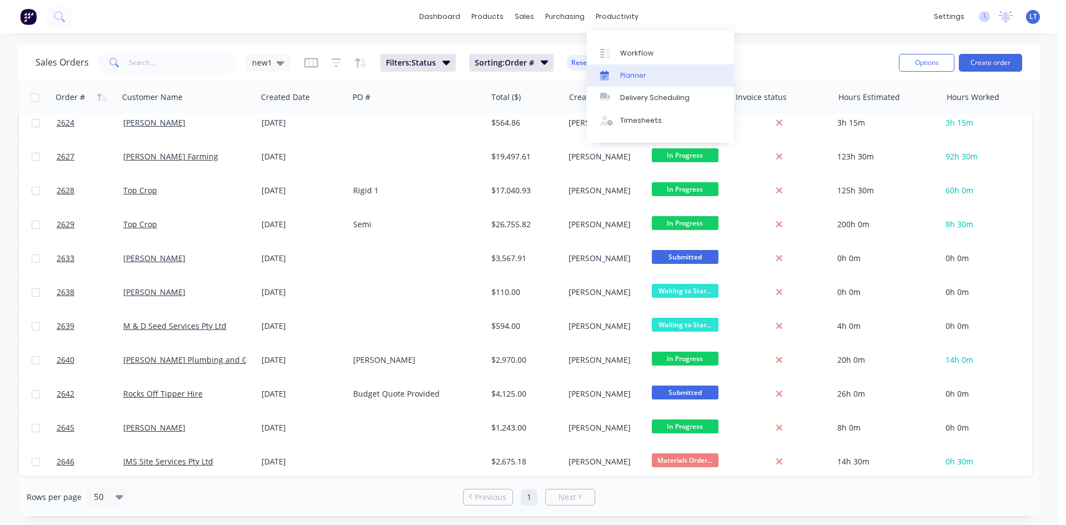
click at [635, 77] on div "Planner" at bounding box center [633, 76] width 26 height 10
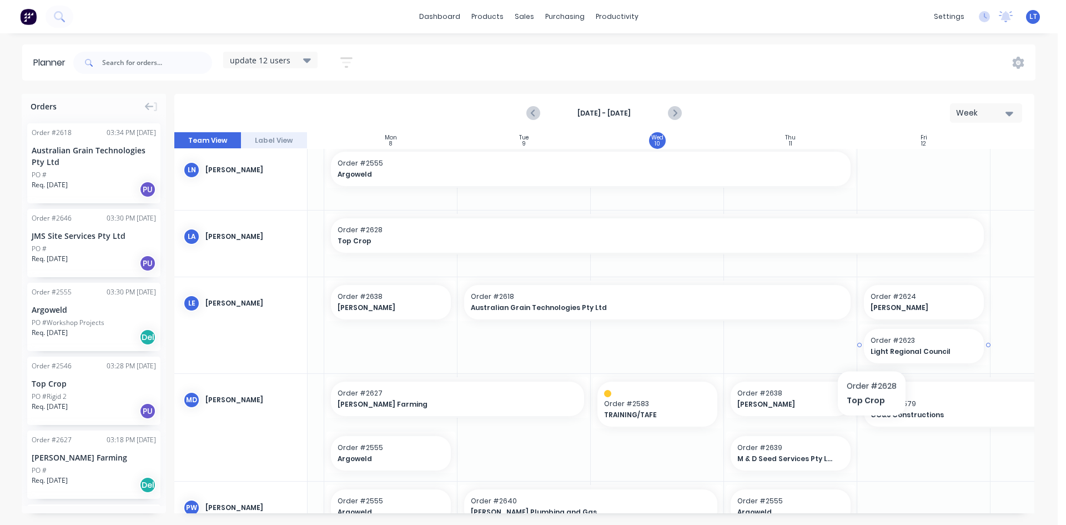
scroll to position [333, 117]
click at [416, 303] on span "[PERSON_NAME]" at bounding box center [386, 307] width 96 height 10
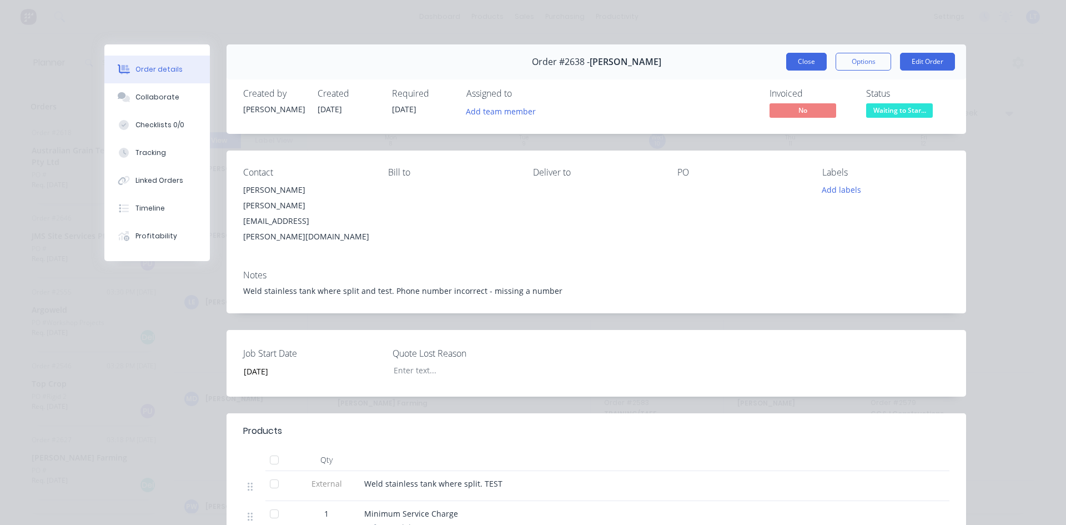
click at [805, 64] on button "Close" at bounding box center [806, 62] width 41 height 18
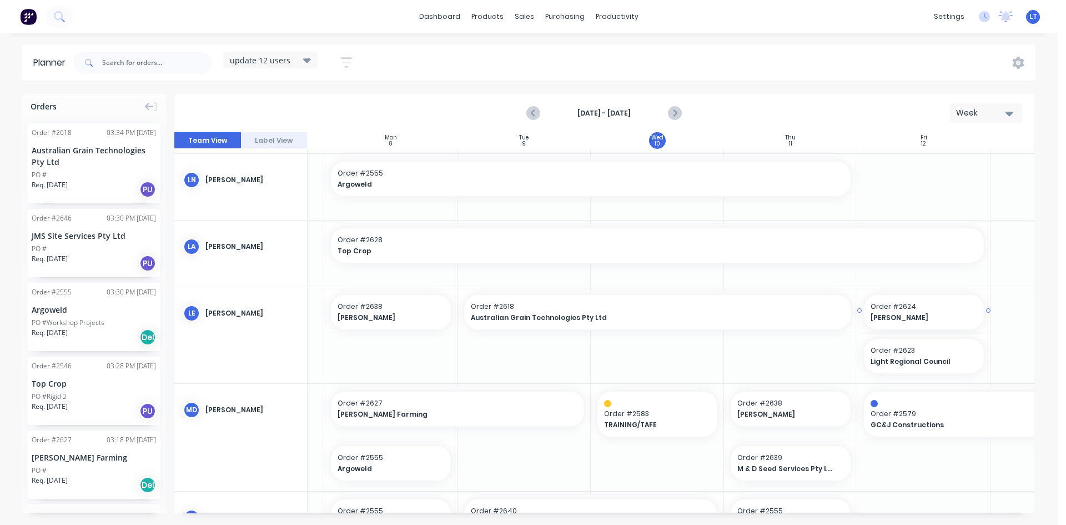
scroll to position [321, 117]
click at [458, 24] on link "dashboard" at bounding box center [440, 16] width 52 height 17
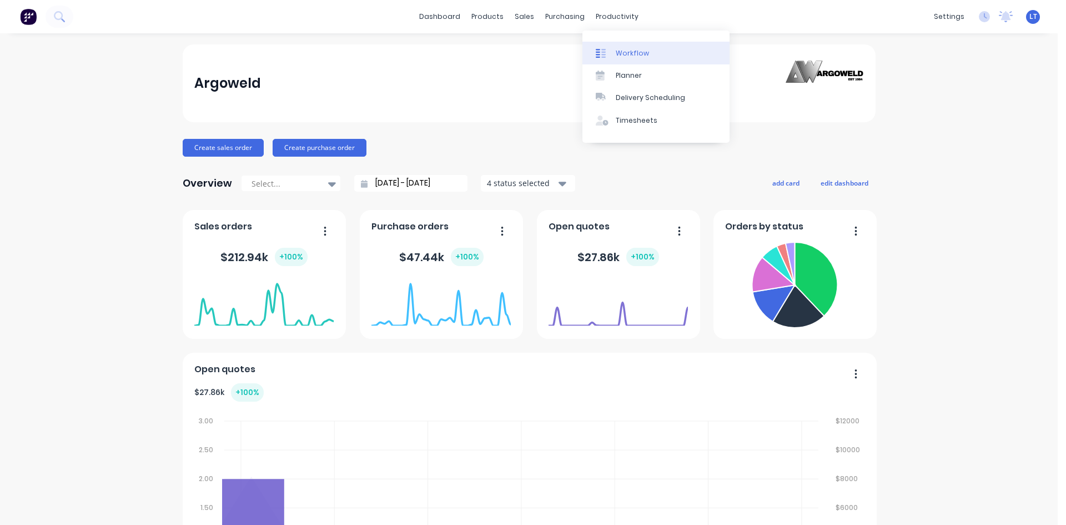
click at [646, 53] on div "Workflow" at bounding box center [632, 53] width 33 height 10
